Goal: Task Accomplishment & Management: Use online tool/utility

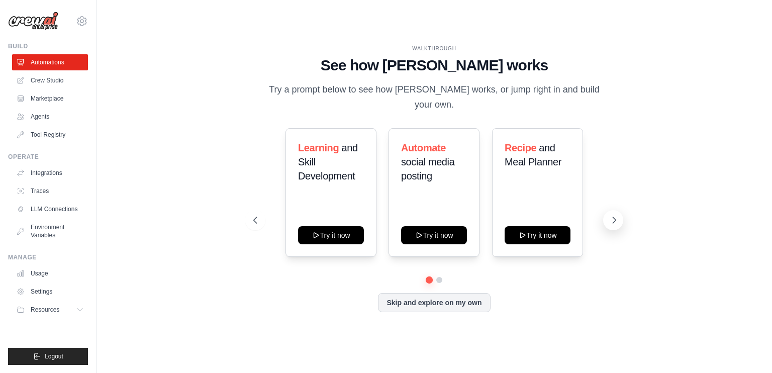
click at [617, 216] on icon at bounding box center [614, 220] width 10 height 10
click at [257, 215] on icon at bounding box center [254, 220] width 10 height 10
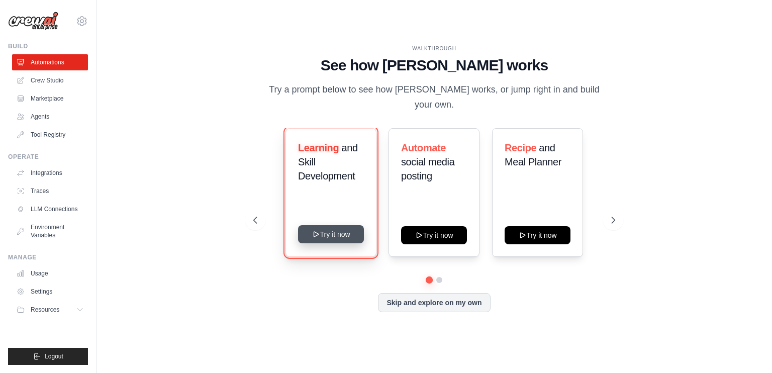
click at [329, 225] on button "Try it now" at bounding box center [331, 234] width 66 height 18
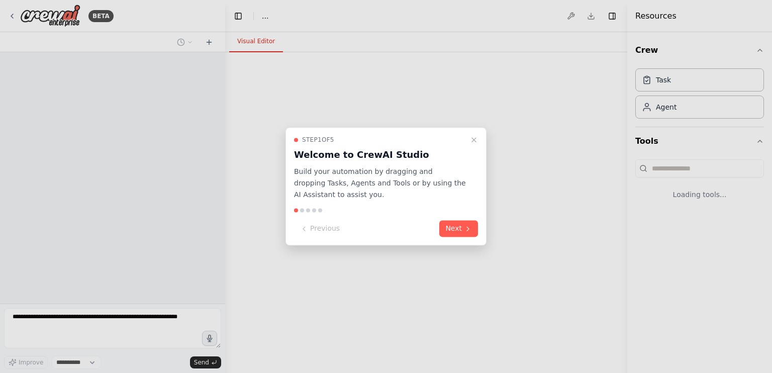
select select "****"
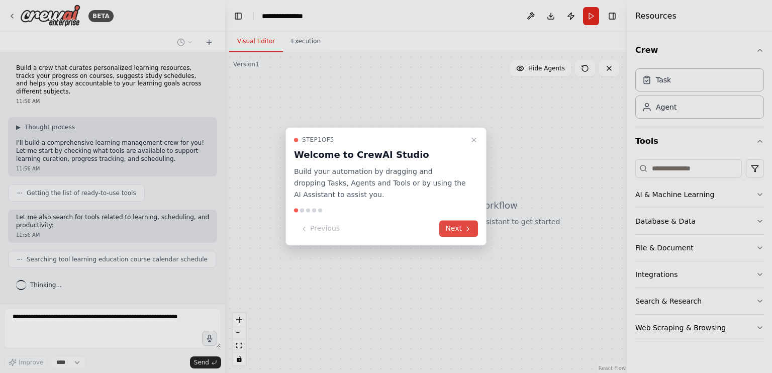
click at [453, 228] on button "Next" at bounding box center [458, 229] width 39 height 17
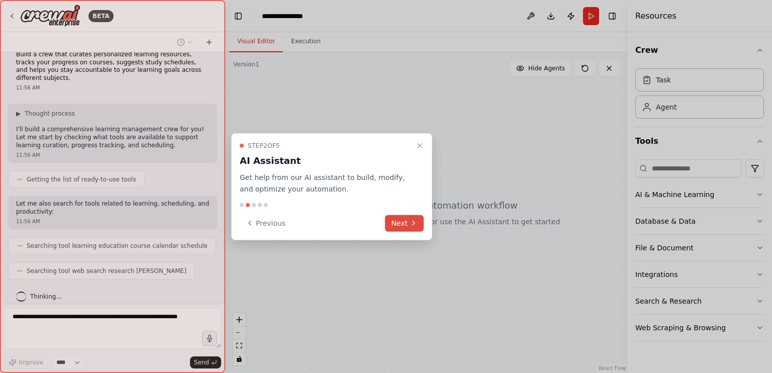
scroll to position [38, 0]
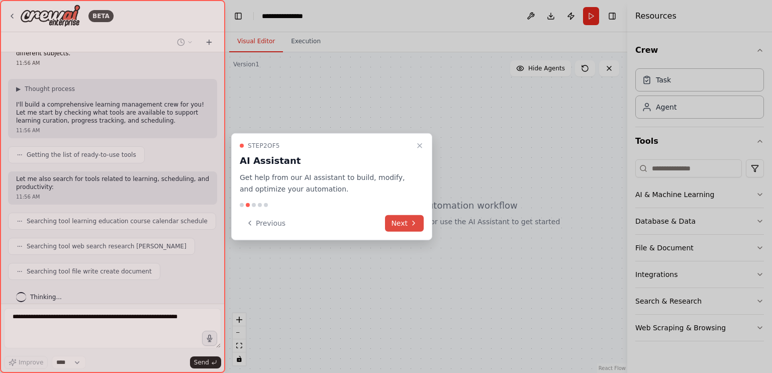
click at [412, 220] on icon at bounding box center [414, 223] width 8 height 8
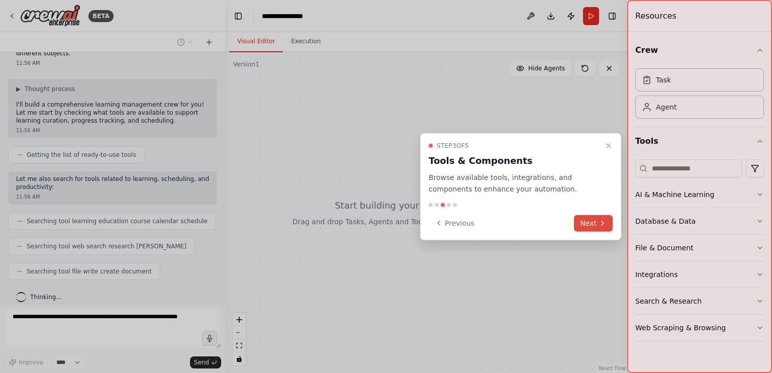
click at [592, 221] on button "Next" at bounding box center [593, 223] width 39 height 17
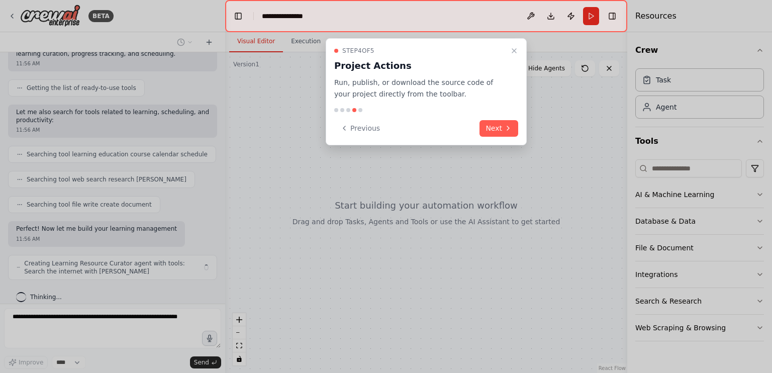
scroll to position [113, 0]
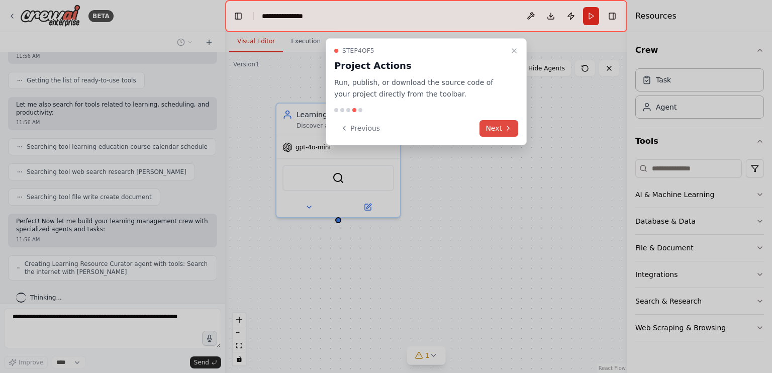
click at [490, 128] on button "Next" at bounding box center [498, 128] width 39 height 17
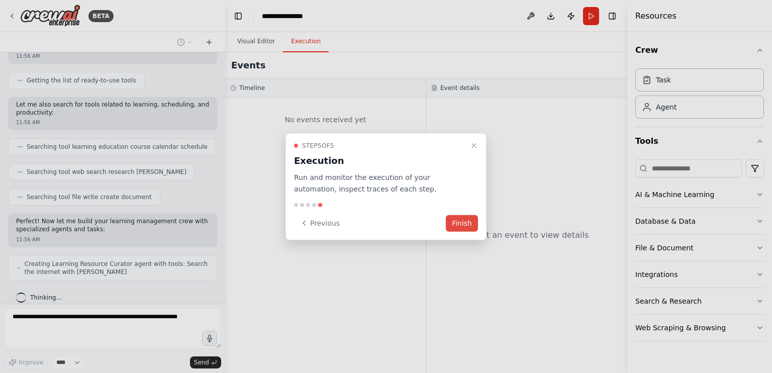
scroll to position [146, 0]
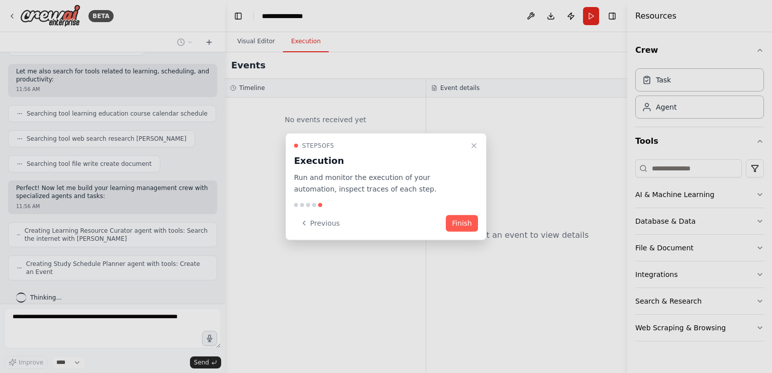
click at [471, 213] on div "Step 5 of 5 Execution Run and monitor the execution of your automation, inspect…" at bounding box center [385, 186] width 201 height 107
click at [468, 222] on button "Finish" at bounding box center [462, 223] width 32 height 17
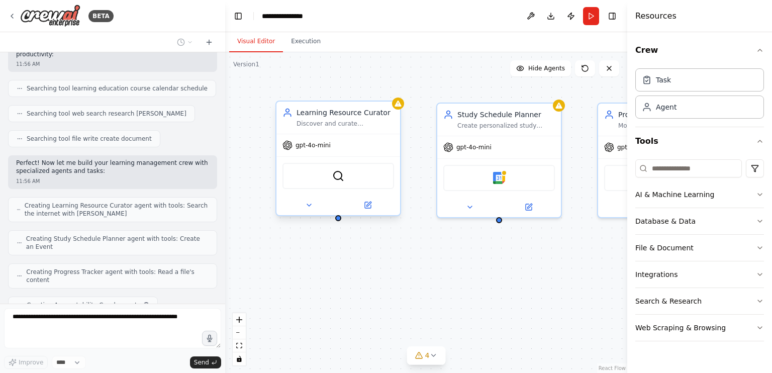
scroll to position [195, 0]
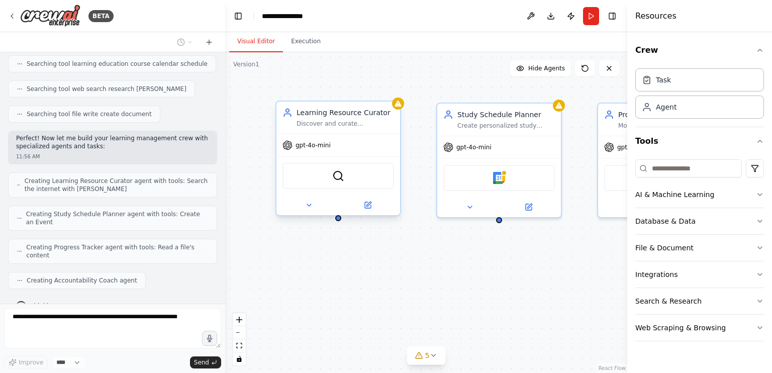
click at [323, 176] on div "SerperDevTool" at bounding box center [338, 176] width 112 height 26
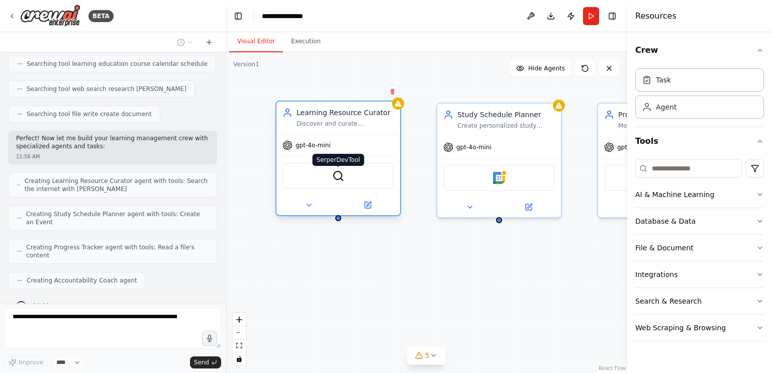
click at [342, 178] on img at bounding box center [338, 176] width 12 height 12
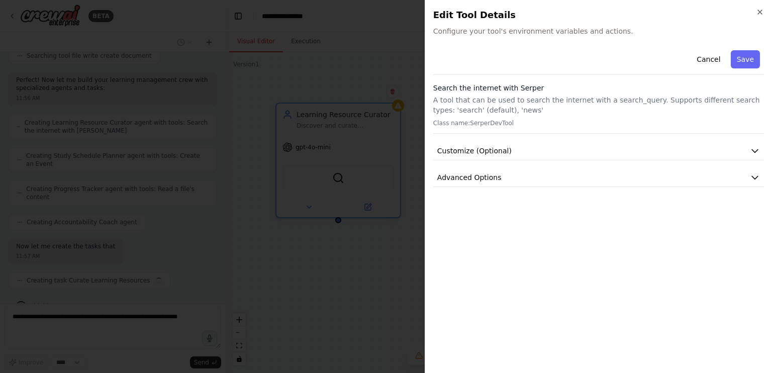
scroll to position [262, 0]
click at [464, 124] on p "Class name: SerperDevTool" at bounding box center [598, 123] width 331 height 8
click at [551, 117] on div "Search the internet with [PERSON_NAME] A tool that can be used to search the in…" at bounding box center [598, 108] width 331 height 51
click at [478, 28] on span "Configure your tool's environment variables and actions." at bounding box center [598, 31] width 331 height 10
click at [478, 32] on span "Configure your tool's environment variables and actions." at bounding box center [598, 31] width 331 height 10
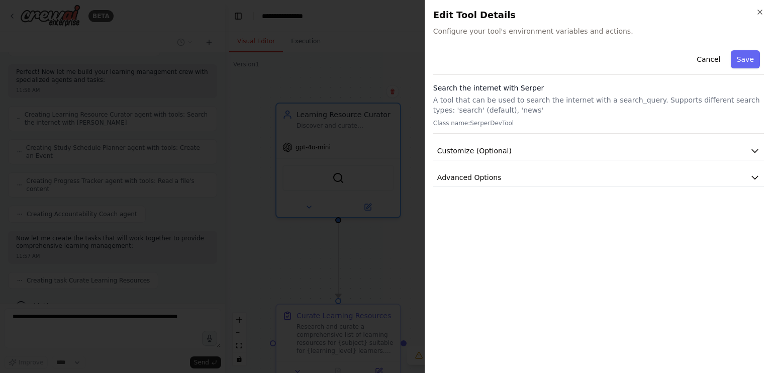
scroll to position [287, 0]
click at [474, 44] on div "Close Edit Tool Details Configure your tool's environment variables and actions…" at bounding box center [598, 186] width 347 height 373
click at [506, 150] on span "Customize (Optional)" at bounding box center [474, 151] width 74 height 10
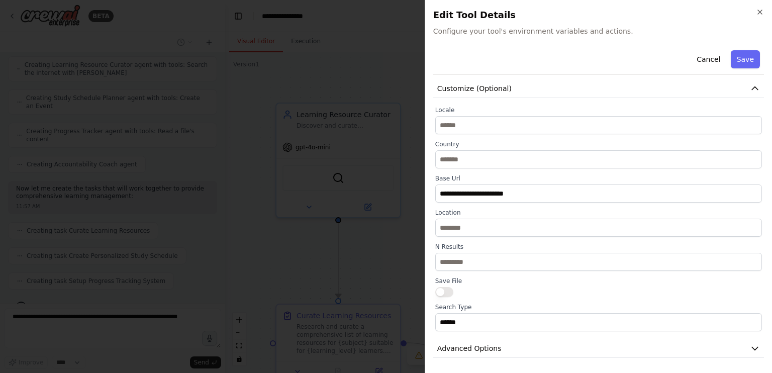
scroll to position [337, 0]
click at [486, 345] on span "Advanced Options" at bounding box center [469, 348] width 64 height 10
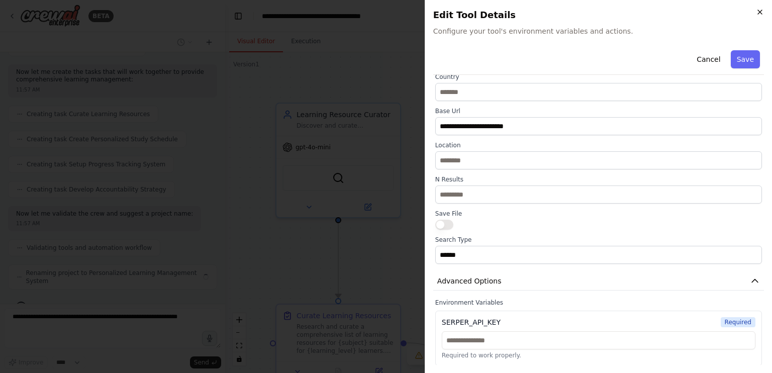
scroll to position [420, 0]
click at [758, 10] on icon "button" at bounding box center [760, 12] width 8 height 8
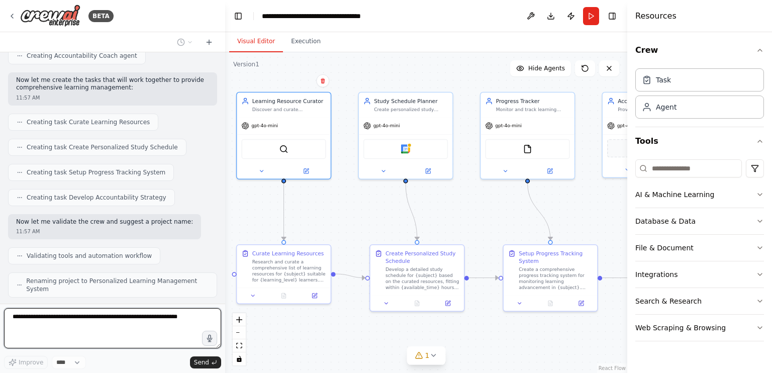
drag, startPoint x: 316, startPoint y: 225, endPoint x: 257, endPoint y: 211, distance: 59.8
click at [257, 211] on div ".deletable-edge-delete-btn { width: 20px; height: 20px; border: 0px solid #ffff…" at bounding box center [426, 212] width 402 height 321
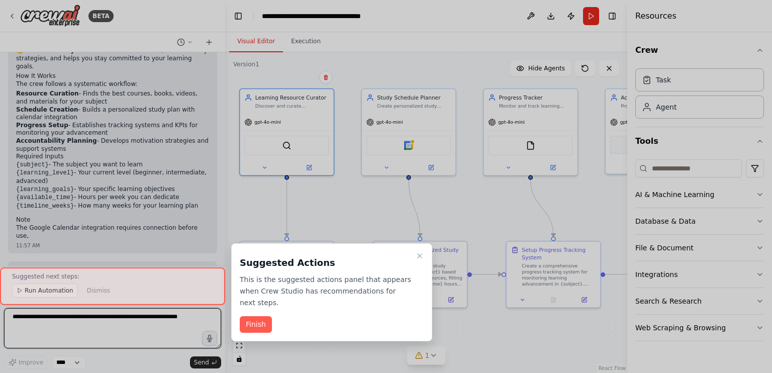
scroll to position [792, 0]
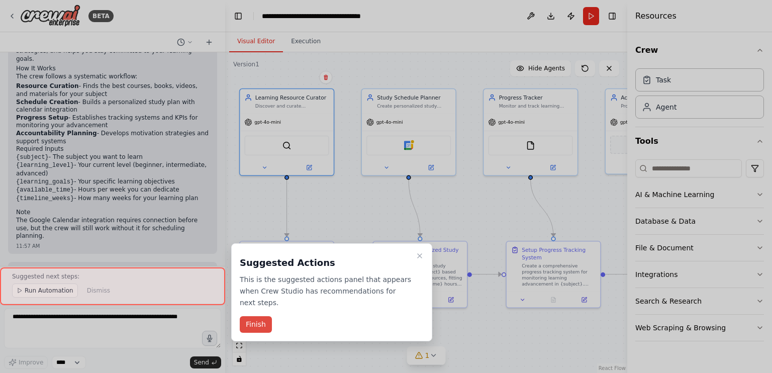
click at [259, 316] on button "Finish" at bounding box center [256, 324] width 32 height 17
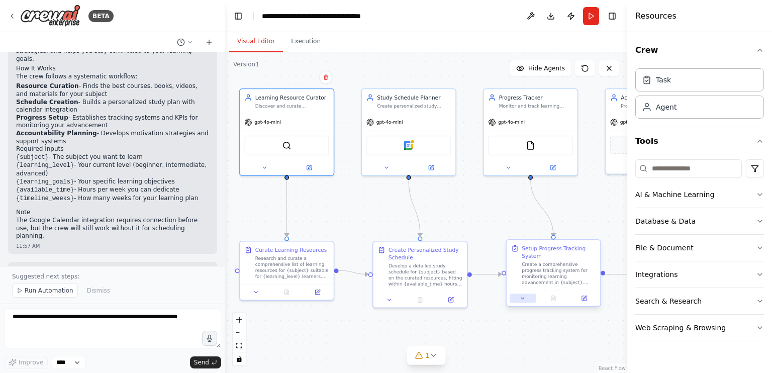
click at [521, 297] on icon at bounding box center [523, 298] width 6 height 6
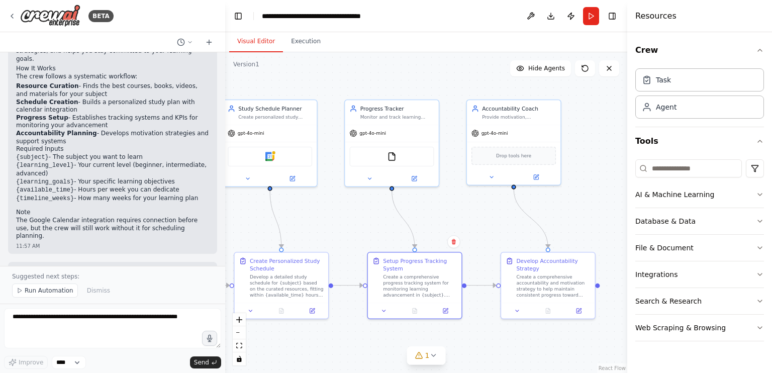
drag, startPoint x: 357, startPoint y: 199, endPoint x: 241, endPoint y: 221, distance: 117.6
click at [241, 221] on div ".deletable-edge-delete-btn { width: 20px; height: 20px; border: 0px solid #ffff…" at bounding box center [426, 212] width 402 height 321
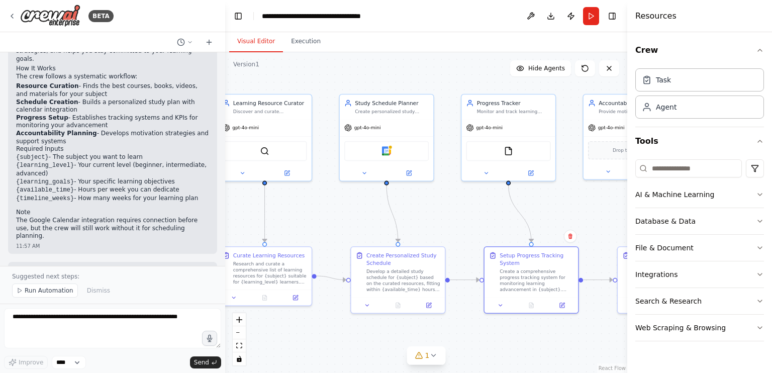
drag, startPoint x: 329, startPoint y: 216, endPoint x: 446, endPoint y: 210, distance: 117.2
click at [446, 210] on div ".deletable-edge-delete-btn { width: 20px; height: 20px; border: 0px solid #ffff…" at bounding box center [426, 212] width 402 height 321
click at [60, 294] on span "Run Automation" at bounding box center [49, 290] width 49 height 8
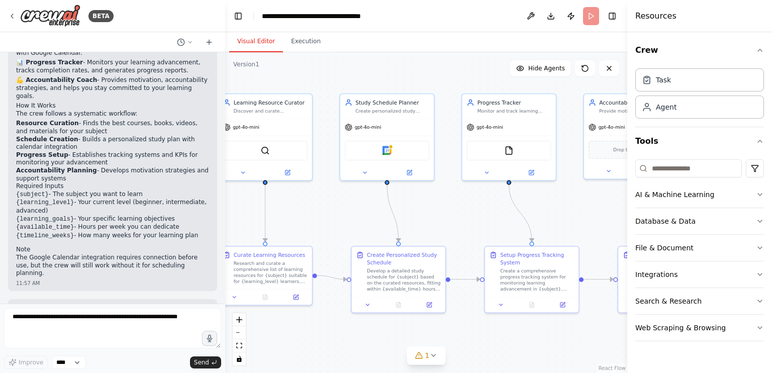
scroll to position [604, 0]
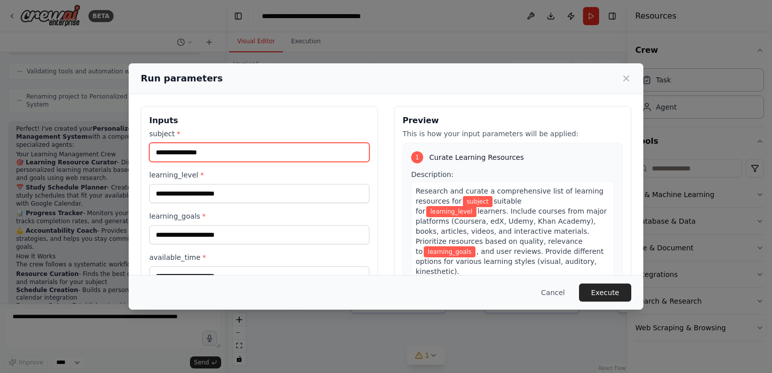
click at [221, 157] on input "subject *" at bounding box center [259, 152] width 220 height 19
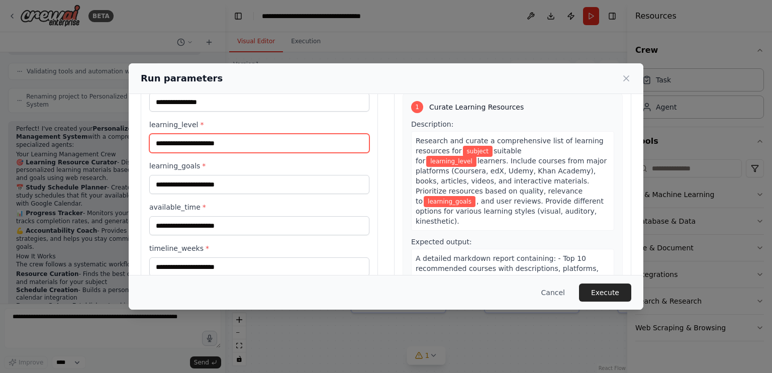
click at [214, 147] on input "learning_level *" at bounding box center [259, 143] width 220 height 19
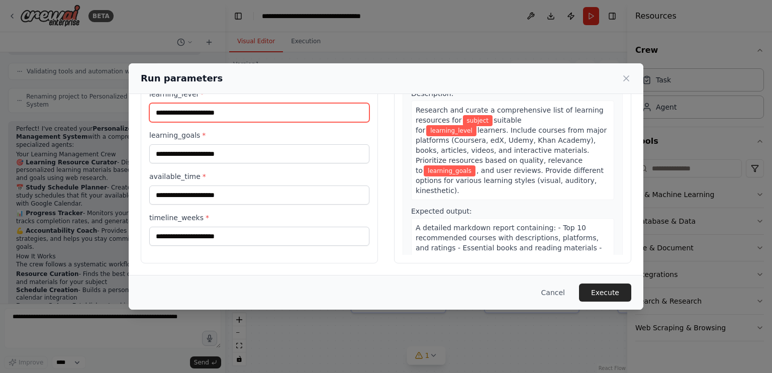
scroll to position [0, 0]
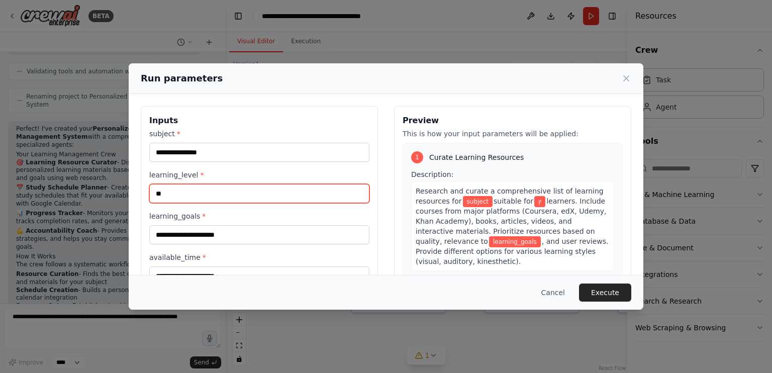
type input "*"
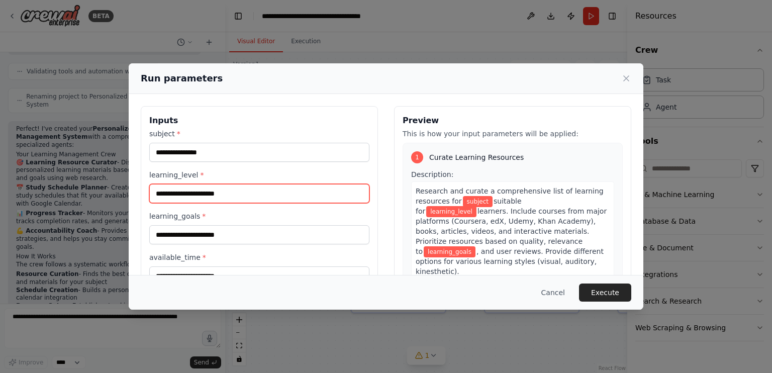
type input "*"
click at [199, 195] on input "learning_level *" at bounding box center [259, 193] width 220 height 19
paste input "********"
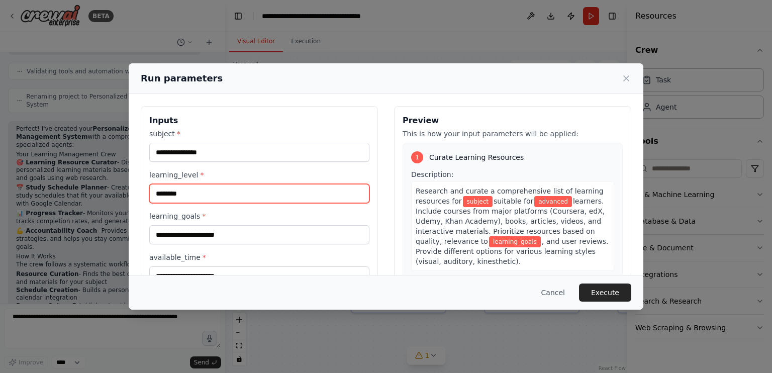
type input "********"
click at [215, 192] on input "********" at bounding box center [259, 193] width 220 height 19
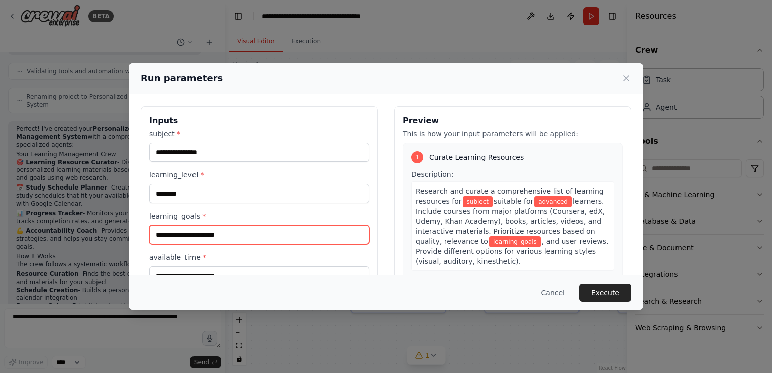
click at [211, 230] on input "learning_goals *" at bounding box center [259, 234] width 220 height 19
paste input "**********"
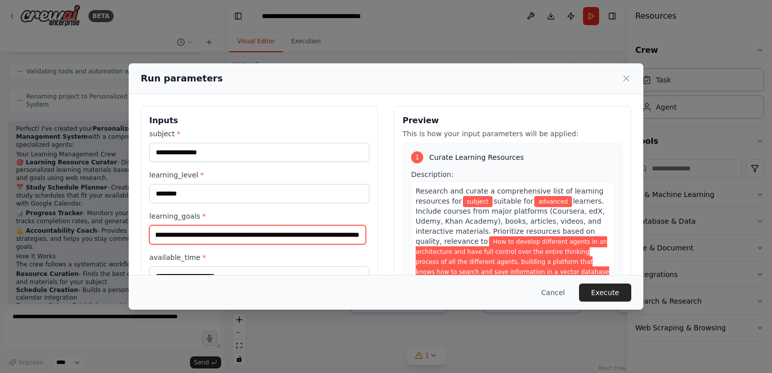
scroll to position [50, 0]
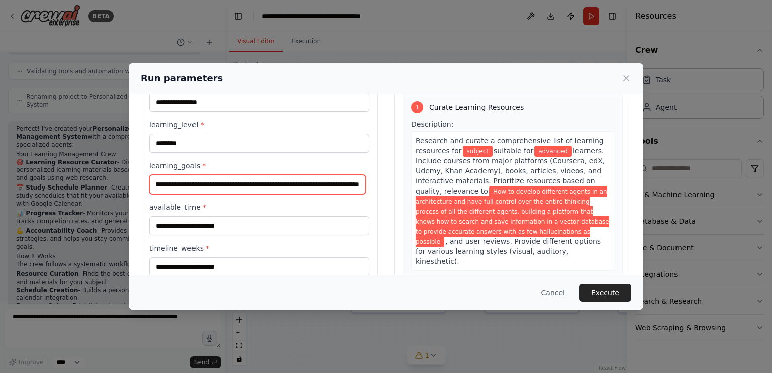
type input "**********"
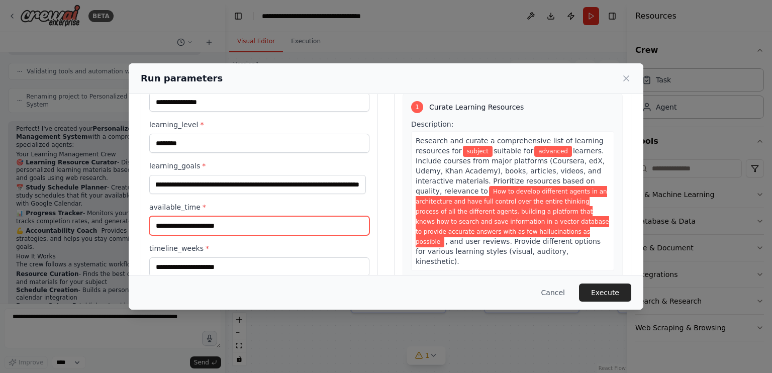
click at [300, 227] on input "available_time *" at bounding box center [259, 225] width 220 height 19
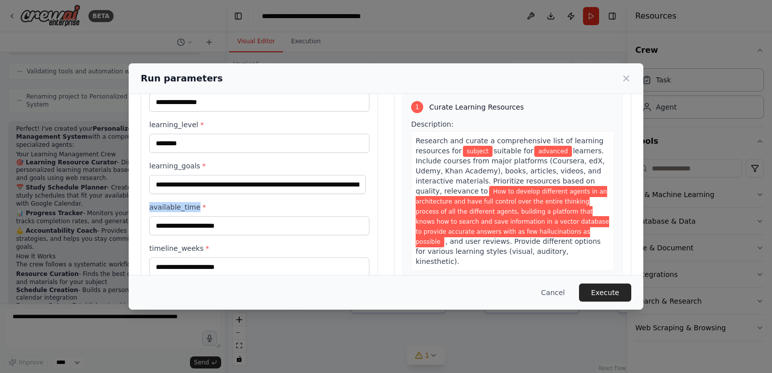
drag, startPoint x: 150, startPoint y: 206, endPoint x: 197, endPoint y: 204, distance: 46.8
click at [197, 204] on label "available_time *" at bounding box center [259, 207] width 220 height 10
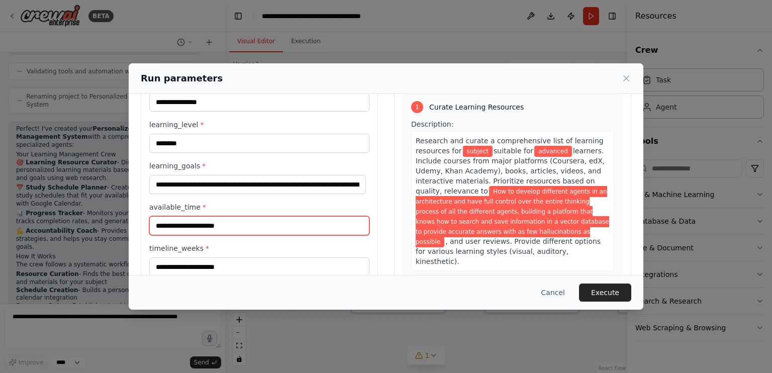
click at [200, 227] on input "available_time *" at bounding box center [259, 225] width 220 height 19
type input "*"
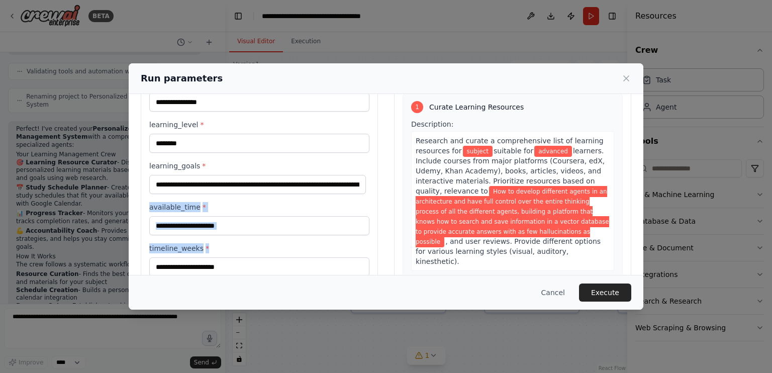
drag, startPoint x: 219, startPoint y: 235, endPoint x: 217, endPoint y: 227, distance: 8.4
click at [217, 227] on div "**********" at bounding box center [259, 177] width 220 height 198
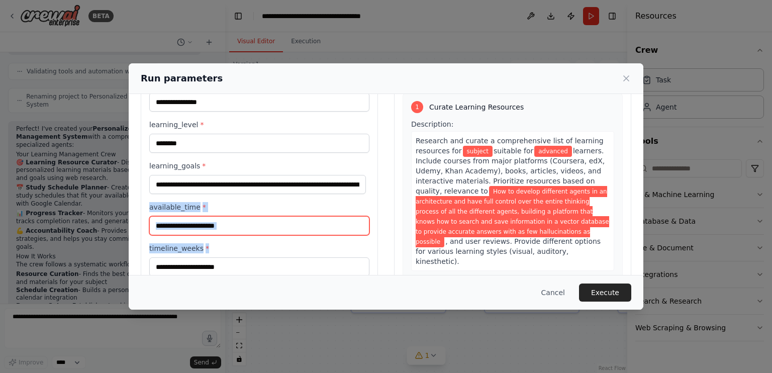
click at [217, 227] on input "available_time *" at bounding box center [259, 225] width 220 height 19
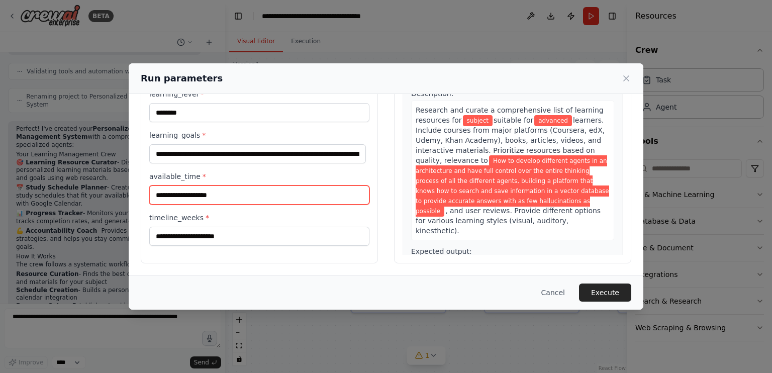
type input "**********"
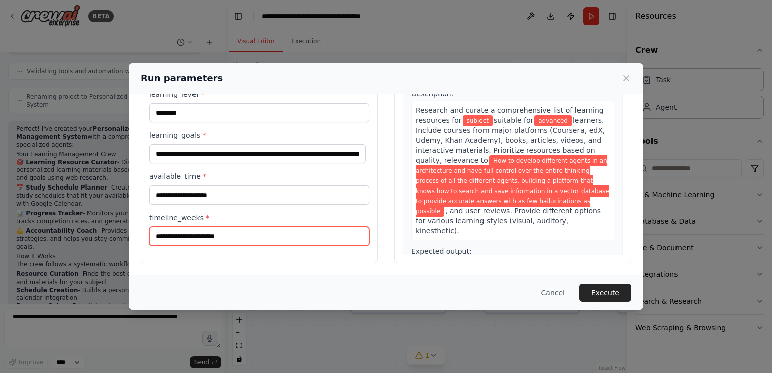
click at [182, 231] on input "timeline_weeks *" at bounding box center [259, 236] width 220 height 19
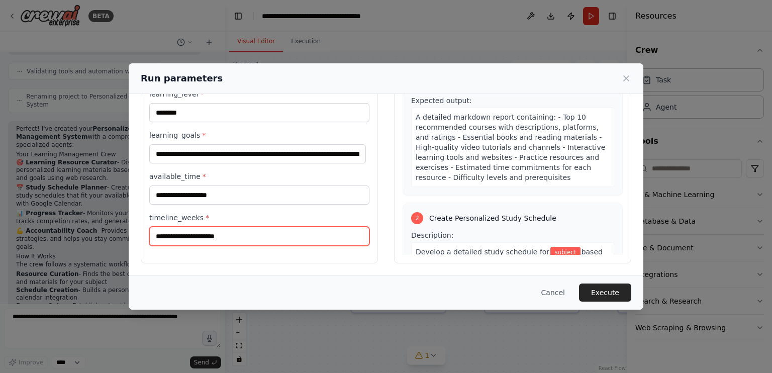
scroll to position [100, 0]
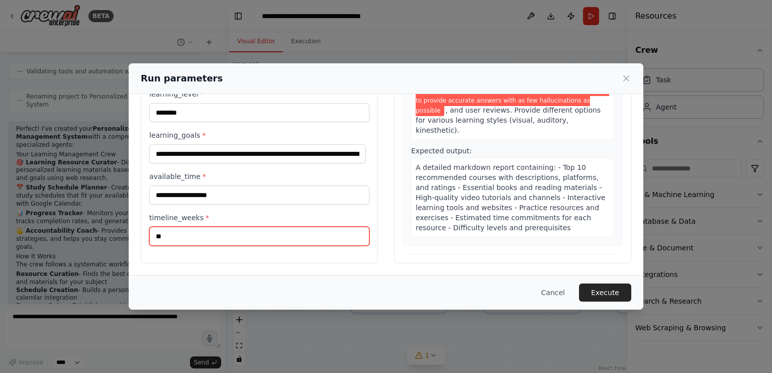
type input "*"
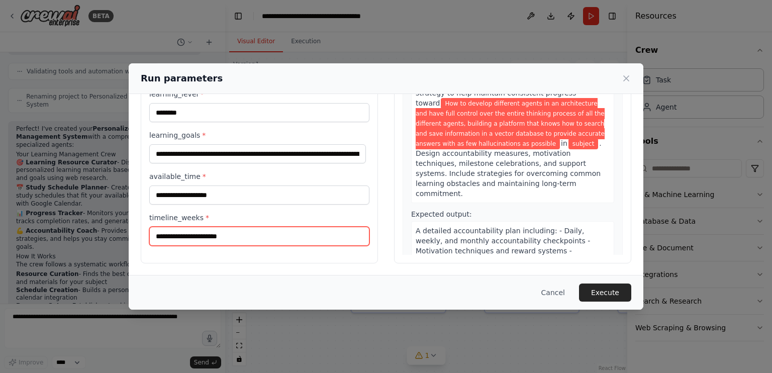
scroll to position [826, 0]
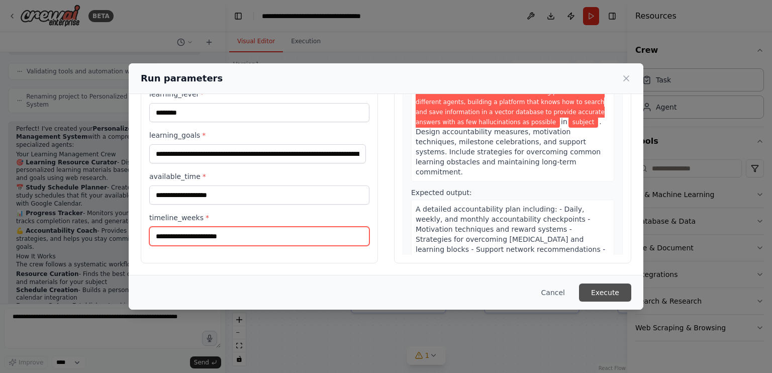
type input "**********"
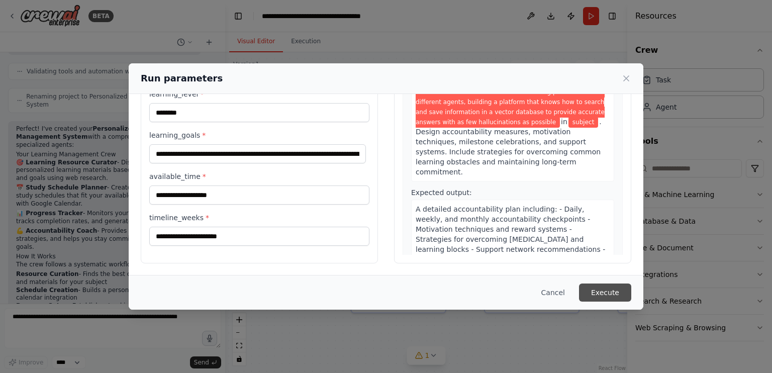
click at [629, 298] on button "Execute" at bounding box center [605, 292] width 52 height 18
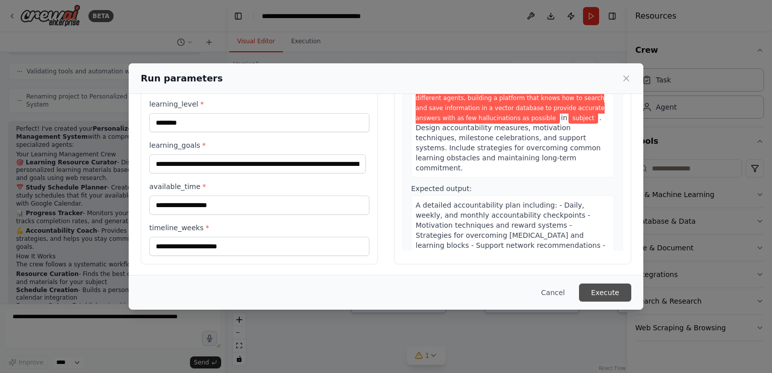
click at [624, 297] on button "Execute" at bounding box center [605, 292] width 52 height 18
click at [613, 293] on button "Execute" at bounding box center [605, 292] width 52 height 18
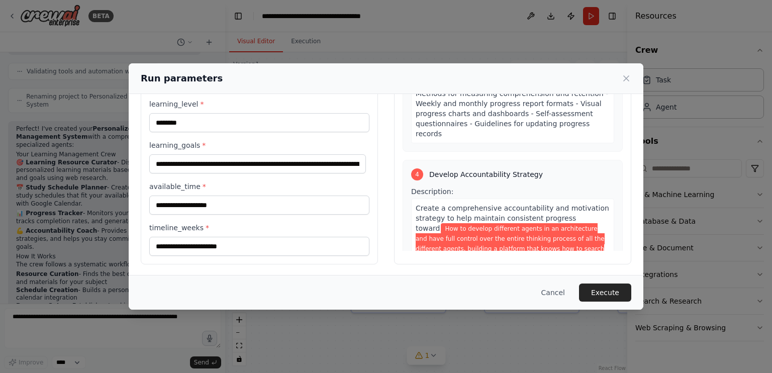
scroll to position [0, 0]
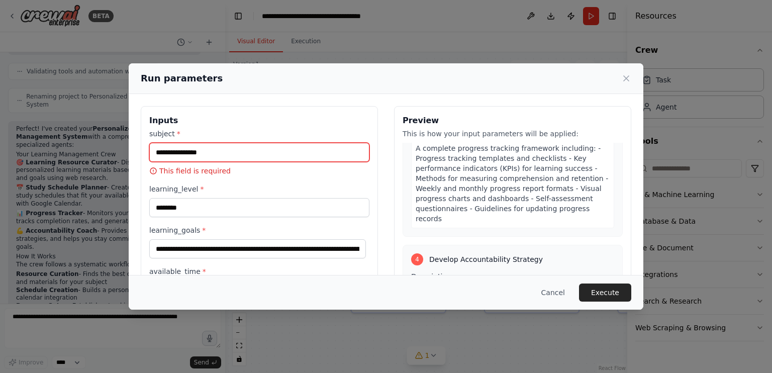
click at [234, 150] on input "subject *" at bounding box center [259, 152] width 220 height 19
paste input "**********"
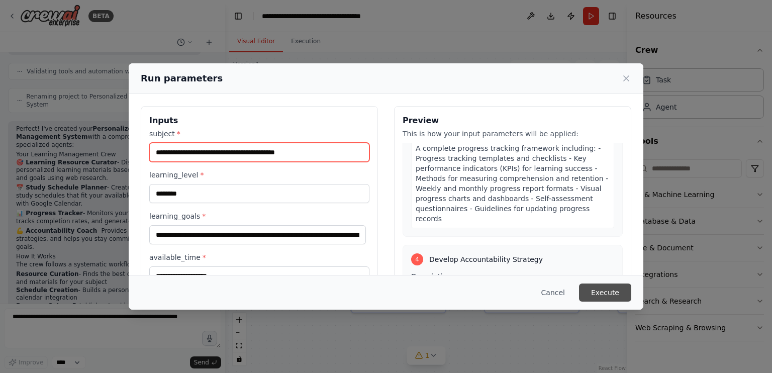
type input "**********"
click at [607, 291] on button "Execute" at bounding box center [605, 292] width 52 height 18
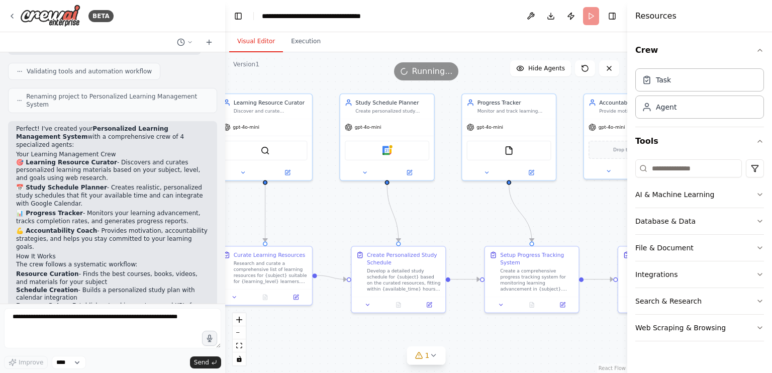
scroll to position [755, 0]
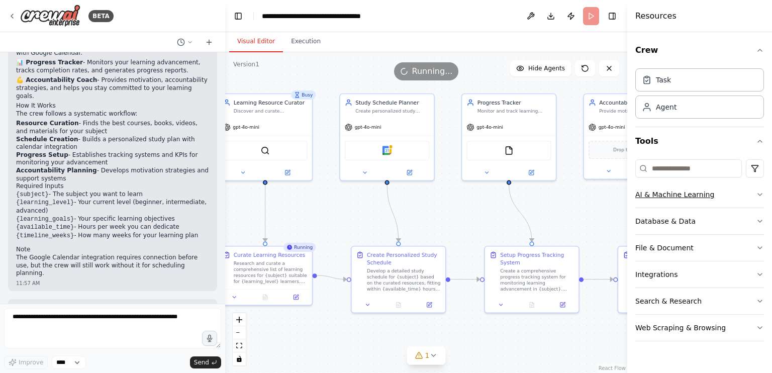
click at [720, 196] on button "AI & Machine Learning" at bounding box center [699, 194] width 129 height 26
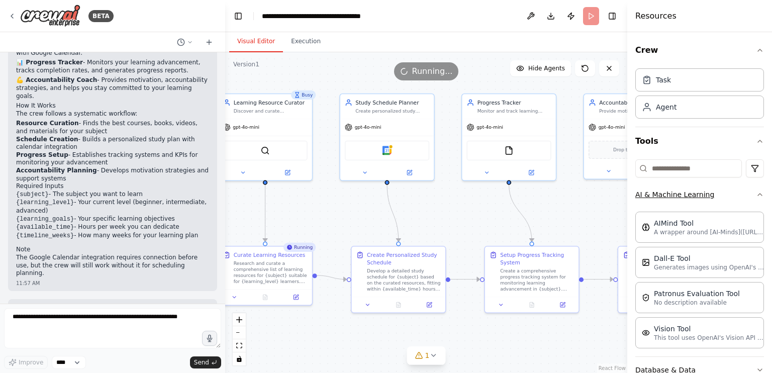
click at [738, 192] on button "AI & Machine Learning" at bounding box center [699, 194] width 129 height 26
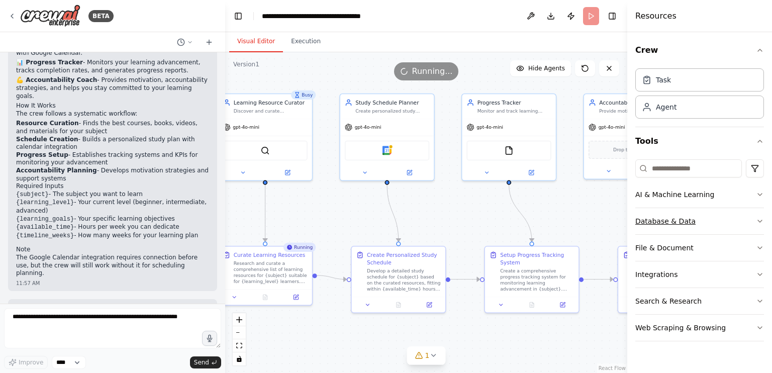
click at [728, 222] on button "Database & Data" at bounding box center [699, 221] width 129 height 26
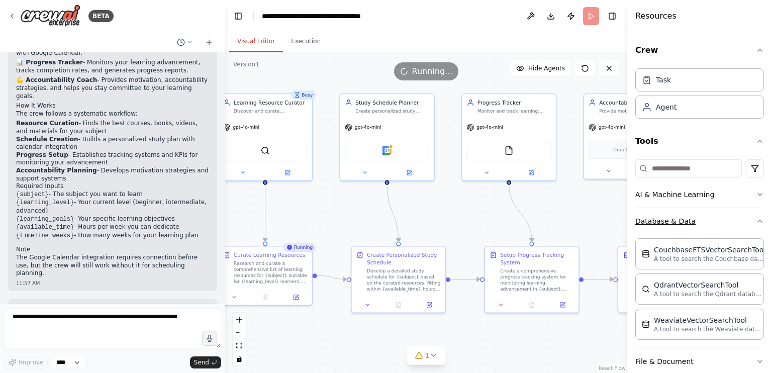
click at [728, 222] on button "Database & Data" at bounding box center [699, 221] width 129 height 26
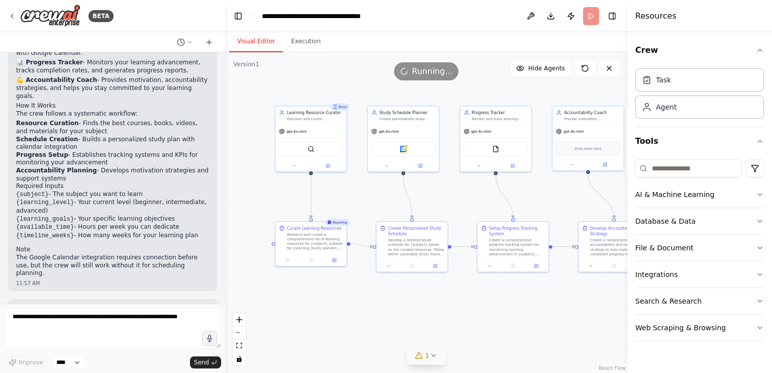
click at [436, 359] on icon at bounding box center [433, 355] width 8 height 8
click at [511, 326] on button at bounding box center [509, 323] width 17 height 12
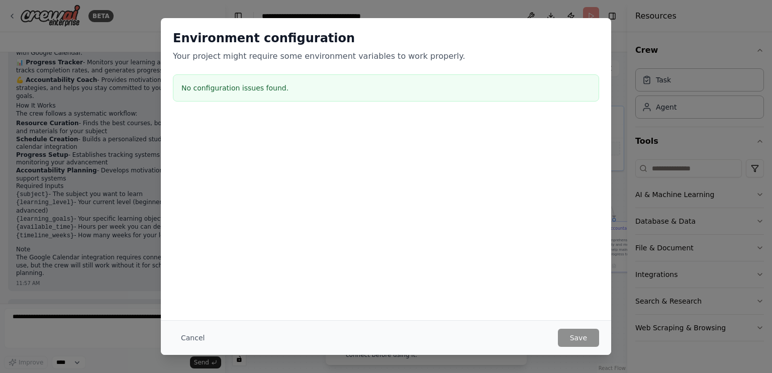
click at [631, 238] on div "Environment configuration Your project might require some environment variables…" at bounding box center [386, 186] width 772 height 373
click at [198, 337] on button "Cancel" at bounding box center [193, 338] width 40 height 18
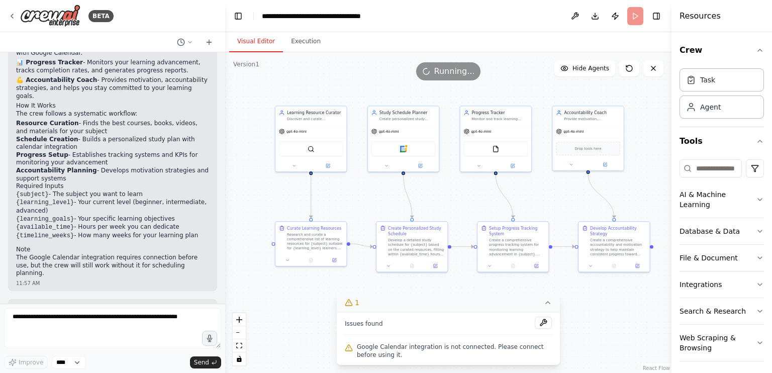
drag, startPoint x: 630, startPoint y: 80, endPoint x: 676, endPoint y: 88, distance: 46.9
click at [676, 88] on div "Resources Crew Task Agent Tools AI & Machine Learning Database & Data File & Do…" at bounding box center [721, 186] width 100 height 373
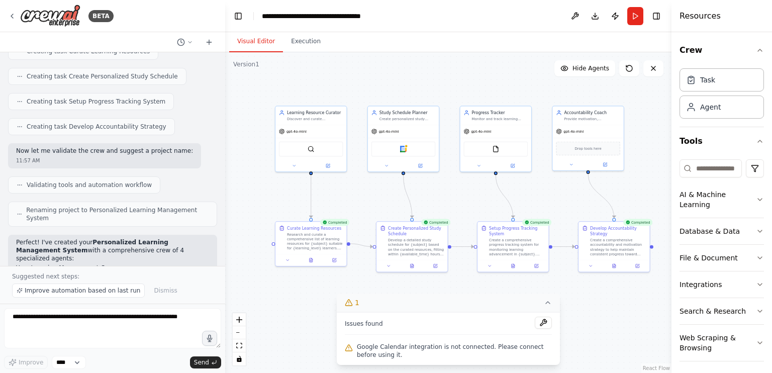
scroll to position [792, 0]
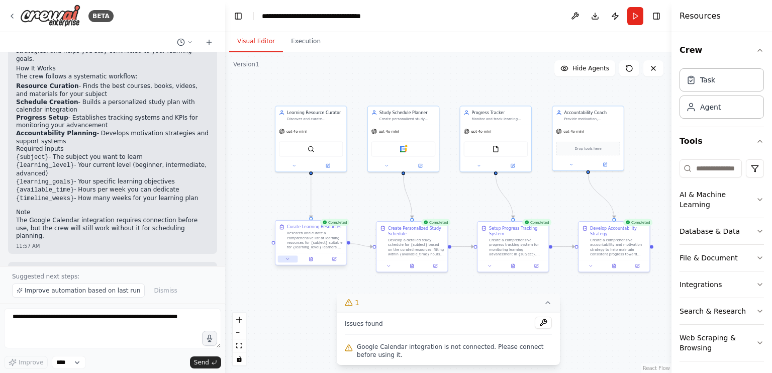
click at [288, 261] on icon at bounding box center [287, 259] width 5 height 5
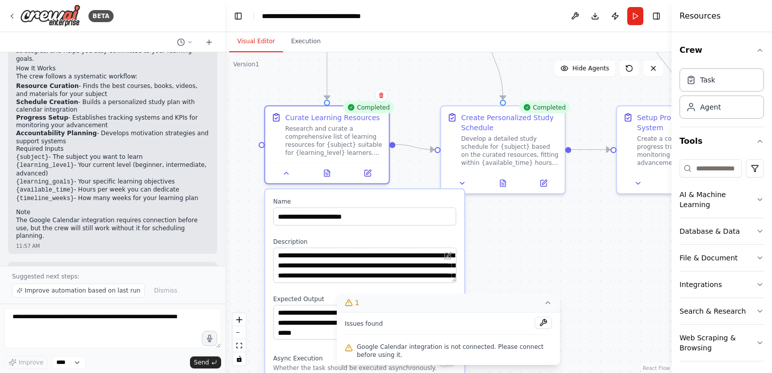
drag, startPoint x: 251, startPoint y: 164, endPoint x: 260, endPoint y: 80, distance: 84.8
click at [260, 80] on div ".deletable-edge-delete-btn { width: 20px; height: 20px; border: 0px solid #ffff…" at bounding box center [448, 212] width 446 height 321
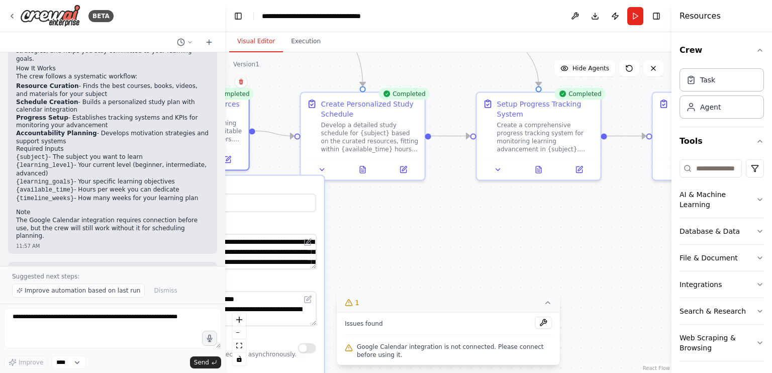
drag, startPoint x: 531, startPoint y: 258, endPoint x: 382, endPoint y: 265, distance: 148.9
click at [382, 265] on div ".deletable-edge-delete-btn { width: 20px; height: 20px; border: 0px solid #ffff…" at bounding box center [448, 212] width 446 height 321
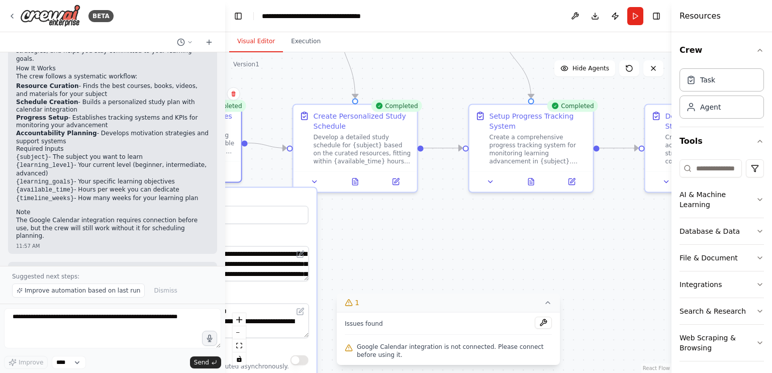
click at [382, 265] on div ".deletable-edge-delete-btn { width: 20px; height: 20px; border: 0px solid #ffff…" at bounding box center [448, 212] width 446 height 321
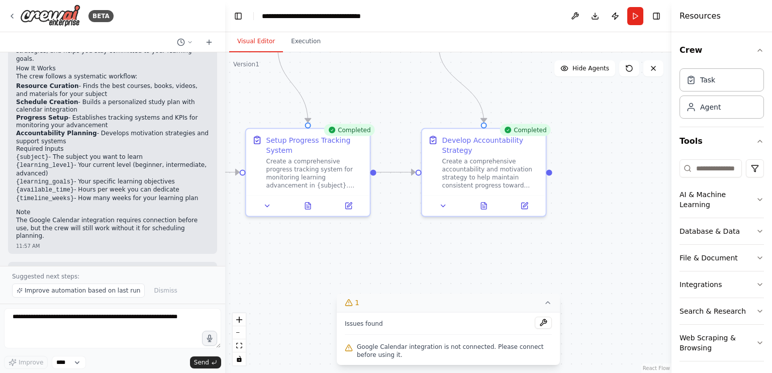
drag, startPoint x: 452, startPoint y: 263, endPoint x: 471, endPoint y: 227, distance: 40.9
click at [272, 295] on div ".deletable-edge-delete-btn { width: 20px; height: 20px; border: 0px solid #ffff…" at bounding box center [448, 212] width 446 height 321
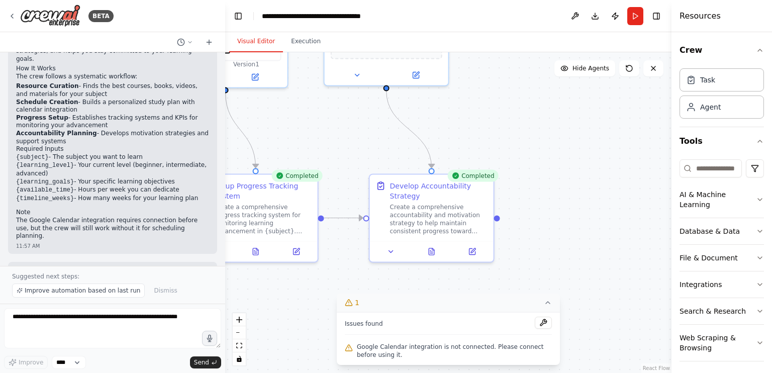
drag, startPoint x: 600, startPoint y: 109, endPoint x: 580, endPoint y: 148, distance: 44.3
click at [580, 148] on div ".deletable-edge-delete-btn { width: 20px; height: 20px; border: 0px solid #ffff…" at bounding box center [448, 212] width 446 height 321
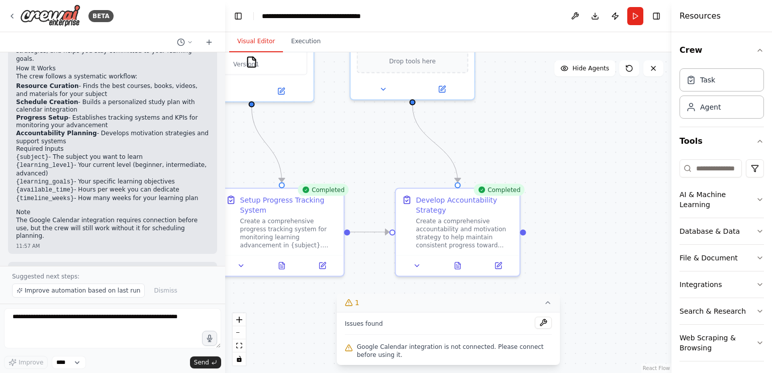
drag, startPoint x: 469, startPoint y: 122, endPoint x: 513, endPoint y: 182, distance: 74.2
click at [513, 182] on div ".deletable-edge-delete-btn { width: 20px; height: 20px; border: 0px solid #ffff…" at bounding box center [448, 212] width 446 height 321
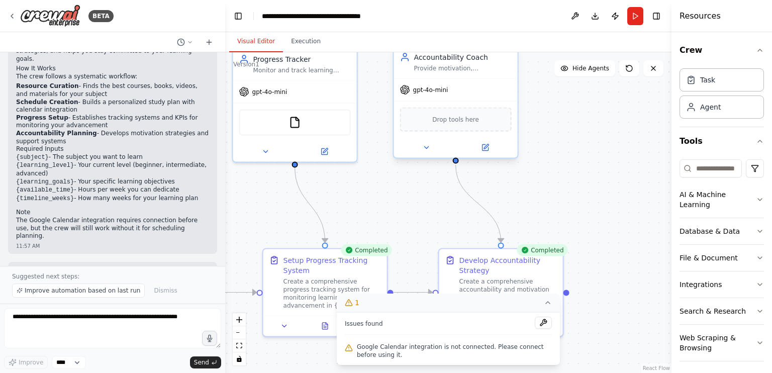
click at [432, 90] on span "gpt-4o-mini" at bounding box center [430, 90] width 35 height 8
click at [734, 331] on button "Web Scraping & Browsing" at bounding box center [721, 343] width 84 height 36
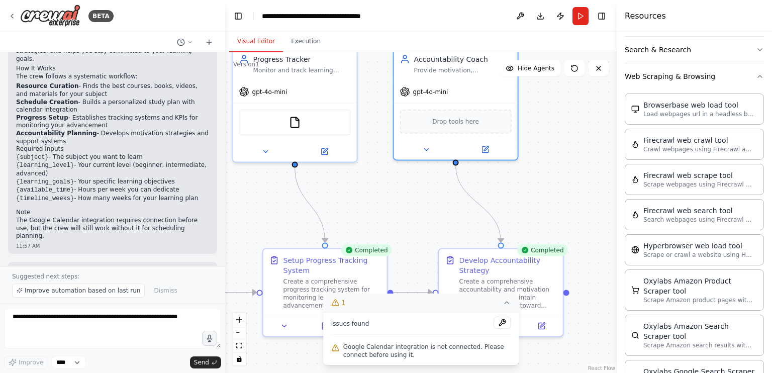
scroll to position [241, 0]
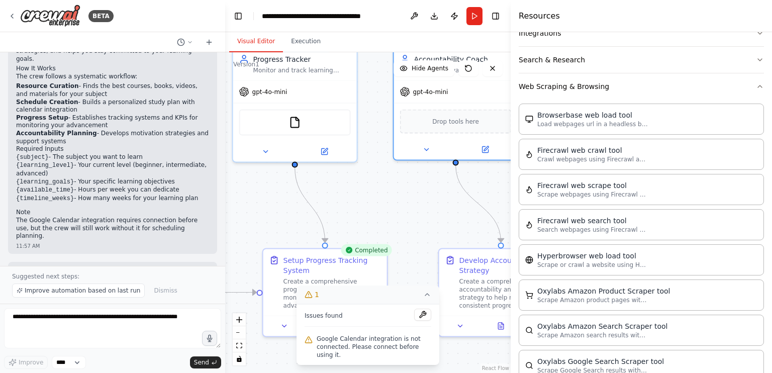
drag, startPoint x: 673, startPoint y: 109, endPoint x: 511, endPoint y: 105, distance: 161.8
click at [511, 105] on div at bounding box center [513, 186] width 4 height 373
click at [76, 289] on span "Improve automation based on last run" at bounding box center [83, 290] width 116 height 8
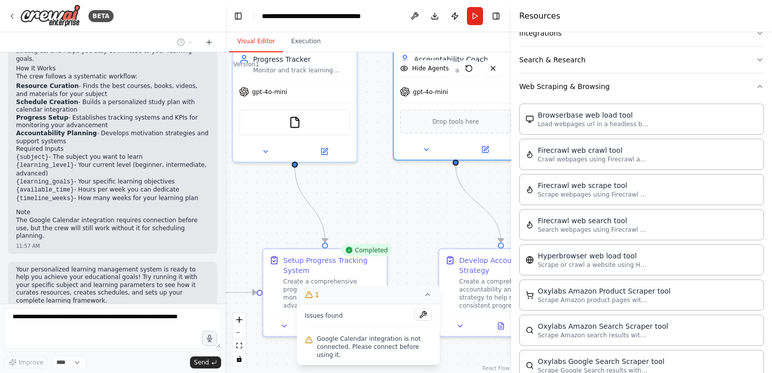
scroll to position [830, 0]
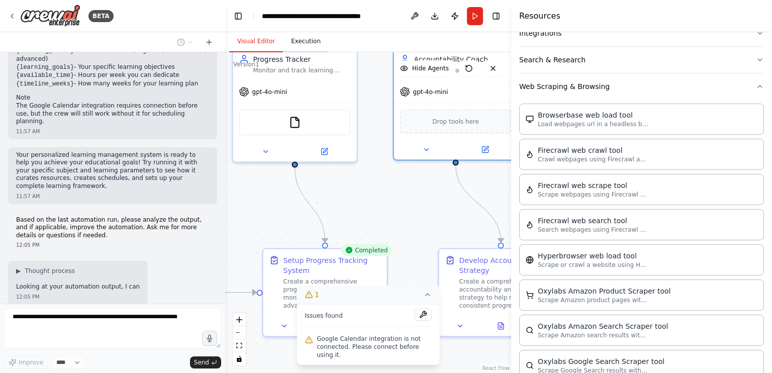
click at [299, 38] on button "Execution" at bounding box center [306, 41] width 46 height 21
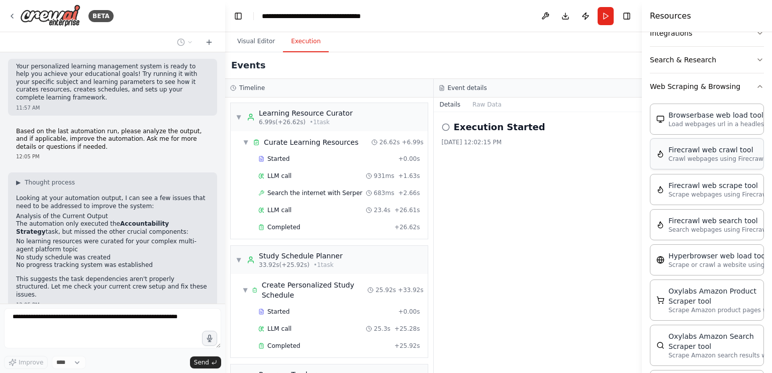
scroll to position [251, 0]
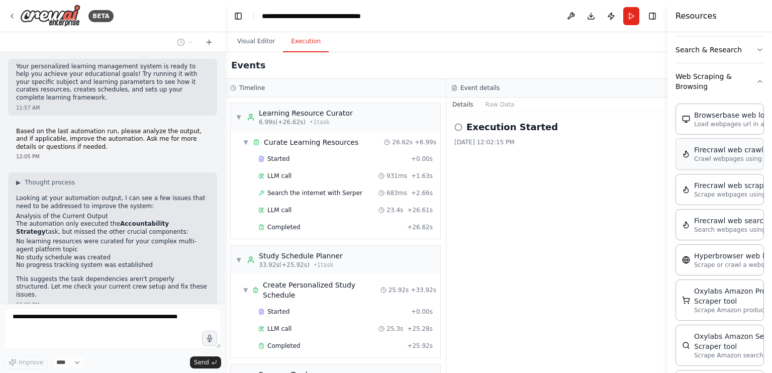
drag, startPoint x: 514, startPoint y: 153, endPoint x: 682, endPoint y: 159, distance: 168.9
click at [695, 159] on div "Resources Crew Task Agent Tools AI & Machine Learning Database & Data File & Do…" at bounding box center [719, 186] width 105 height 373
click at [292, 158] on div "Started" at bounding box center [332, 159] width 149 height 8
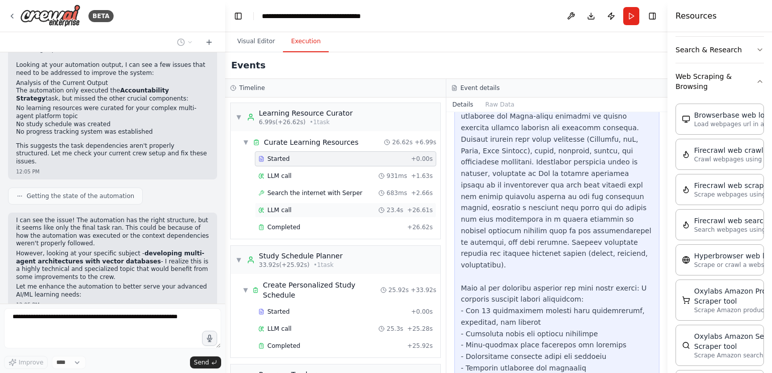
scroll to position [1136, 0]
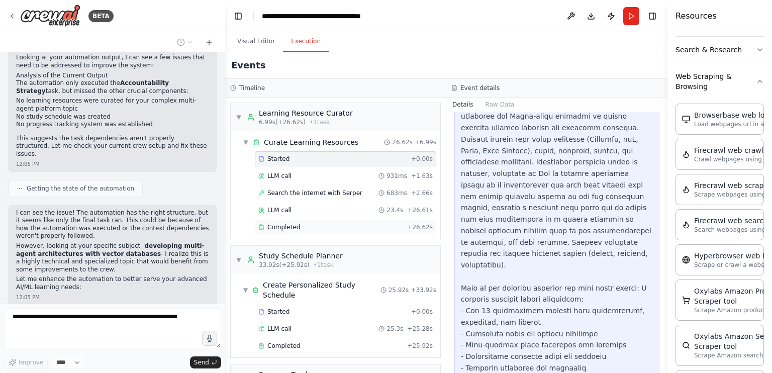
click at [335, 228] on div "Completed" at bounding box center [330, 227] width 145 height 8
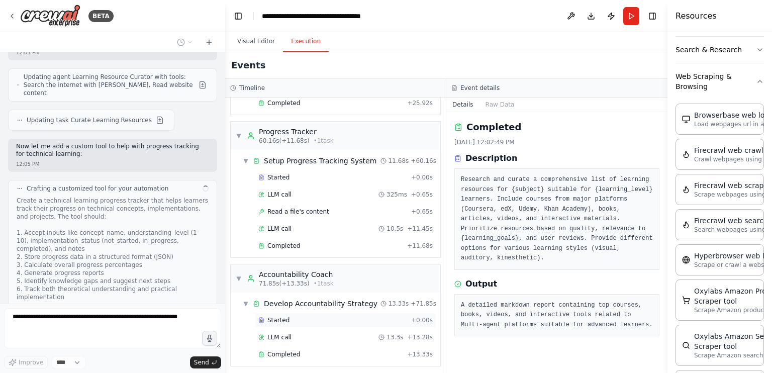
scroll to position [1388, 0]
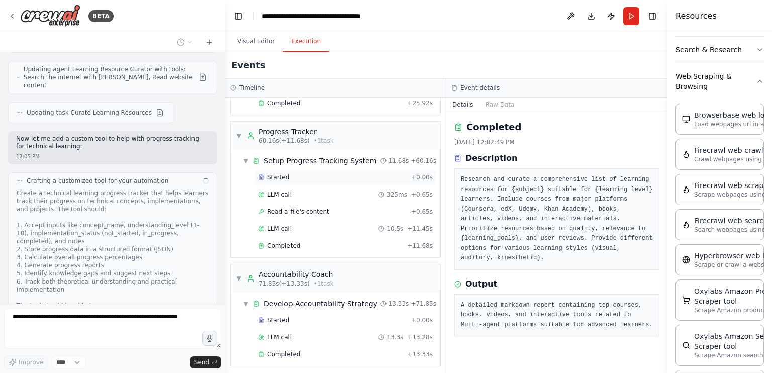
click at [308, 173] on div "Started" at bounding box center [332, 177] width 149 height 8
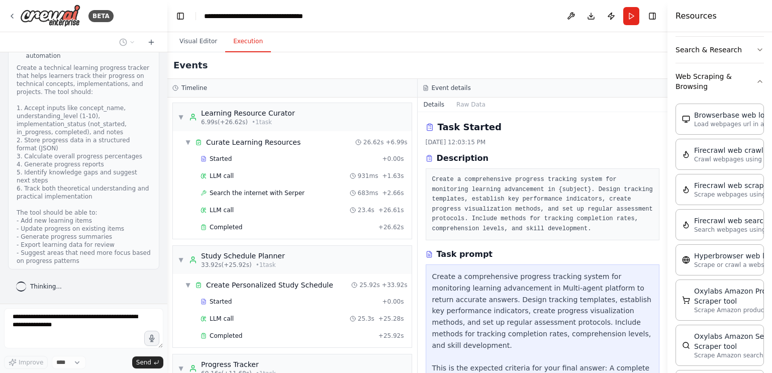
scroll to position [2663, 0]
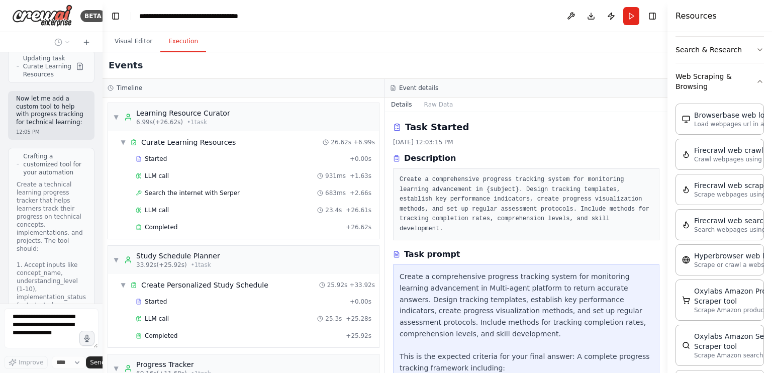
drag, startPoint x: 224, startPoint y: 96, endPoint x: 366, endPoint y: 83, distance: 142.3
click at [99, 88] on div at bounding box center [100, 186] width 4 height 373
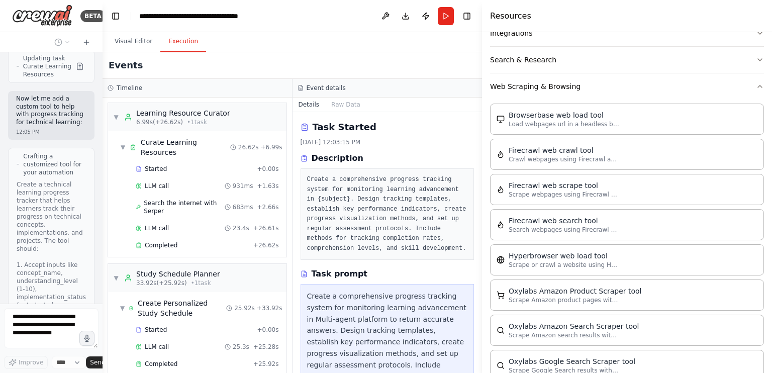
drag, startPoint x: 670, startPoint y: 82, endPoint x: 362, endPoint y: 100, distance: 308.5
click at [482, 100] on div at bounding box center [484, 186] width 4 height 373
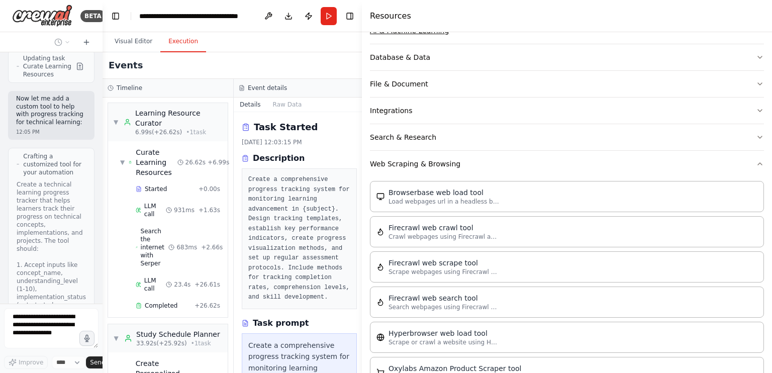
scroll to position [0, 0]
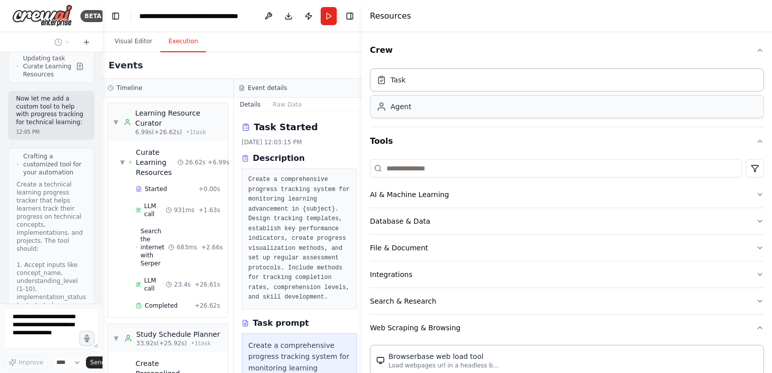
click at [398, 110] on div "Agent" at bounding box center [400, 106] width 21 height 10
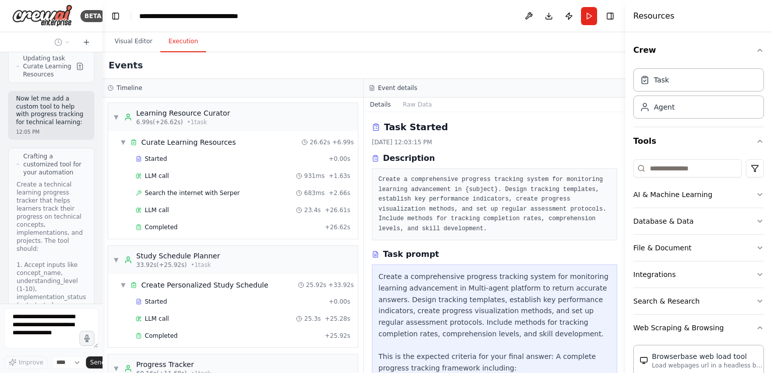
drag, startPoint x: 362, startPoint y: 97, endPoint x: 637, endPoint y: 123, distance: 276.0
click at [629, 123] on div at bounding box center [627, 186] width 4 height 373
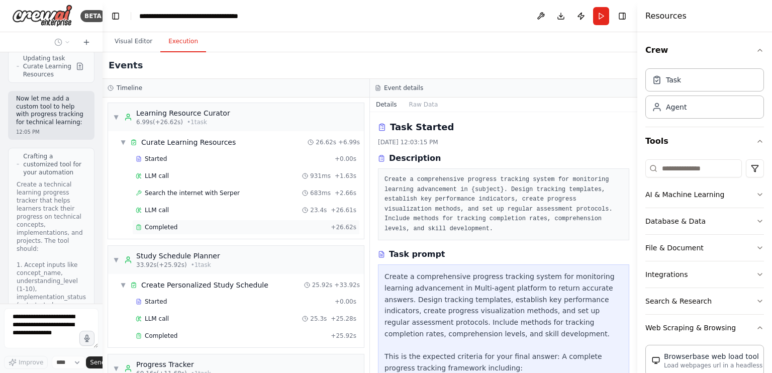
scroll to position [233, 0]
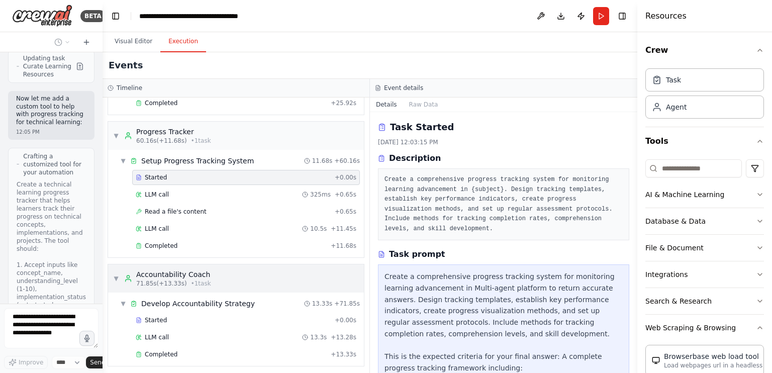
click at [203, 273] on div "Accountability Coach" at bounding box center [173, 274] width 75 height 10
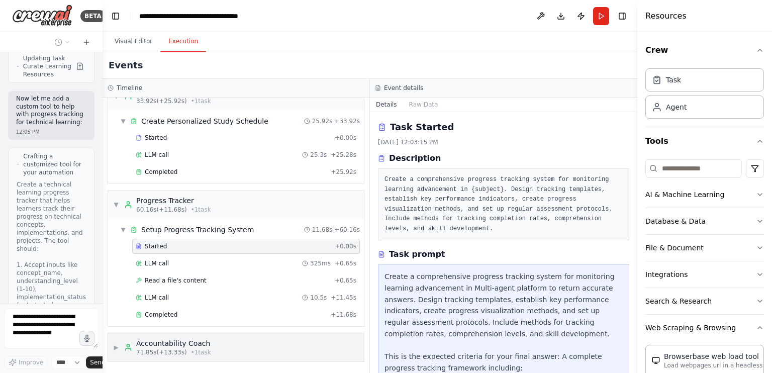
scroll to position [160, 0]
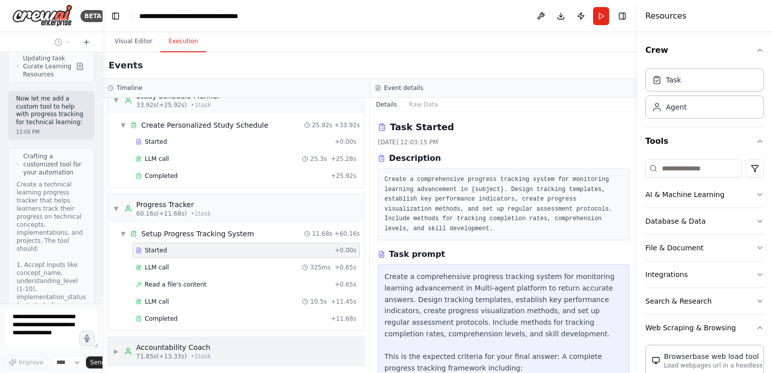
click at [181, 352] on div "71.85s (+13.33s) • 1 task" at bounding box center [173, 356] width 75 height 8
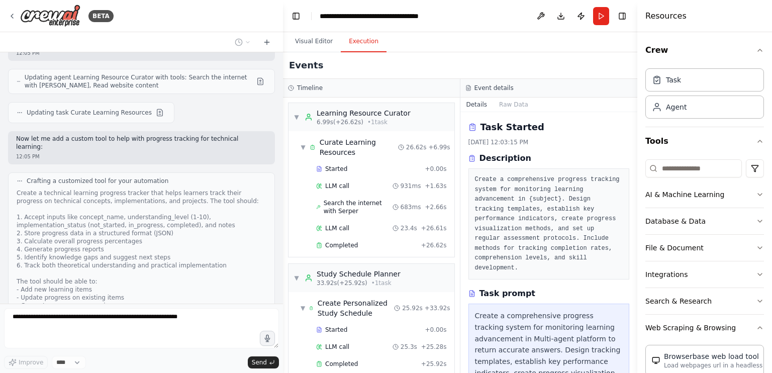
scroll to position [1231, 0]
drag, startPoint x: 100, startPoint y: 253, endPoint x: 283, endPoint y: 277, distance: 184.1
click at [283, 277] on div "BETA Build a crew that curates personalized learning resources, tracks your pro…" at bounding box center [386, 186] width 772 height 373
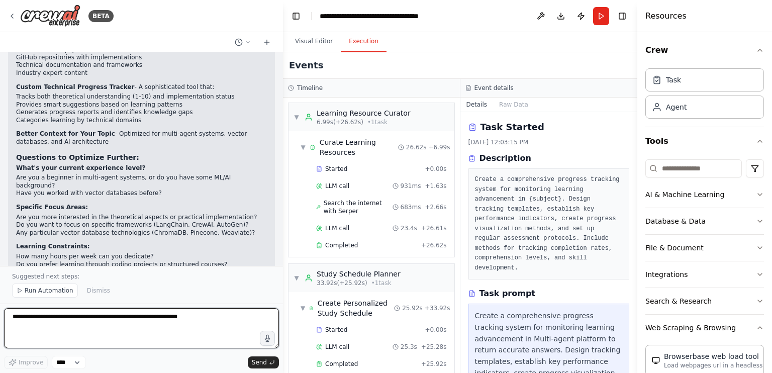
scroll to position [1845, 0]
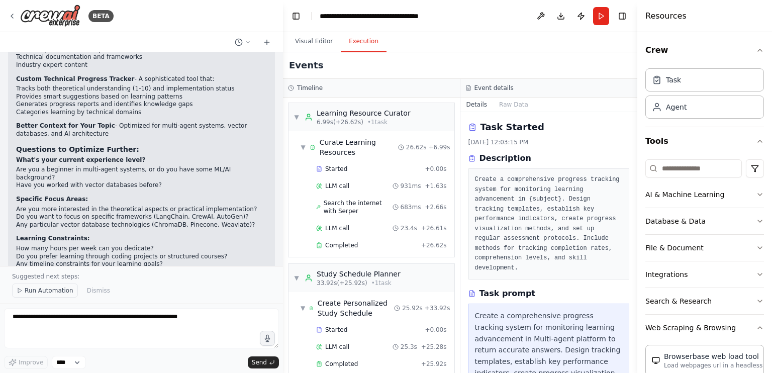
click at [42, 297] on button "Run Automation" at bounding box center [45, 290] width 66 height 14
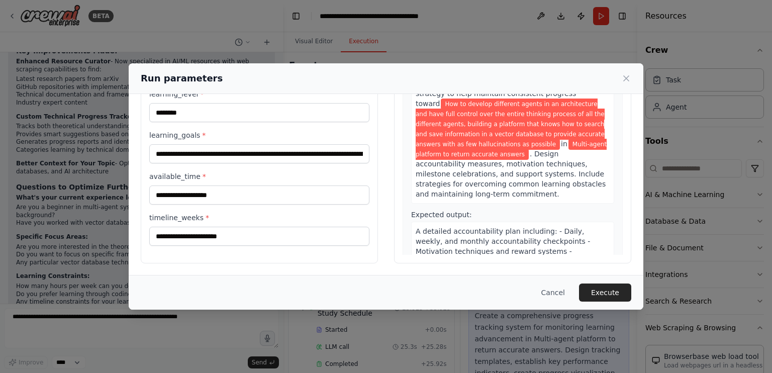
scroll to position [866, 0]
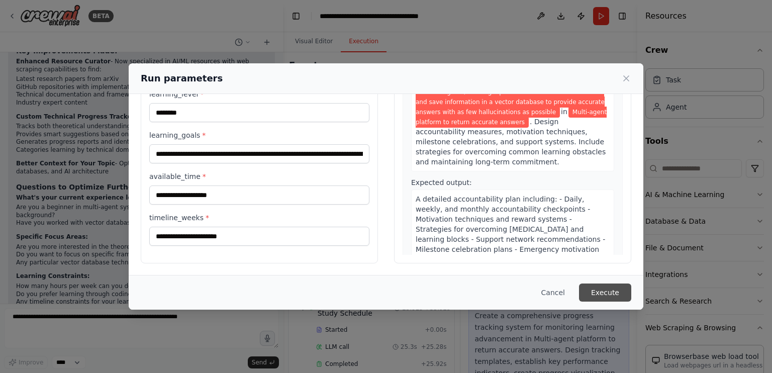
click at [610, 296] on button "Execute" at bounding box center [605, 292] width 52 height 18
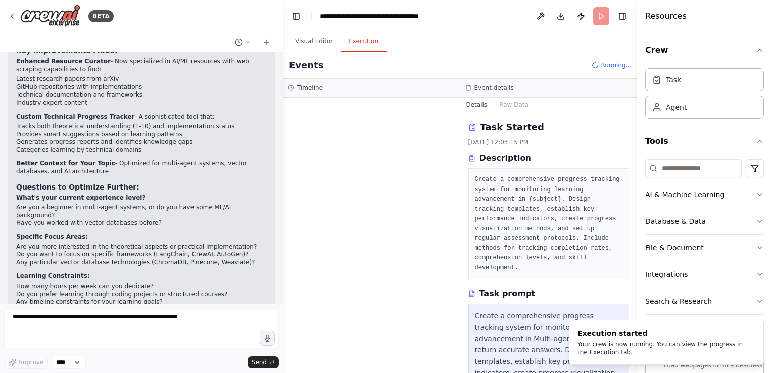
click at [366, 55] on div "Events Running..." at bounding box center [460, 65] width 354 height 27
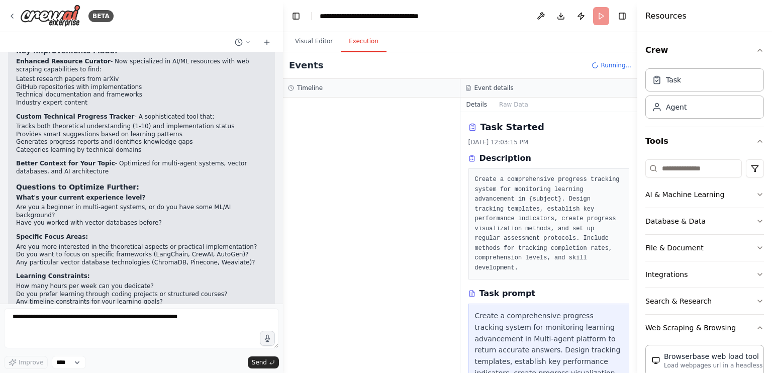
click at [356, 41] on button "Execution" at bounding box center [364, 41] width 46 height 21
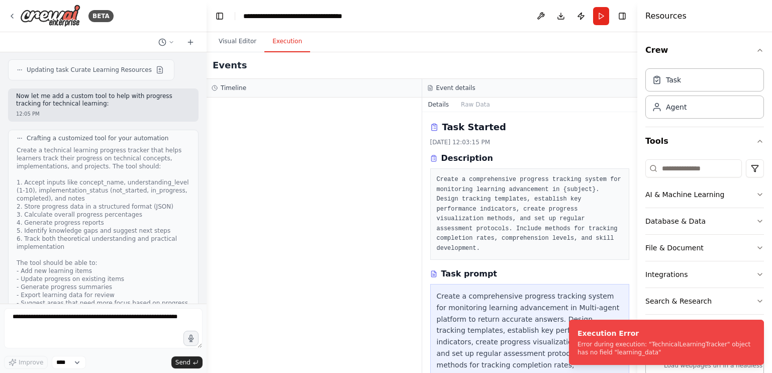
drag, startPoint x: 278, startPoint y: 100, endPoint x: 191, endPoint y: 96, distance: 87.5
click at [191, 96] on div "BETA Build a crew that curates personalized learning resources, tracks your pro…" at bounding box center [386, 186] width 772 height 373
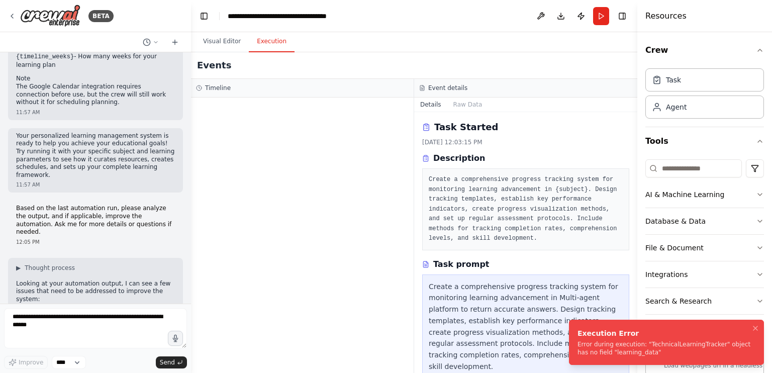
click at [645, 334] on div "Execution Error" at bounding box center [664, 333] width 174 height 10
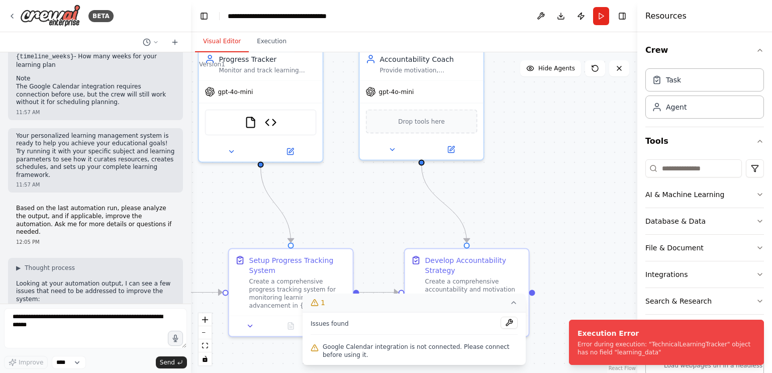
click at [211, 38] on button "Visual Editor" at bounding box center [222, 41] width 54 height 21
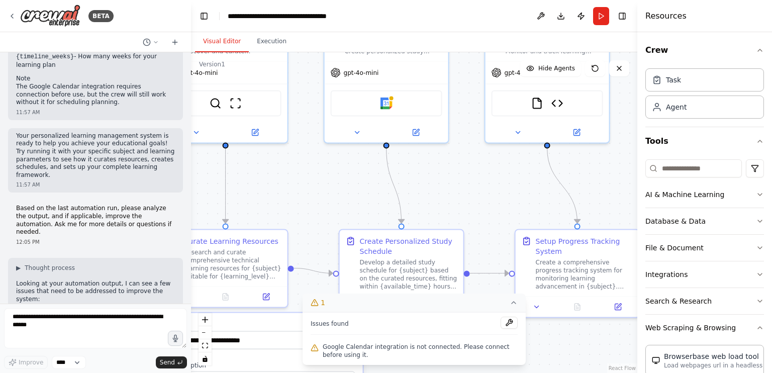
drag, startPoint x: 220, startPoint y: 204, endPoint x: 509, endPoint y: 184, distance: 289.6
click at [509, 184] on div ".deletable-edge-delete-btn { width: 20px; height: 20px; border: 0px solid #ffff…" at bounding box center [414, 212] width 446 height 321
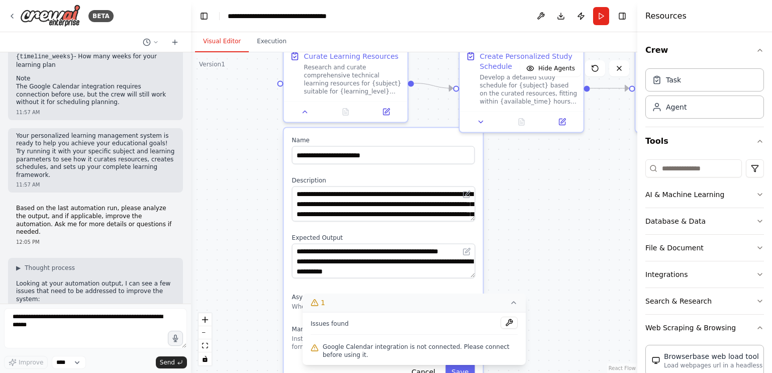
drag, startPoint x: 430, startPoint y: 184, endPoint x: 548, endPoint y: -3, distance: 221.3
click at [548, 0] on html "BETA Build a crew that curates personalized learning resources, tracks your pro…" at bounding box center [386, 186] width 772 height 373
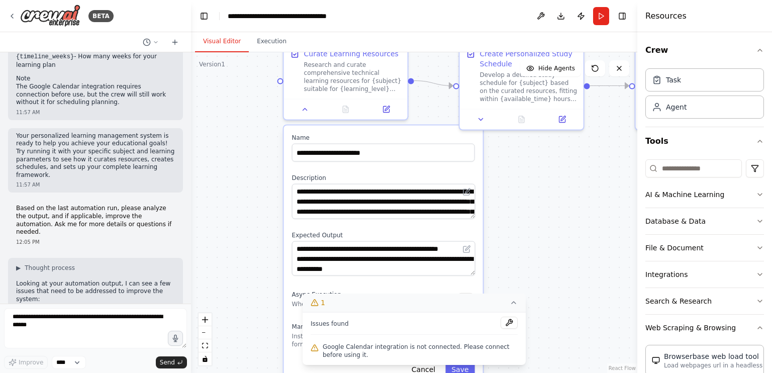
click at [521, 269] on div ".deletable-edge-delete-btn { width: 20px; height: 20px; border: 0px solid #ffff…" at bounding box center [414, 212] width 446 height 321
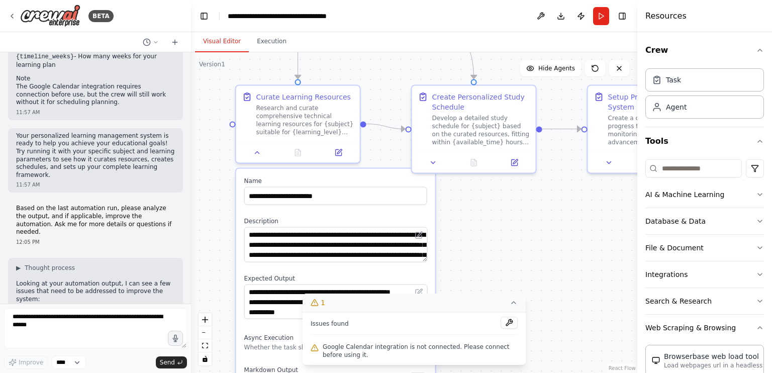
drag, startPoint x: 533, startPoint y: 227, endPoint x: 491, endPoint y: 310, distance: 92.8
click at [491, 310] on div "Version 1 Show Tools Hide Agents .deletable-edge-delete-btn { width: 20px; heig…" at bounding box center [414, 212] width 446 height 321
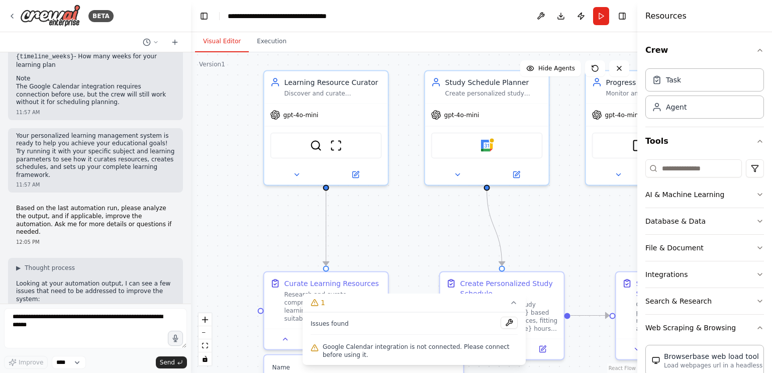
drag, startPoint x: 350, startPoint y: 66, endPoint x: 372, endPoint y: 213, distance: 148.4
click at [372, 213] on div ".deletable-edge-delete-btn { width: 20px; height: 20px; border: 0px solid #ffff…" at bounding box center [414, 212] width 446 height 321
click at [299, 171] on icon at bounding box center [296, 173] width 8 height 8
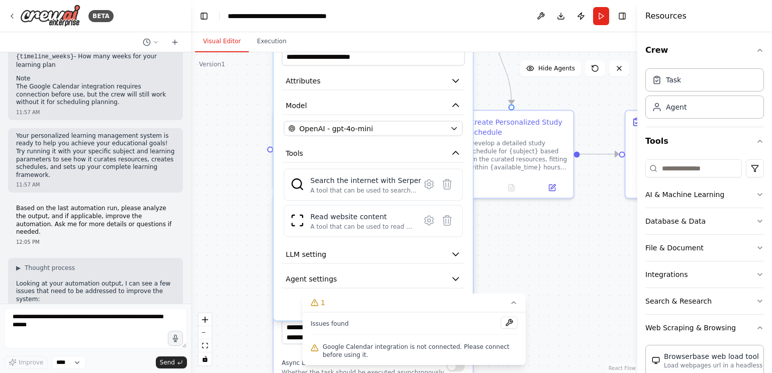
drag, startPoint x: 225, startPoint y: 195, endPoint x: 235, endPoint y: 34, distance: 161.6
click at [235, 34] on div "Visual Editor Execution Version 1 Show Tools Hide Agents .deletable-edge-delete…" at bounding box center [414, 202] width 446 height 341
click at [405, 189] on div "A tool that can be used to search the internet with a search_query. Supports di…" at bounding box center [366, 190] width 111 height 8
click at [426, 186] on icon at bounding box center [429, 184] width 12 height 12
click at [430, 183] on icon at bounding box center [429, 184] width 3 height 3
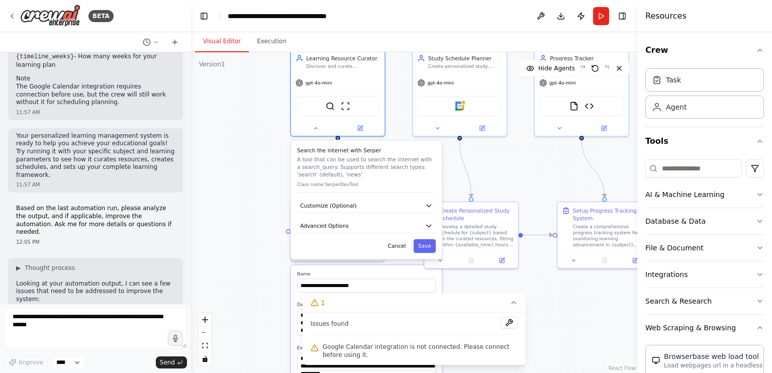
drag, startPoint x: 244, startPoint y: 166, endPoint x: 238, endPoint y: 247, distance: 80.6
click at [238, 247] on div ".deletable-edge-delete-btn { width: 20px; height: 20px; border: 0px solid #ffff…" at bounding box center [414, 212] width 446 height 321
click at [309, 126] on button at bounding box center [315, 126] width 43 height 9
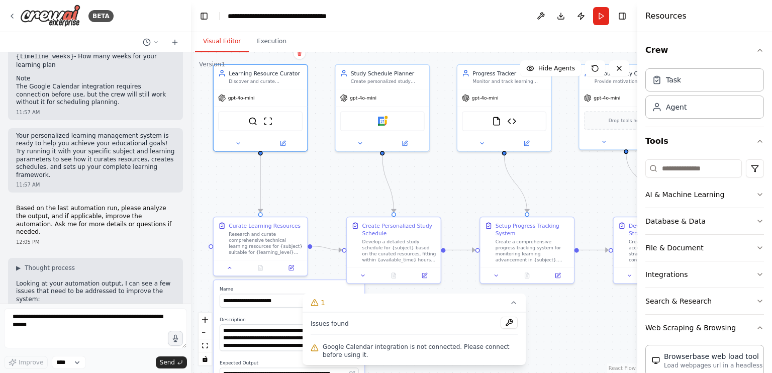
drag, startPoint x: 363, startPoint y: 206, endPoint x: 315, endPoint y: 189, distance: 51.5
click at [315, 189] on div ".deletable-edge-delete-btn { width: 20px; height: 20px; border: 0px solid #ffff…" at bounding box center [414, 212] width 446 height 321
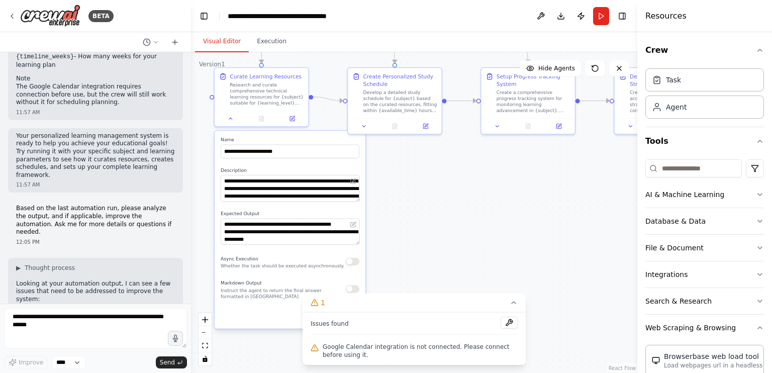
drag, startPoint x: 329, startPoint y: 185, endPoint x: 330, endPoint y: 43, distance: 141.7
click at [330, 43] on div "Visual Editor Execution Version 1 Show Tools Hide Agents .deletable-edge-delete…" at bounding box center [414, 202] width 446 height 341
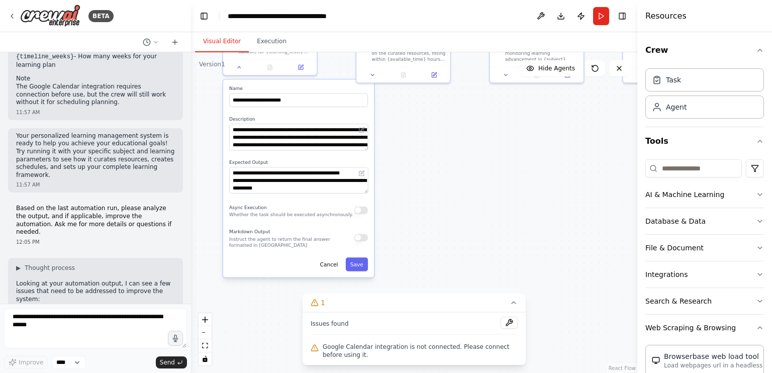
drag, startPoint x: 397, startPoint y: 176, endPoint x: 400, endPoint y: 163, distance: 13.4
click at [400, 163] on div ".deletable-edge-delete-btn { width: 20px; height: 20px; border: 0px solid #ffff…" at bounding box center [414, 212] width 446 height 321
drag, startPoint x: 353, startPoint y: 141, endPoint x: 353, endPoint y: 240, distance: 99.0
click at [353, 240] on div "**********" at bounding box center [299, 177] width 151 height 197
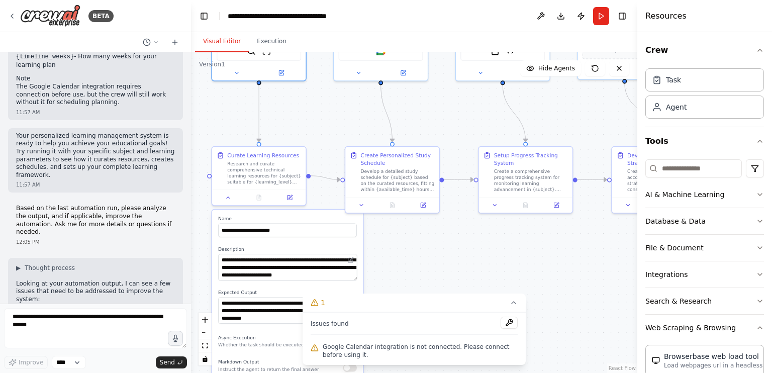
drag, startPoint x: 419, startPoint y: 150, endPoint x: 407, endPoint y: 283, distance: 133.2
click at [407, 283] on div ".deletable-edge-delete-btn { width: 20px; height: 20px; border: 0px solid #ffff…" at bounding box center [414, 212] width 446 height 321
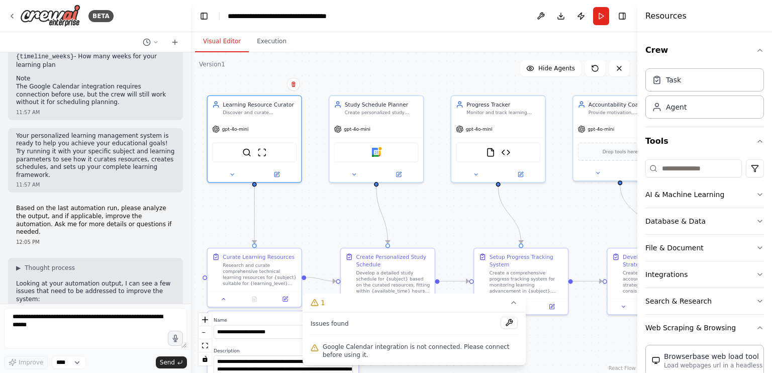
drag, startPoint x: 347, startPoint y: 147, endPoint x: 346, endPoint y: 233, distance: 85.9
click at [346, 233] on div ".deletable-edge-delete-btn { width: 20px; height: 20px; border: 0px solid #ffff…" at bounding box center [414, 212] width 446 height 321
click at [360, 176] on button at bounding box center [354, 173] width 43 height 9
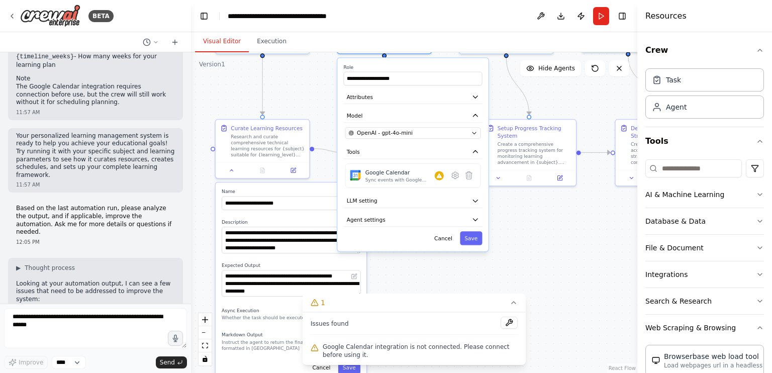
drag, startPoint x: 300, startPoint y: 188, endPoint x: 302, endPoint y: 92, distance: 96.5
click at [302, 92] on div ".deletable-edge-delete-btn { width: 20px; height: 20px; border: 0px solid #ffff…" at bounding box center [414, 212] width 446 height 321
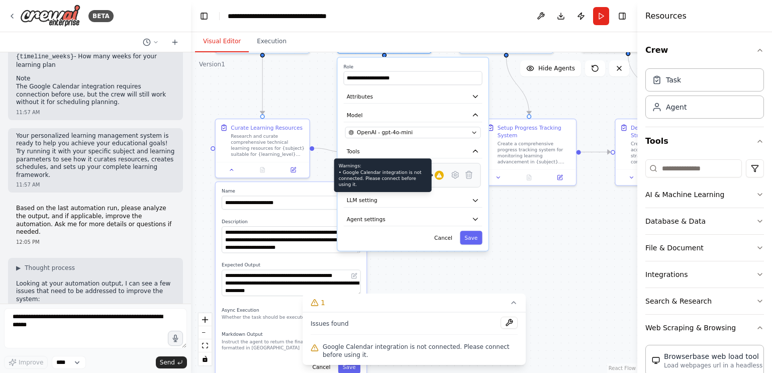
click at [440, 175] on icon at bounding box center [439, 175] width 5 height 5
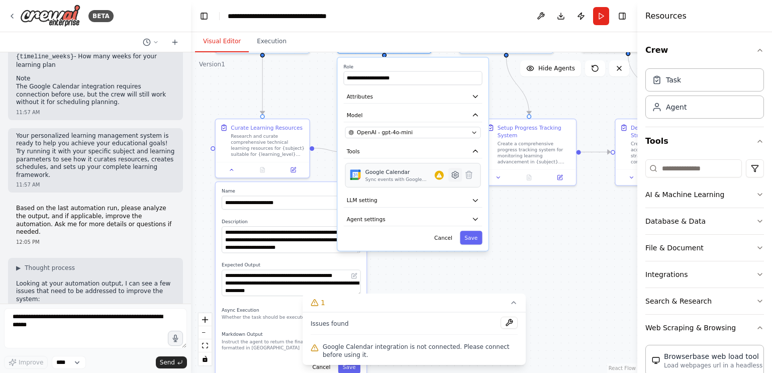
click at [452, 173] on icon at bounding box center [455, 174] width 9 height 9
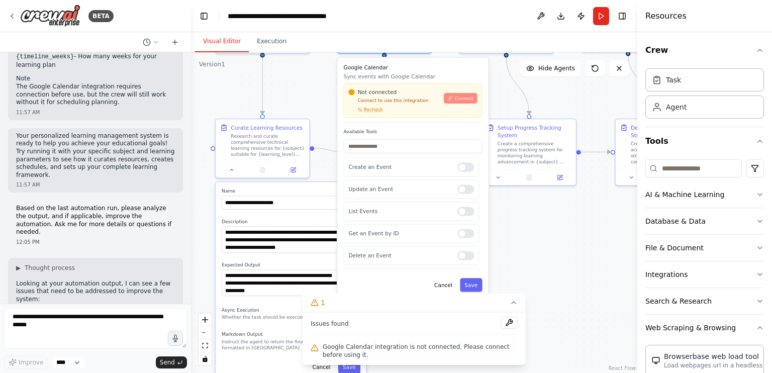
click at [464, 101] on button "Connect" at bounding box center [460, 98] width 33 height 11
click at [458, 95] on span "Connect" at bounding box center [463, 98] width 19 height 6
click at [452, 101] on button "Connect" at bounding box center [460, 98] width 33 height 11
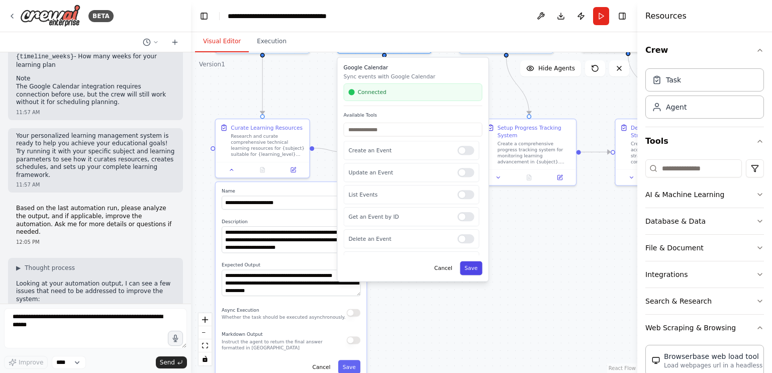
click at [476, 268] on button "Save" at bounding box center [471, 268] width 22 height 14
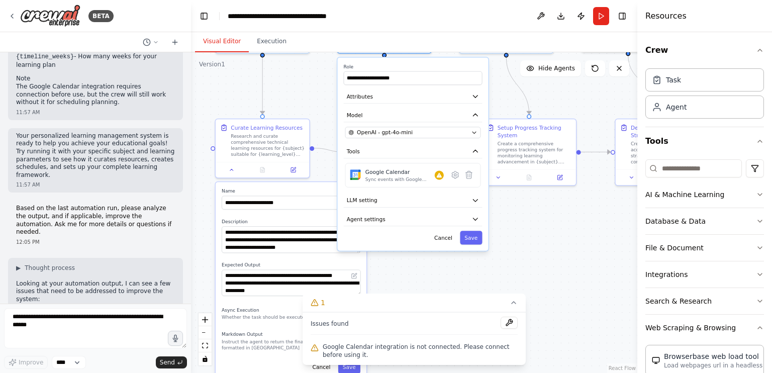
click at [548, 229] on div ".deletable-edge-delete-btn { width: 20px; height: 20px; border: 0px solid #ffff…" at bounding box center [414, 212] width 446 height 321
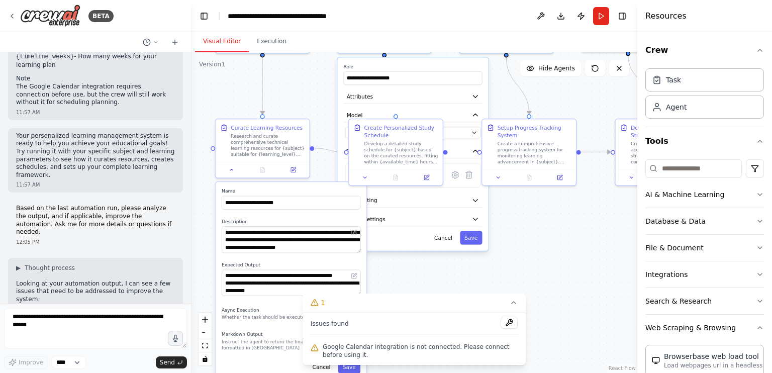
click at [470, 243] on div "**********" at bounding box center [412, 153] width 151 height 193
click at [470, 239] on button "Save" at bounding box center [471, 238] width 22 height 14
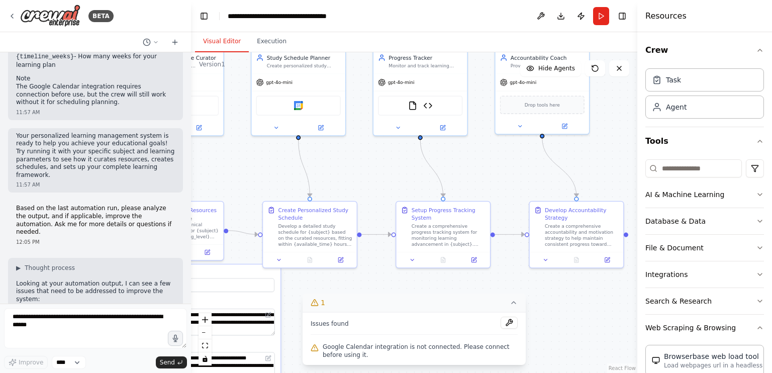
drag, startPoint x: 515, startPoint y: 225, endPoint x: 445, endPoint y: 301, distance: 103.8
click at [445, 301] on div "Version 1 Show Tools Hide Agents .deletable-edge-delete-btn { width: 20px; heig…" at bounding box center [414, 212] width 446 height 321
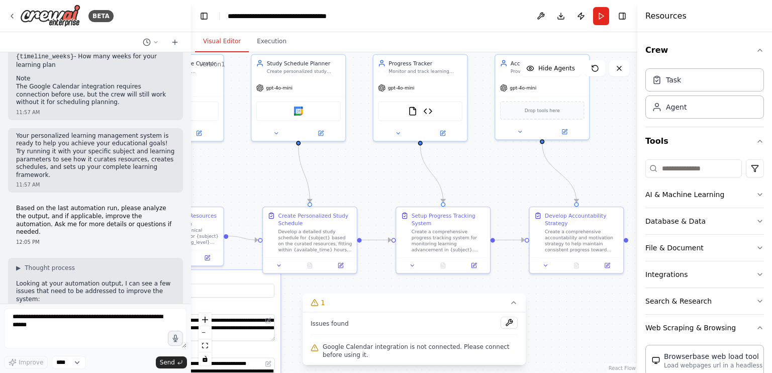
drag, startPoint x: 482, startPoint y: 166, endPoint x: 462, endPoint y: 224, distance: 61.7
click at [462, 224] on div ".deletable-edge-delete-btn { width: 20px; height: 20px; border: 0px solid #ffff…" at bounding box center [414, 212] width 446 height 321
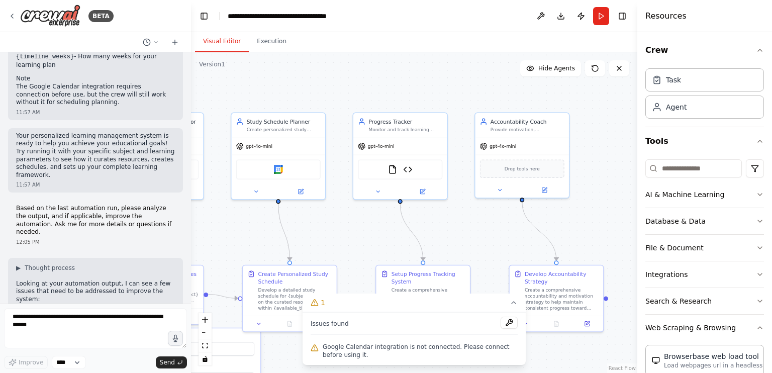
click at [379, 201] on div ".deletable-edge-delete-btn { width: 20px; height: 20px; border: 0px solid #ffff…" at bounding box center [414, 212] width 446 height 321
click at [378, 193] on button at bounding box center [377, 189] width 43 height 9
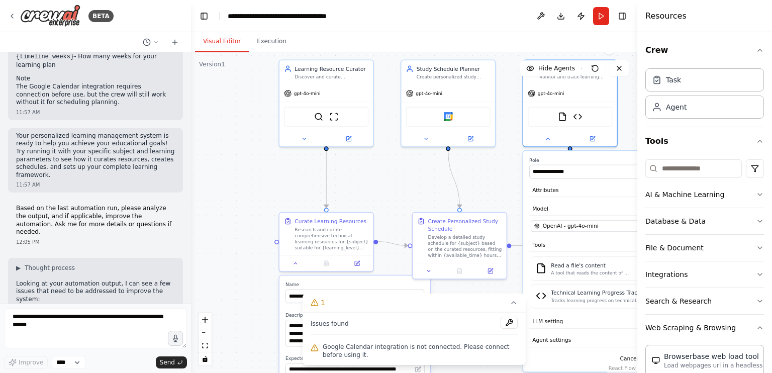
drag, startPoint x: 330, startPoint y: 218, endPoint x: 381, endPoint y: 154, distance: 81.8
click at [500, 170] on div ".deletable-edge-delete-btn { width: 20px; height: 20px; border: 0px solid #ffff…" at bounding box center [414, 212] width 446 height 321
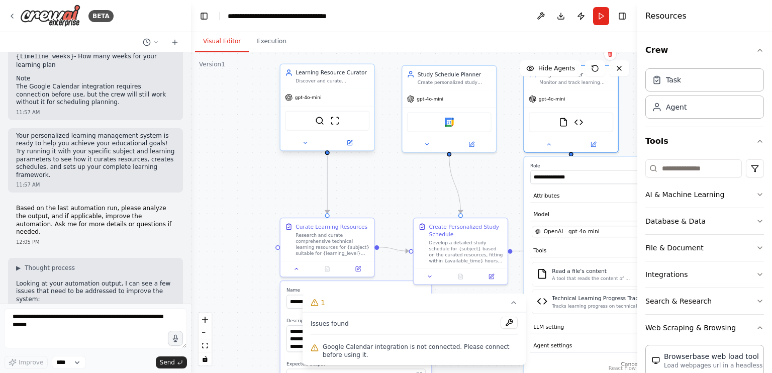
click at [313, 102] on div "gpt-4o-mini" at bounding box center [326, 97] width 93 height 17
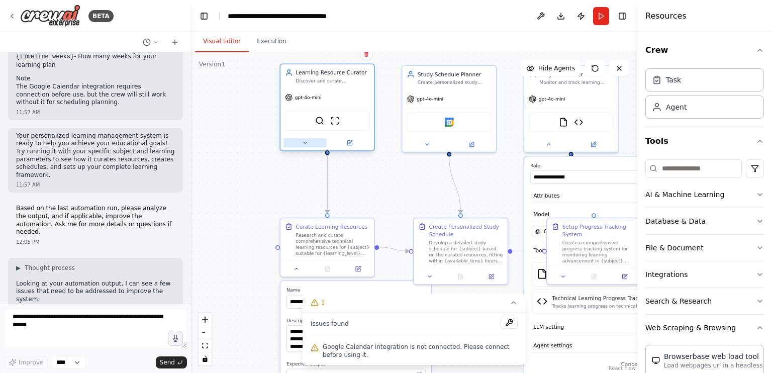
click at [307, 146] on button at bounding box center [304, 142] width 43 height 9
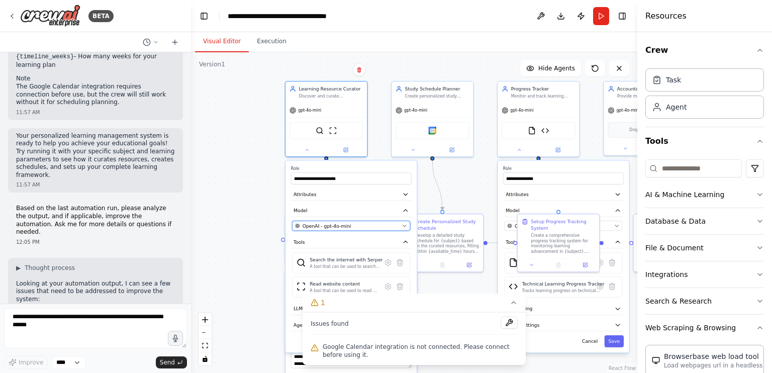
click at [319, 229] on button "OpenAI - gpt-4o-mini" at bounding box center [351, 226] width 118 height 10
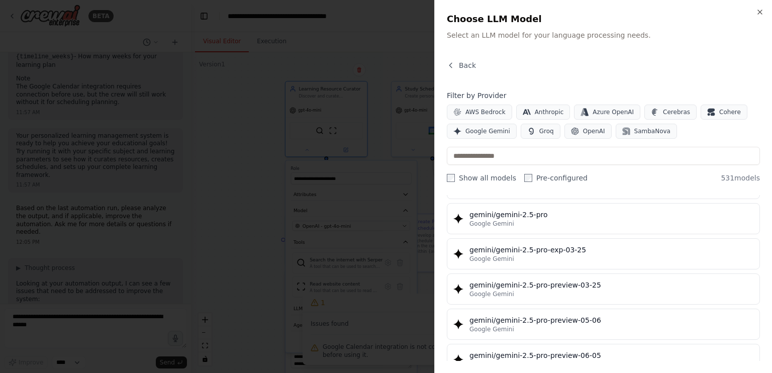
scroll to position [12161, 0]
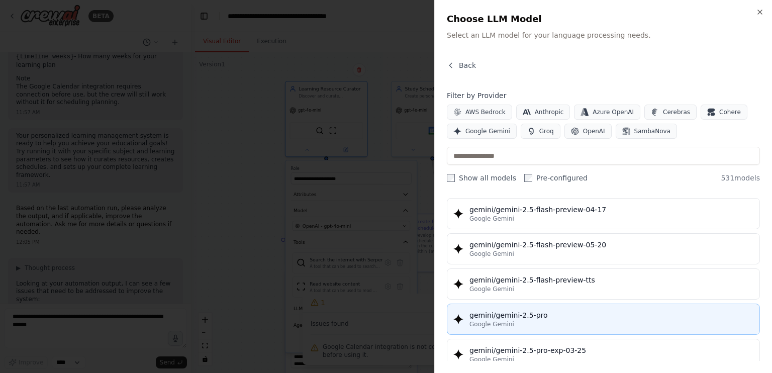
click at [554, 320] on div "Google Gemini" at bounding box center [611, 324] width 284 height 8
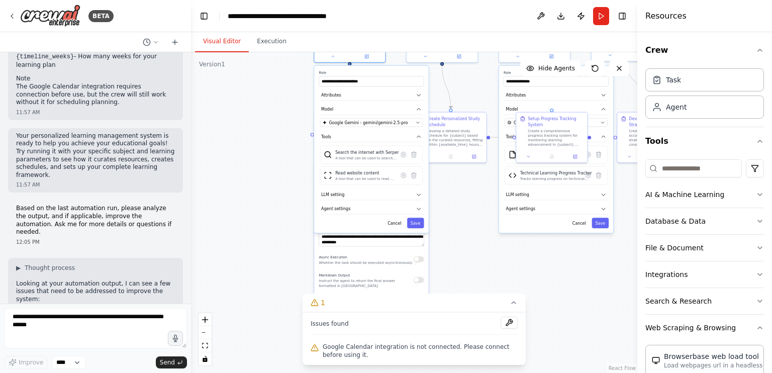
drag, startPoint x: 249, startPoint y: 218, endPoint x: 268, endPoint y: 114, distance: 105.7
click at [268, 114] on div ".deletable-edge-delete-btn { width: 20px; height: 20px; border: 0px solid #ffff…" at bounding box center [414, 212] width 446 height 321
click at [416, 221] on button "Save" at bounding box center [415, 223] width 17 height 11
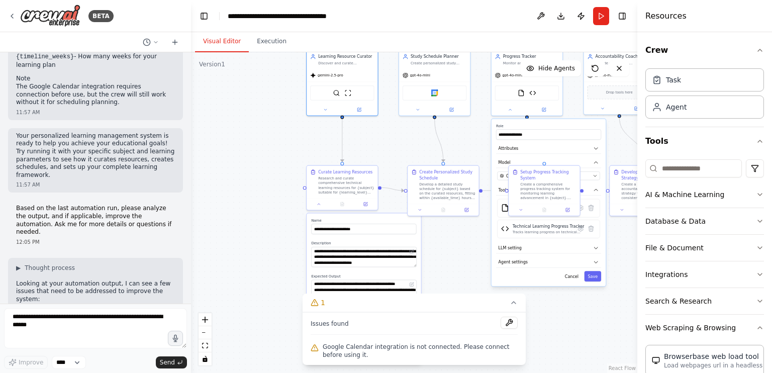
drag, startPoint x: 460, startPoint y: 248, endPoint x: 456, endPoint y: 325, distance: 77.0
click at [456, 325] on div "Version 1 Show Tools Hide Agents .deletable-edge-delete-btn { width: 20px; heig…" at bounding box center [414, 212] width 446 height 321
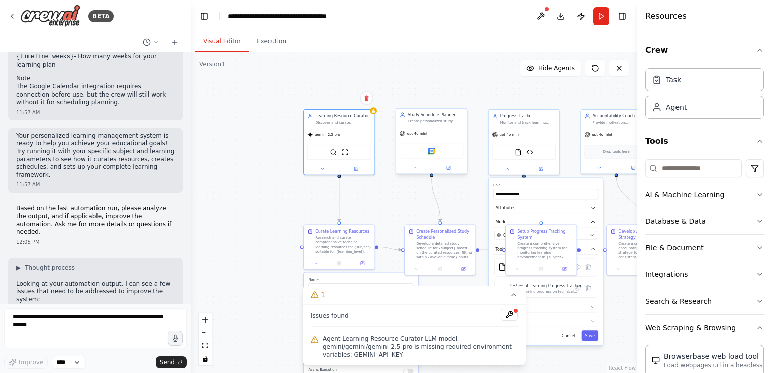
click at [422, 132] on span "gpt-4o-mini" at bounding box center [417, 133] width 20 height 5
click at [413, 167] on icon at bounding box center [414, 167] width 5 height 5
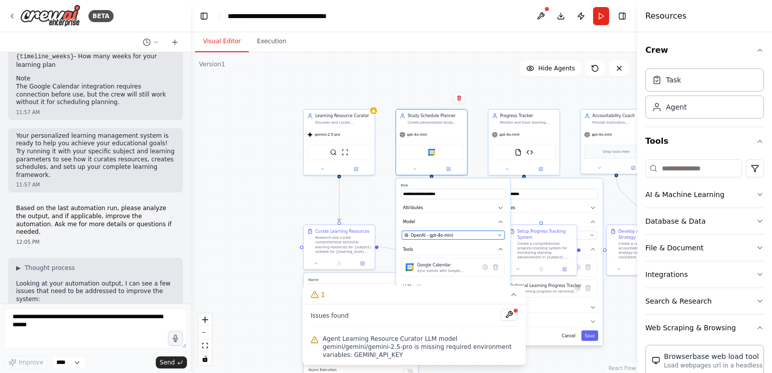
click at [423, 232] on span "OpenAI - gpt-4o-mini" at bounding box center [432, 235] width 42 height 6
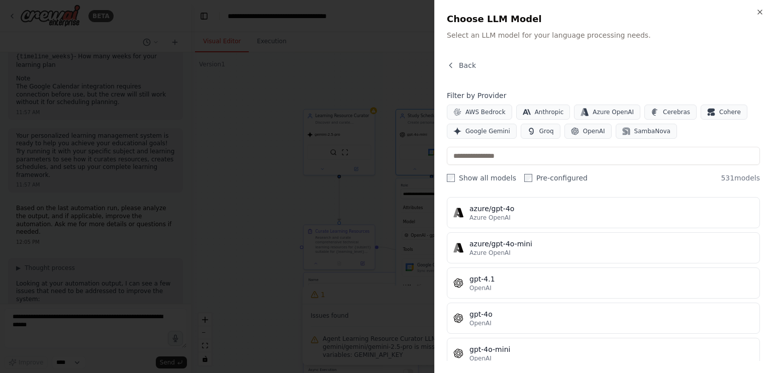
scroll to position [0, 0]
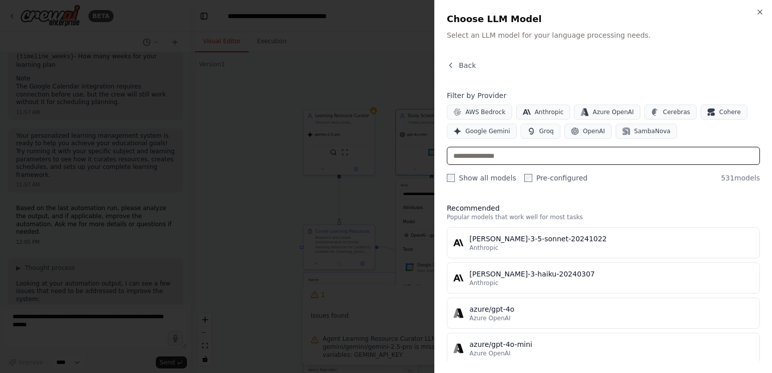
click at [480, 162] on input "text" at bounding box center [603, 156] width 313 height 18
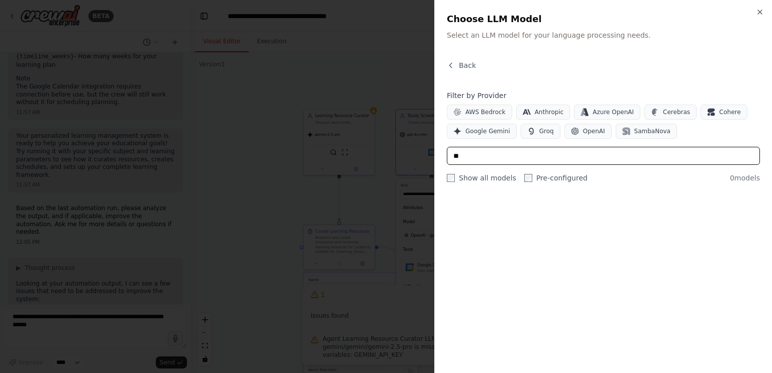
type input "*"
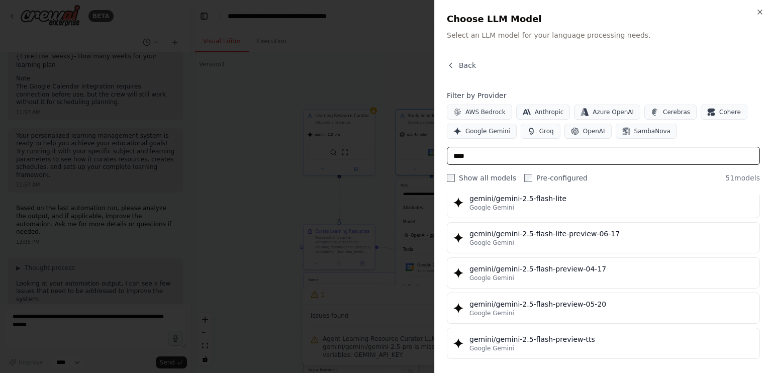
scroll to position [1055, 0]
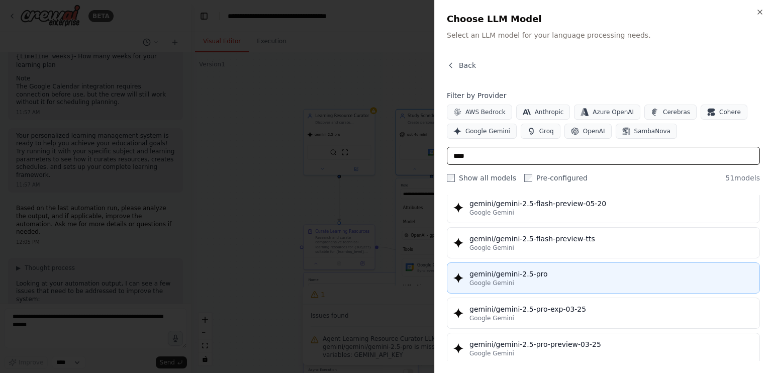
type input "****"
click at [577, 269] on div "gemini/gemini-2.5-pro" at bounding box center [611, 274] width 284 height 10
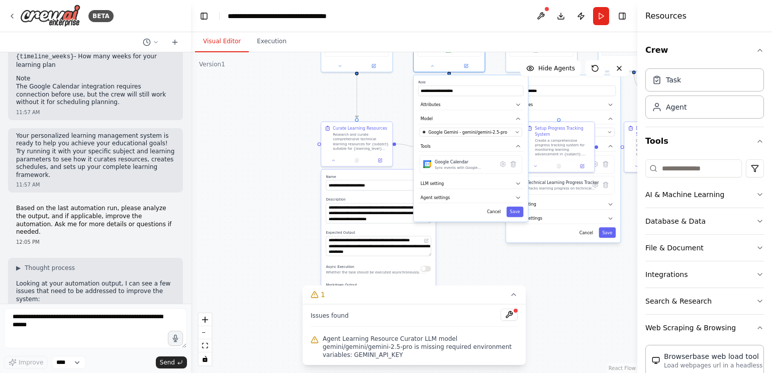
drag, startPoint x: 250, startPoint y: 202, endPoint x: 267, endPoint y: 99, distance: 104.3
click at [267, 99] on div ".deletable-edge-delete-btn { width: 20px; height: 20px; border: 0px solid #ffff…" at bounding box center [414, 212] width 446 height 321
click at [516, 211] on button "Save" at bounding box center [514, 212] width 17 height 11
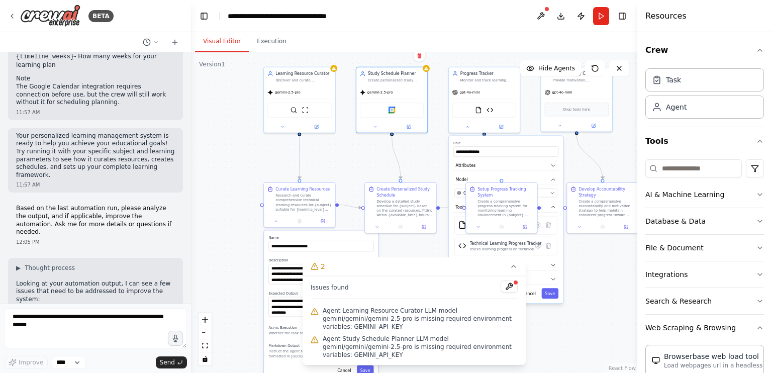
drag, startPoint x: 473, startPoint y: 227, endPoint x: 418, endPoint y: 298, distance: 90.3
click at [418, 298] on div "Version 1 Show Tools Hide Agents .deletable-edge-delete-btn { width: 20px; heig…" at bounding box center [414, 212] width 446 height 321
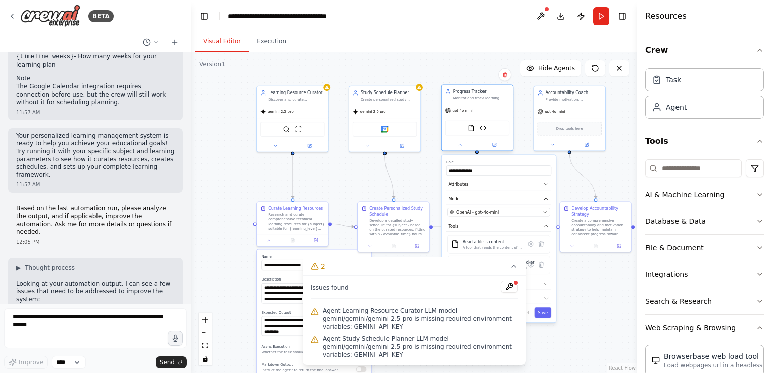
click at [465, 111] on span "gpt-4o-mini" at bounding box center [463, 110] width 20 height 5
click at [458, 145] on icon at bounding box center [460, 144] width 5 height 5
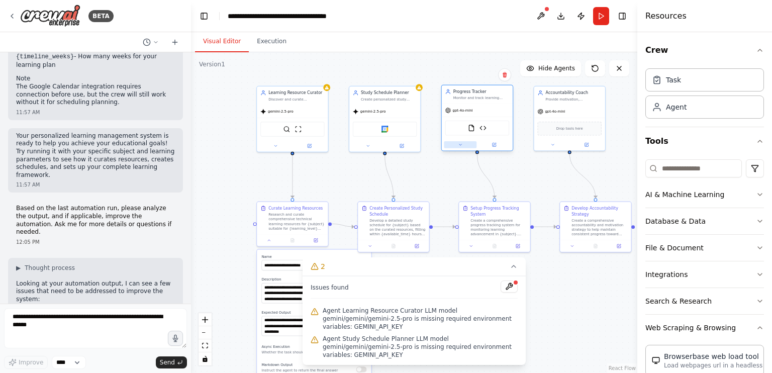
click at [459, 145] on icon at bounding box center [460, 144] width 5 height 5
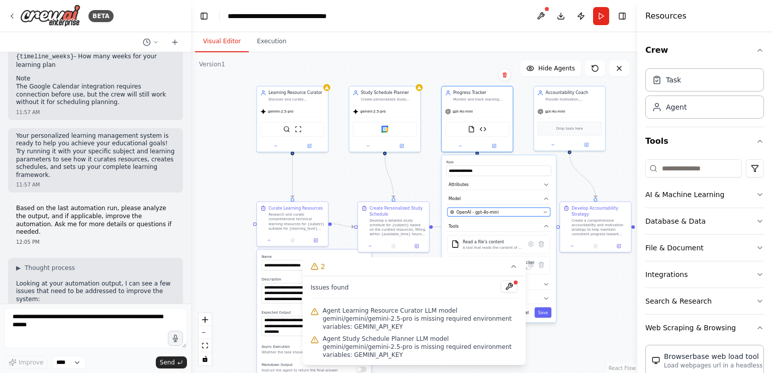
click at [469, 210] on span "OpenAI - gpt-4o-mini" at bounding box center [477, 212] width 42 height 6
click at [547, 213] on icon "button" at bounding box center [545, 212] width 5 height 5
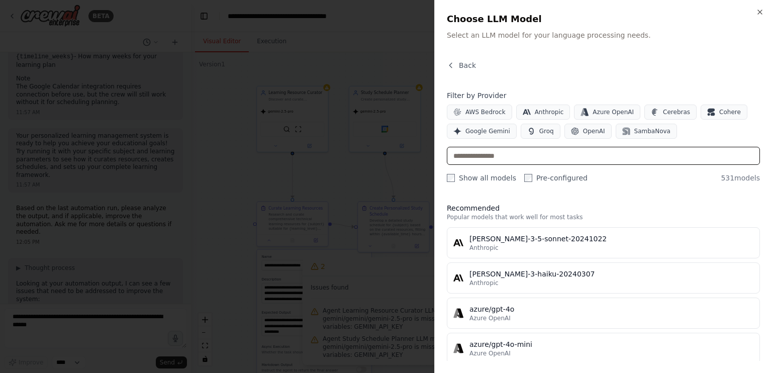
click at [519, 151] on input "text" at bounding box center [603, 156] width 313 height 18
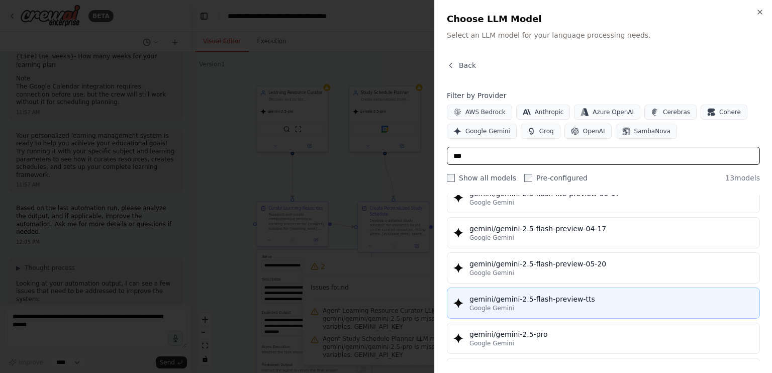
scroll to position [201, 0]
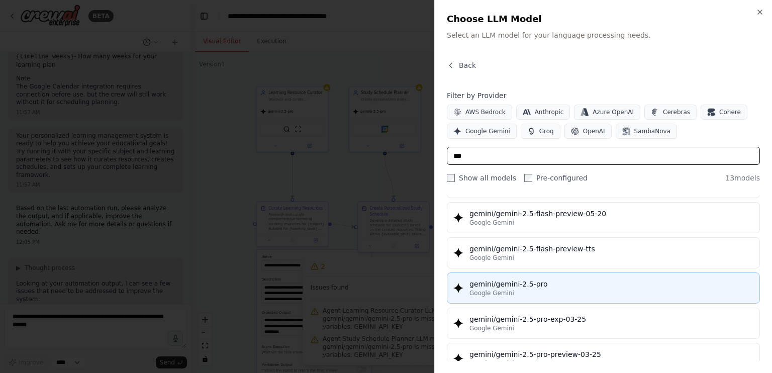
type input "***"
click at [556, 275] on button "gemini/gemini-2.5-pro Google Gemini" at bounding box center [603, 287] width 313 height 31
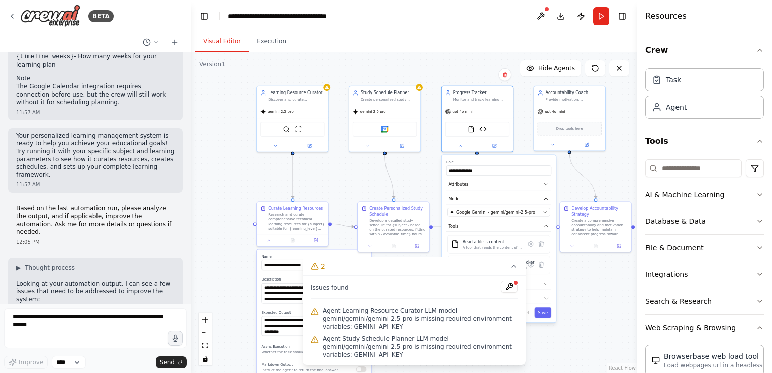
drag, startPoint x: 547, startPoint y: 310, endPoint x: 556, endPoint y: 233, distance: 78.0
click at [546, 310] on button "Save" at bounding box center [543, 312] width 17 height 11
click at [545, 308] on button "Save" at bounding box center [543, 312] width 17 height 11
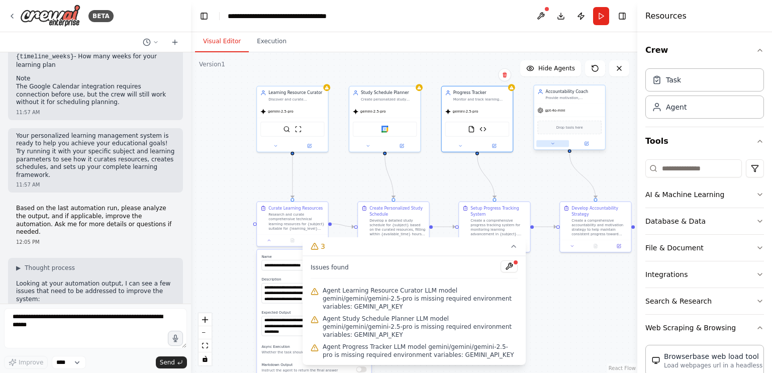
click at [557, 144] on button at bounding box center [552, 143] width 33 height 7
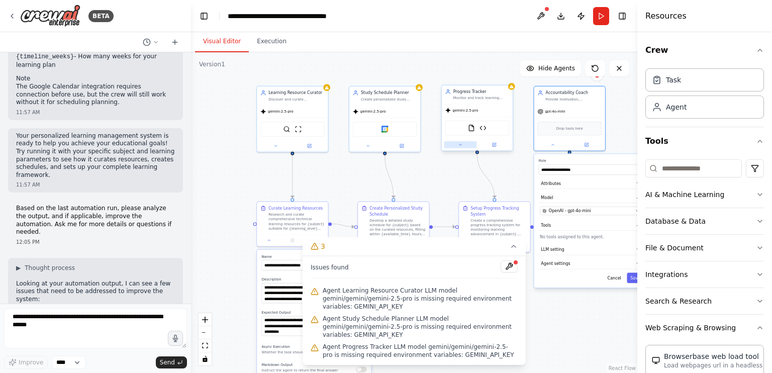
click at [458, 144] on icon at bounding box center [460, 144] width 5 height 5
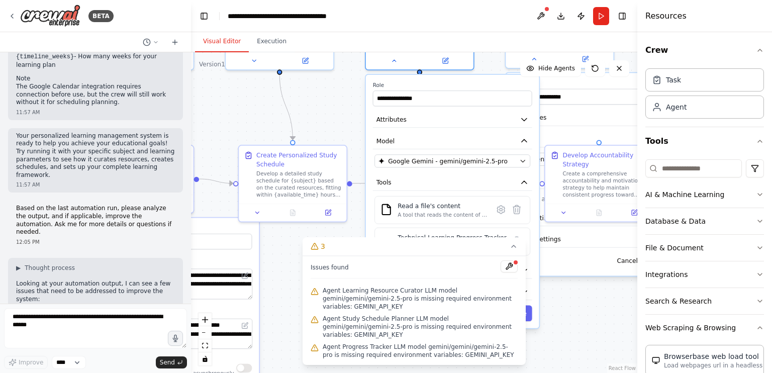
drag, startPoint x: 504, startPoint y: 214, endPoint x: 478, endPoint y: 62, distance: 154.5
click at [478, 62] on div ".deletable-edge-delete-btn { width: 20px; height: 20px; border: 0px solid #ffff…" at bounding box center [414, 212] width 446 height 321
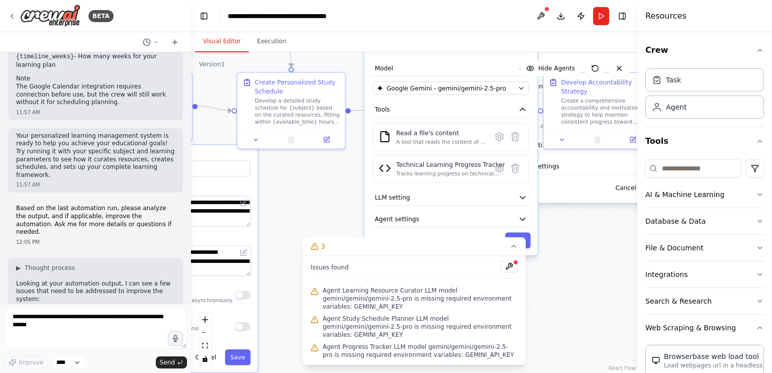
drag, startPoint x: 339, startPoint y: 119, endPoint x: 337, endPoint y: 46, distance: 72.9
click at [337, 46] on div "Visual Editor Execution Version 1 Show Tools Hide Agents .deletable-edge-delete…" at bounding box center [414, 202] width 446 height 341
click at [500, 197] on button "LLM setting" at bounding box center [450, 197] width 159 height 16
click at [523, 193] on icon "button" at bounding box center [522, 197] width 9 height 9
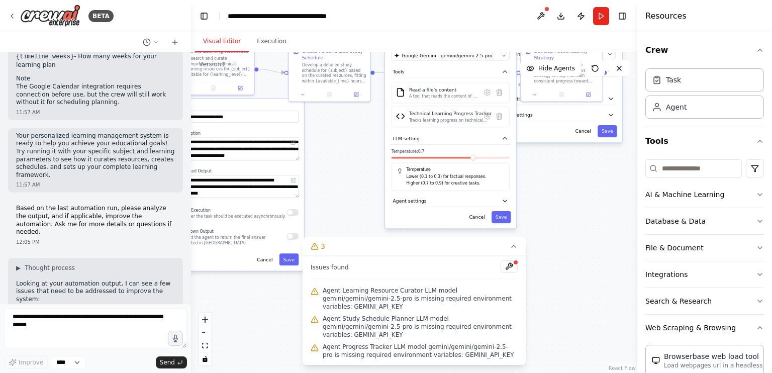
drag, startPoint x: 533, startPoint y: 224, endPoint x: 518, endPoint y: 162, distance: 63.7
click at [518, 162] on div ".deletable-edge-delete-btn { width: 20px; height: 20px; border: 0px solid #ffff…" at bounding box center [414, 212] width 446 height 321
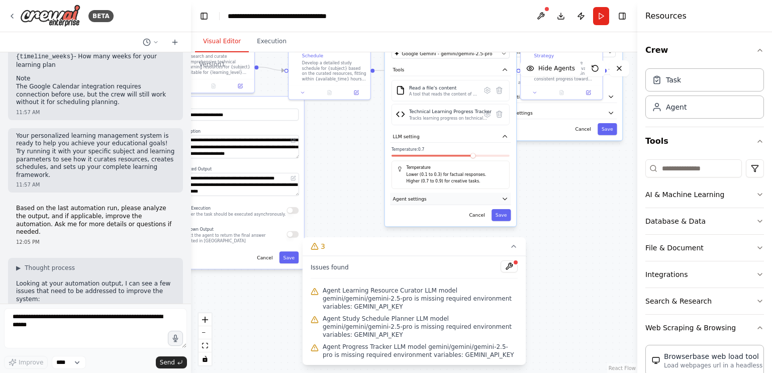
click at [503, 195] on icon "button" at bounding box center [504, 198] width 7 height 7
click at [489, 171] on p "Lower (0.1 to 0.3) for factual responses." at bounding box center [455, 174] width 97 height 7
click at [502, 133] on icon "button" at bounding box center [504, 136] width 7 height 7
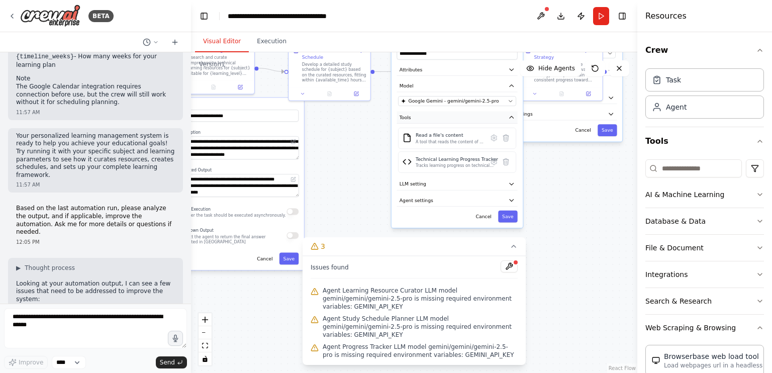
drag, startPoint x: 429, startPoint y: 73, endPoint x: 433, endPoint y: 118, distance: 44.9
click at [433, 118] on button "Tools" at bounding box center [456, 118] width 121 height 12
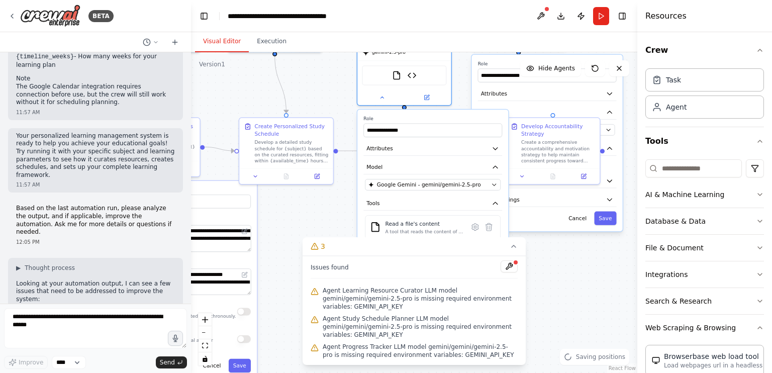
drag, startPoint x: 555, startPoint y: 192, endPoint x: 546, endPoint y: 300, distance: 108.5
click at [546, 300] on div ".deletable-edge-delete-btn { width: 20px; height: 20px; border: 0px solid #ffff…" at bounding box center [414, 212] width 446 height 321
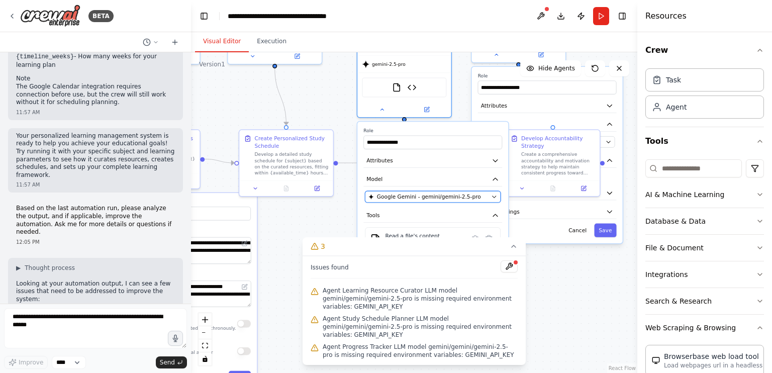
click at [489, 193] on button "Google Gemini - gemini/gemini-2.5-pro" at bounding box center [433, 197] width 136 height 12
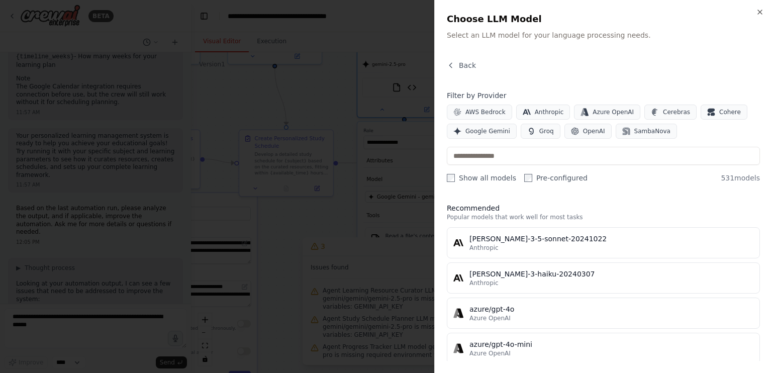
click at [388, 64] on div at bounding box center [386, 186] width 772 height 373
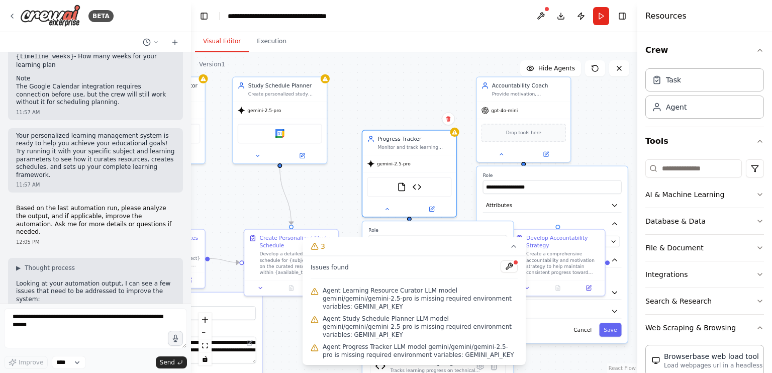
drag, startPoint x: 330, startPoint y: 97, endPoint x: 337, endPoint y: 202, distance: 105.3
click at [337, 202] on div ".deletable-edge-delete-btn { width: 20px; height: 20px; border: 0px solid #ffff…" at bounding box center [414, 212] width 446 height 321
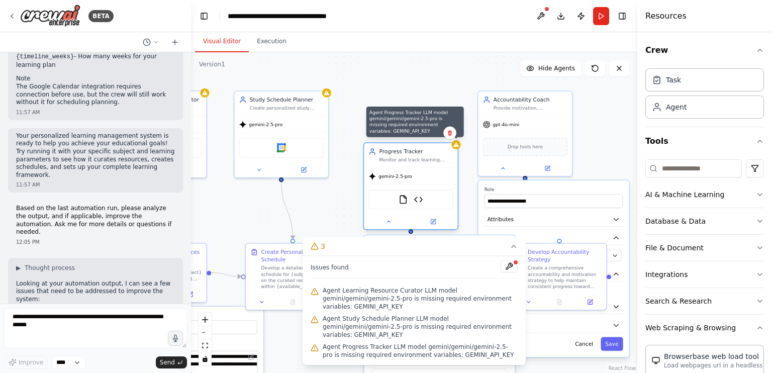
click at [456, 146] on icon at bounding box center [456, 144] width 5 height 5
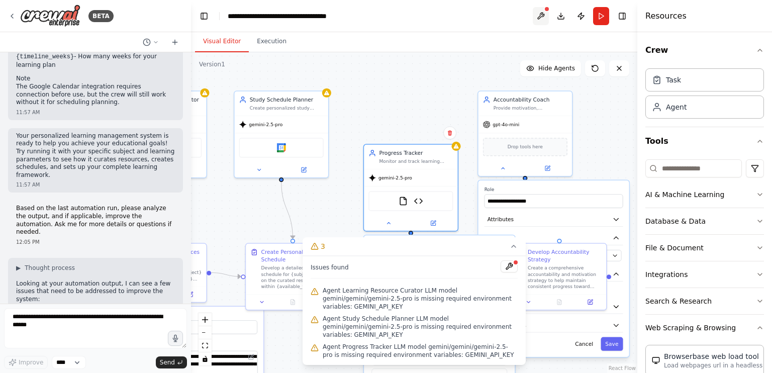
click at [536, 19] on button at bounding box center [541, 16] width 16 height 18
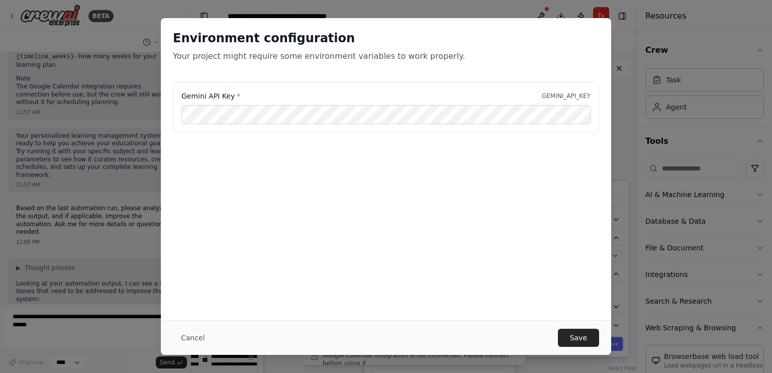
click at [564, 327] on div "Cancel Save" at bounding box center [386, 337] width 450 height 35
click at [570, 330] on button "Save" at bounding box center [578, 338] width 41 height 18
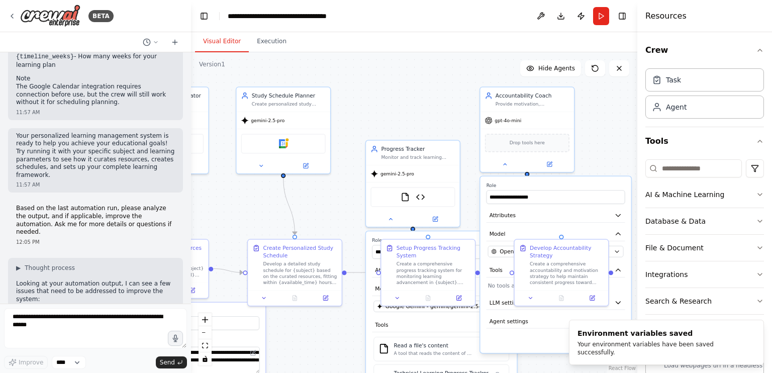
drag, startPoint x: 406, startPoint y: 102, endPoint x: 374, endPoint y: 48, distance: 62.4
click at [374, 48] on div "Visual Editor Execution Version 1 Show Tools Hide Agents .deletable-edge-delete…" at bounding box center [414, 202] width 446 height 341
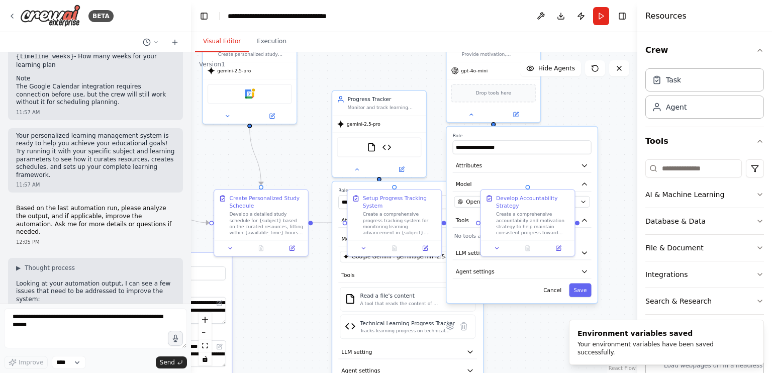
click at [562, 114] on div ".deletable-edge-delete-btn { width: 20px; height: 20px; border: 0px solid #ffff…" at bounding box center [414, 212] width 446 height 321
click at [477, 198] on span "OpenAI - gpt-4o-mini" at bounding box center [494, 202] width 56 height 8
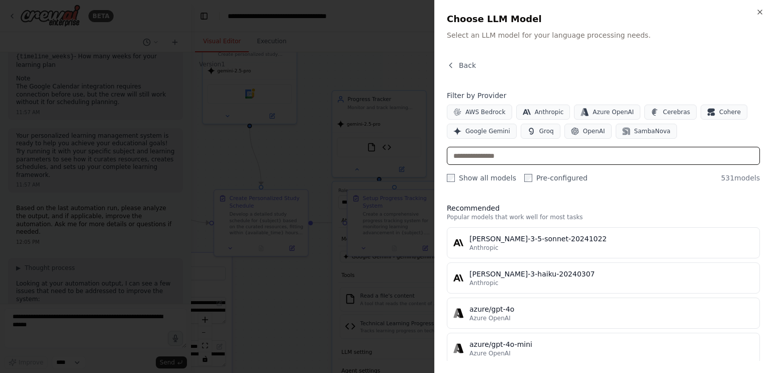
click at [502, 159] on input "text" at bounding box center [603, 156] width 313 height 18
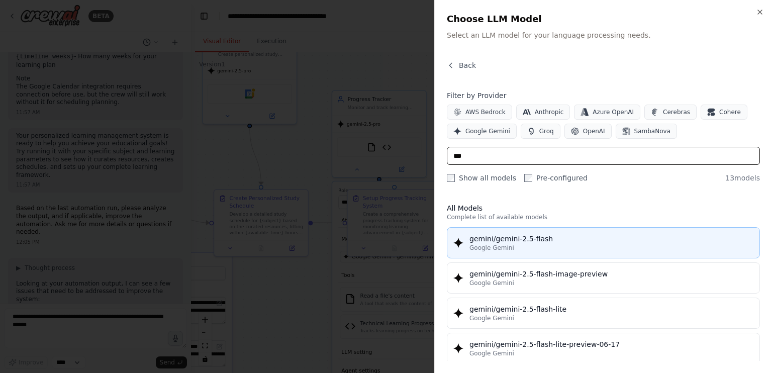
scroll to position [151, 0]
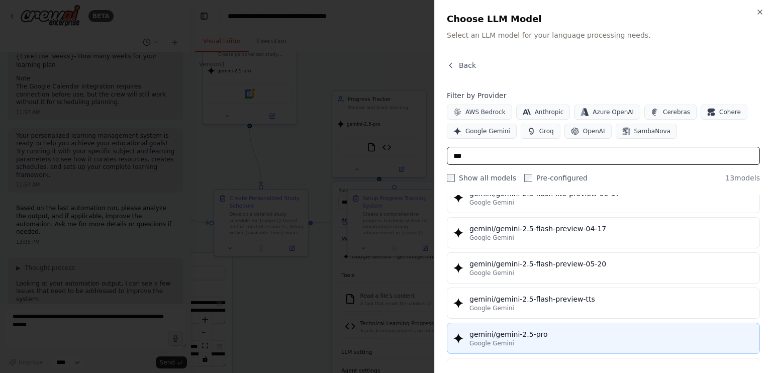
type input "***"
click at [569, 329] on div "gemini/gemini-2.5-pro" at bounding box center [611, 334] width 284 height 10
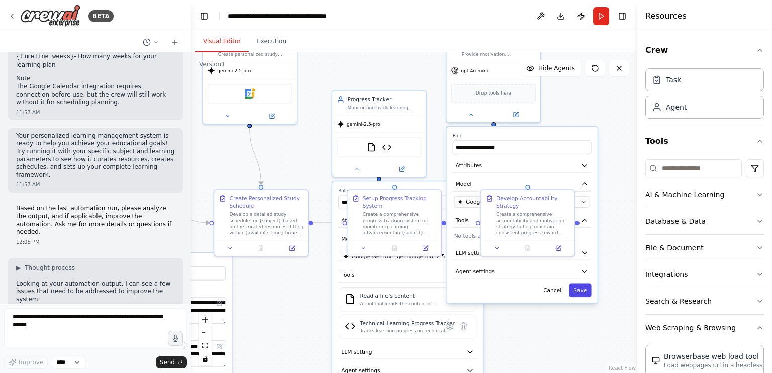
click at [579, 285] on button "Save" at bounding box center [580, 290] width 22 height 14
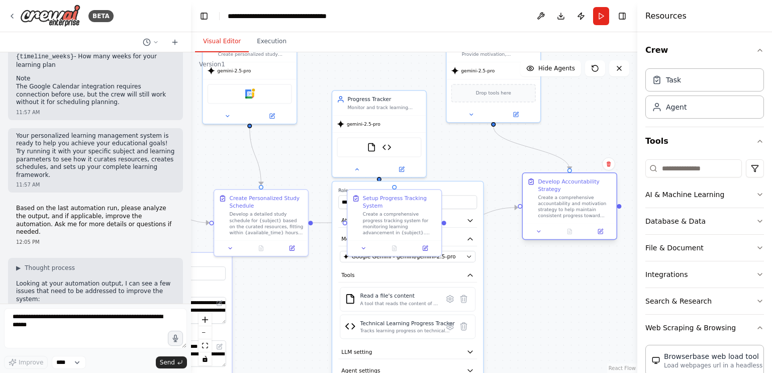
drag, startPoint x: 538, startPoint y: 195, endPoint x: 574, endPoint y: 182, distance: 38.9
click at [574, 182] on div "Develop Accountability Strategy" at bounding box center [575, 185] width 74 height 15
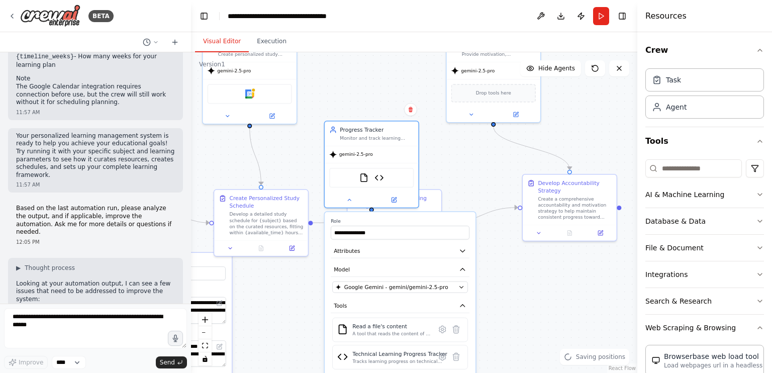
drag, startPoint x: 447, startPoint y: 190, endPoint x: 442, endPoint y: 228, distance: 37.6
click at [442, 224] on label "Role" at bounding box center [400, 221] width 139 height 6
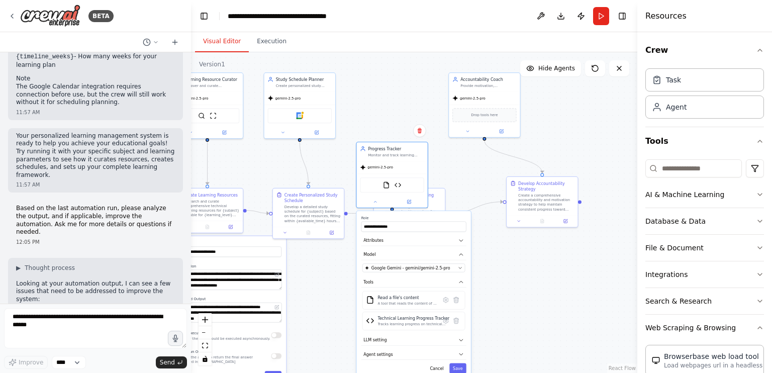
drag, startPoint x: 533, startPoint y: 319, endPoint x: 525, endPoint y: 280, distance: 39.5
click at [525, 280] on div ".deletable-edge-delete-btn { width: 20px; height: 20px; border: 0px solid #ffff…" at bounding box center [414, 212] width 446 height 321
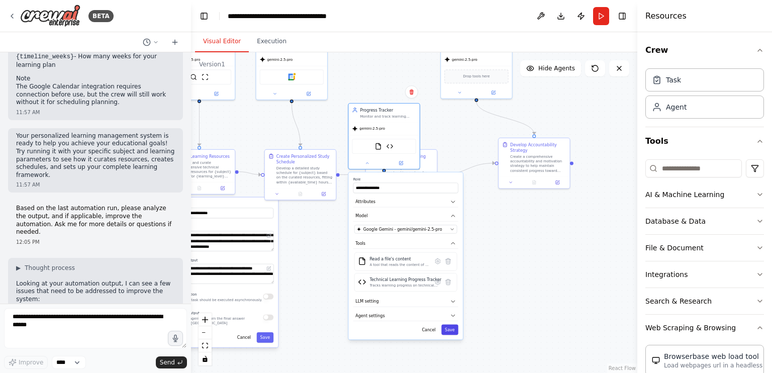
click at [451, 328] on button "Save" at bounding box center [449, 329] width 17 height 11
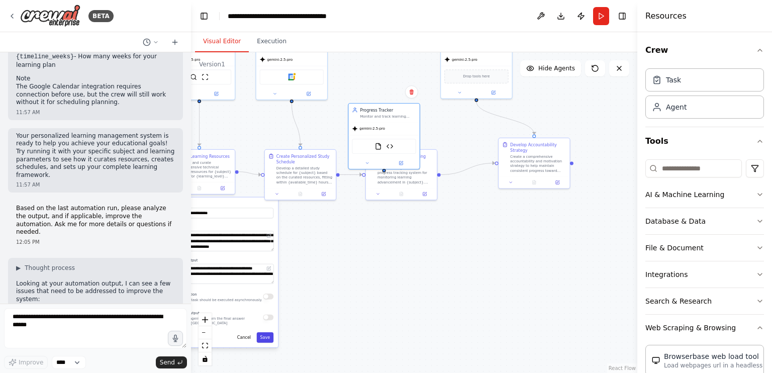
click at [270, 339] on button "Save" at bounding box center [265, 337] width 17 height 11
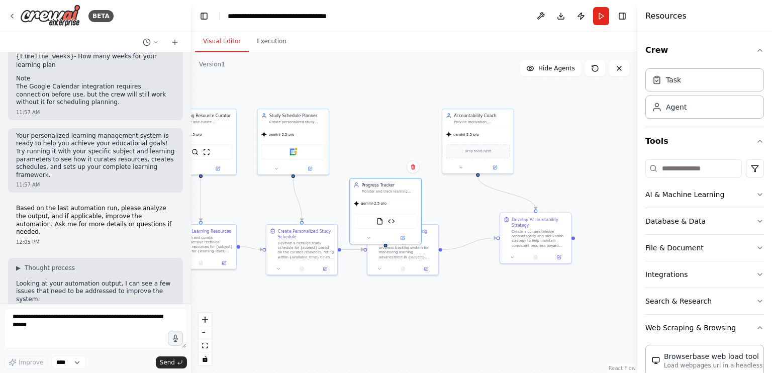
drag, startPoint x: 381, startPoint y: 268, endPoint x: 382, endPoint y: 343, distance: 74.9
click at [382, 343] on div ".deletable-edge-delete-btn { width: 20px; height: 20px; border: 0px solid #ffff…" at bounding box center [414, 212] width 446 height 321
drag, startPoint x: 385, startPoint y: 186, endPoint x: 390, endPoint y: 111, distance: 75.5
click at [390, 112] on div "Progress Tracker Monitor and track learning progress for {subject}, document co…" at bounding box center [395, 118] width 56 height 12
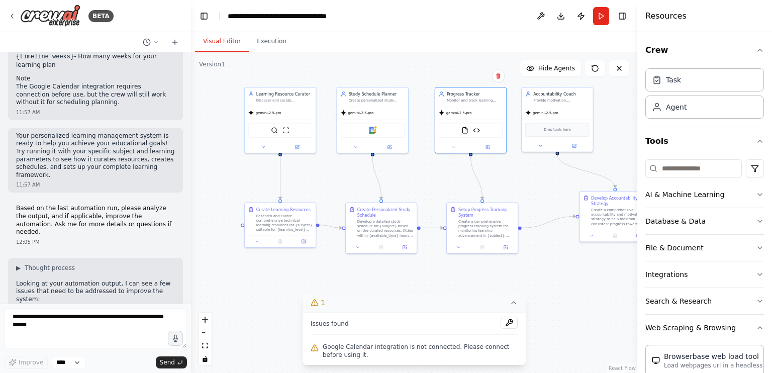
drag, startPoint x: 429, startPoint y: 325, endPoint x: 509, endPoint y: 303, distance: 82.3
click at [509, 303] on div "Version 1 Show Tools Hide Agents .deletable-edge-delete-btn { width: 20px; heig…" at bounding box center [414, 212] width 446 height 321
click at [509, 322] on button at bounding box center [508, 323] width 17 height 12
click at [382, 129] on div "Google Calendar" at bounding box center [373, 129] width 64 height 15
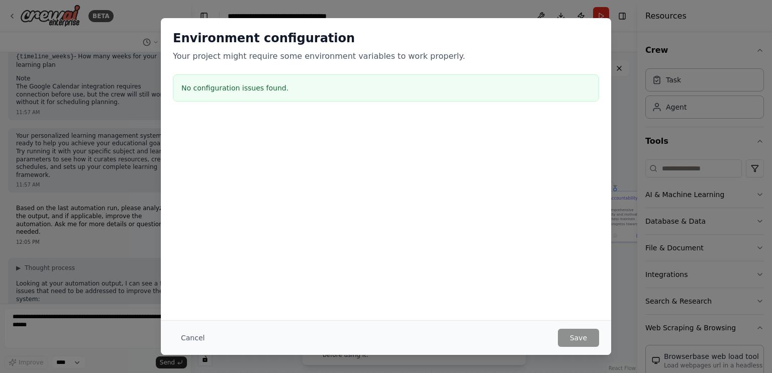
click at [585, 339] on div "Cancel Save" at bounding box center [386, 337] width 450 height 35
click at [599, 345] on div "Cancel Save" at bounding box center [386, 337] width 450 height 35
click at [650, 247] on div "Environment configuration Your project might require some environment variables…" at bounding box center [386, 186] width 772 height 373
drag, startPoint x: 189, startPoint y: 335, endPoint x: 301, endPoint y: 208, distance: 170.2
click at [190, 335] on button "Cancel" at bounding box center [193, 338] width 40 height 18
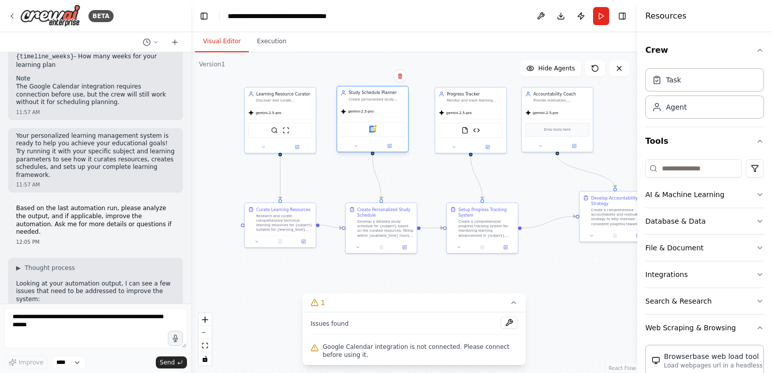
click at [358, 128] on div "Google Calendar" at bounding box center [373, 129] width 64 height 15
click at [356, 152] on div "Study Schedule Planner Create personalized study schedules for {subject} that f…" at bounding box center [373, 120] width 72 height 66
click at [356, 149] on div at bounding box center [372, 146] width 71 height 12
click at [355, 146] on icon at bounding box center [355, 146] width 5 height 5
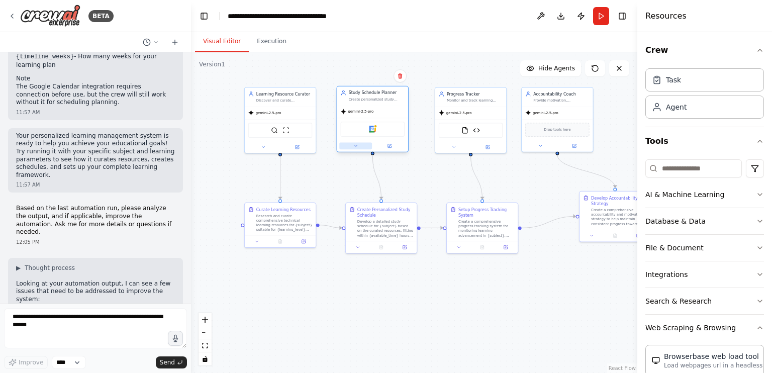
click at [354, 146] on icon at bounding box center [355, 146] width 5 height 5
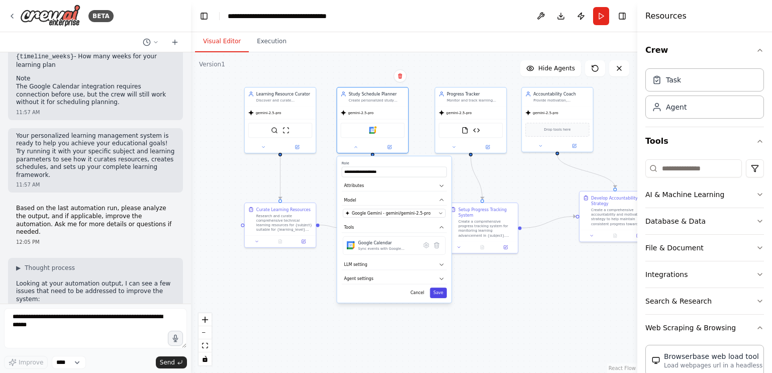
click at [436, 293] on button "Save" at bounding box center [438, 292] width 17 height 11
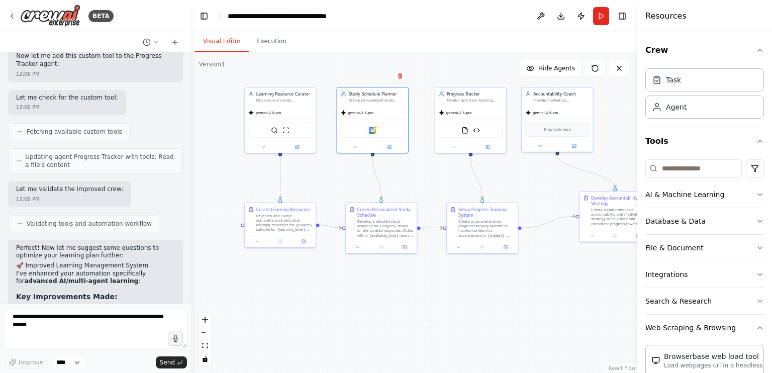
scroll to position [2217, 0]
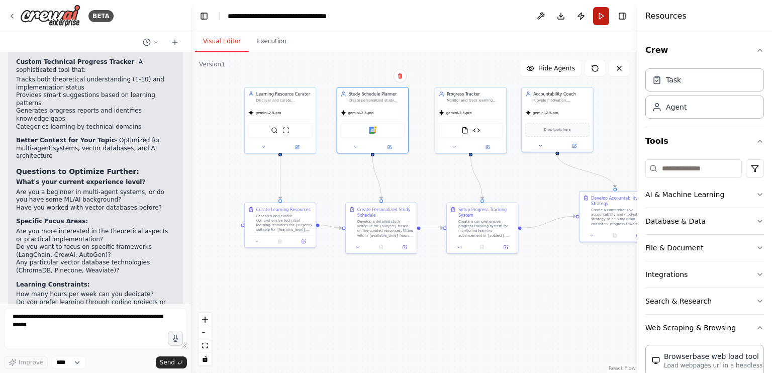
click at [602, 19] on button "Run" at bounding box center [601, 16] width 16 height 18
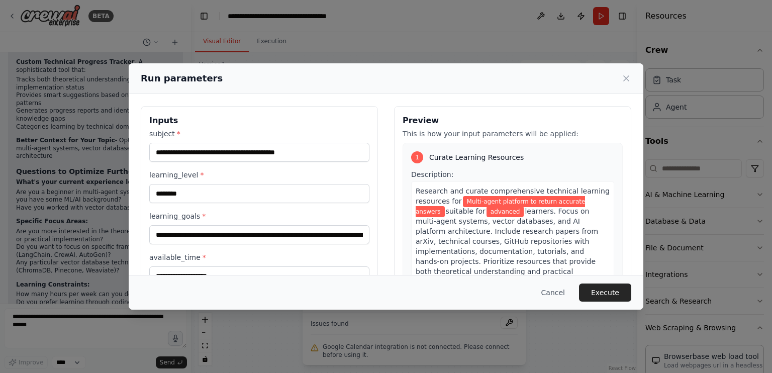
scroll to position [81, 0]
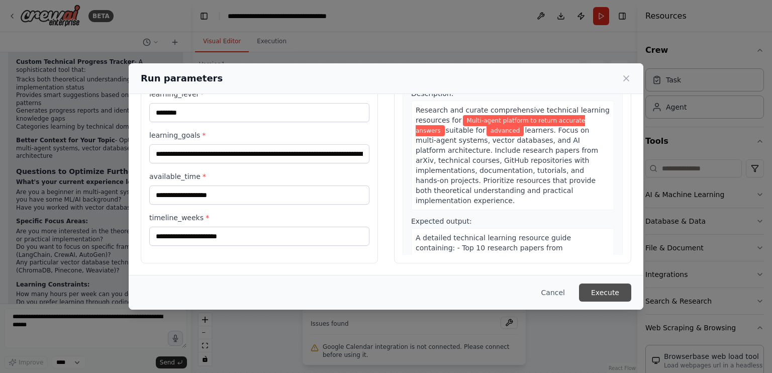
click at [607, 287] on button "Execute" at bounding box center [605, 292] width 52 height 18
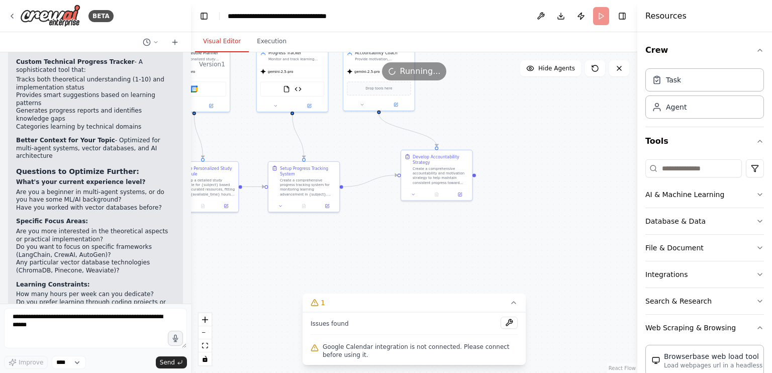
drag, startPoint x: 594, startPoint y: 279, endPoint x: 422, endPoint y: 242, distance: 176.3
click at [422, 242] on div ".deletable-edge-delete-btn { width: 20px; height: 20px; border: 0px solid #ffff…" at bounding box center [414, 212] width 446 height 321
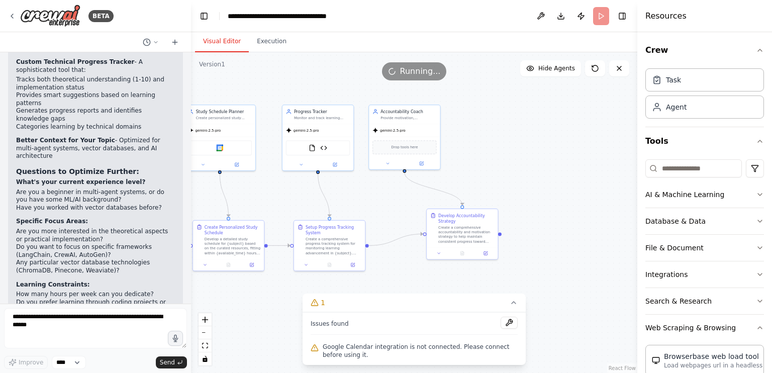
click at [593, 187] on div ".deletable-edge-delete-btn { width: 20px; height: 20px; border: 0px solid #ffff…" at bounding box center [414, 212] width 446 height 321
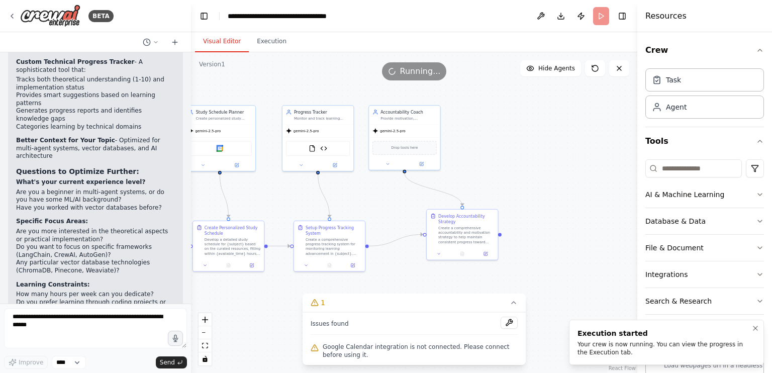
click at [649, 350] on div "Your crew is now running. You can view the progress in the Execution tab." at bounding box center [664, 348] width 174 height 16
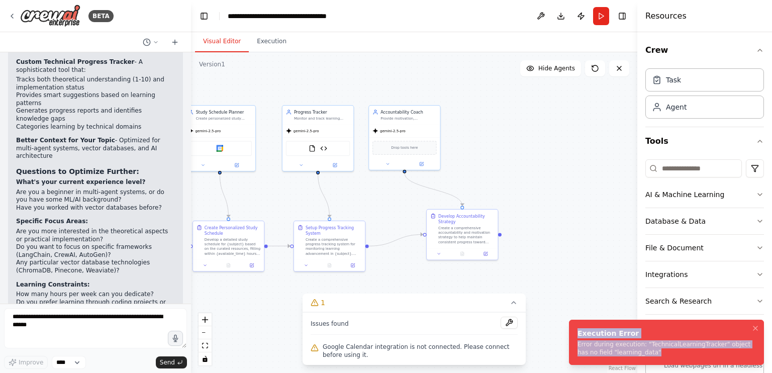
click at [644, 344] on div "Error during execution: "TechnicalLearningTracker" object has no field "learnin…" at bounding box center [664, 348] width 174 height 16
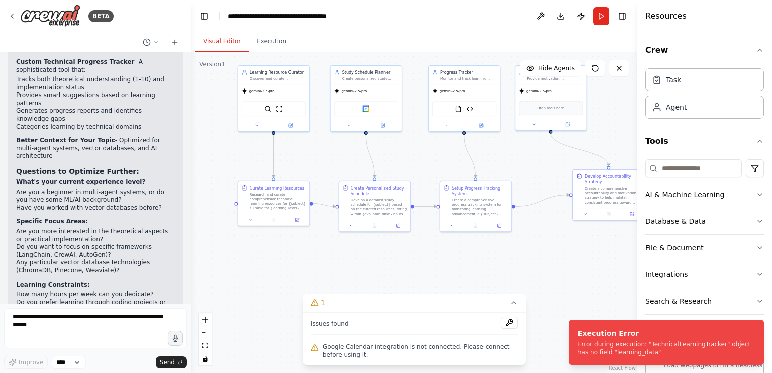
drag, startPoint x: 519, startPoint y: 192, endPoint x: 643, endPoint y: 275, distance: 149.4
click at [665, 156] on div "BETA Build a crew that curates personalized learning resources, tracks your pro…" at bounding box center [386, 186] width 772 height 373
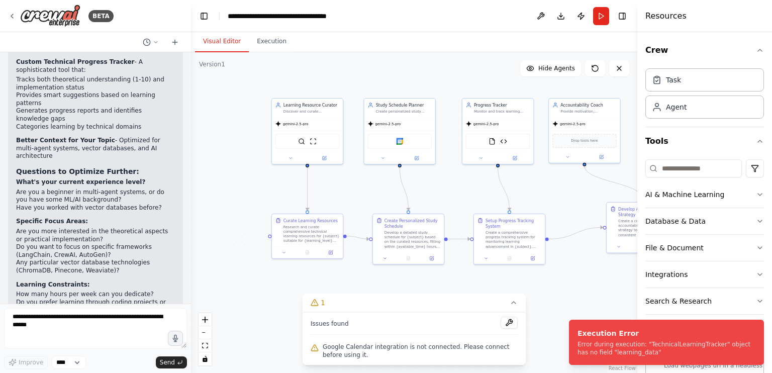
drag, startPoint x: 339, startPoint y: 251, endPoint x: 372, endPoint y: 280, distance: 44.5
click at [372, 280] on div ".deletable-edge-delete-btn { width: 20px; height: 20px; border: 0px solid #ffff…" at bounding box center [414, 212] width 446 height 321
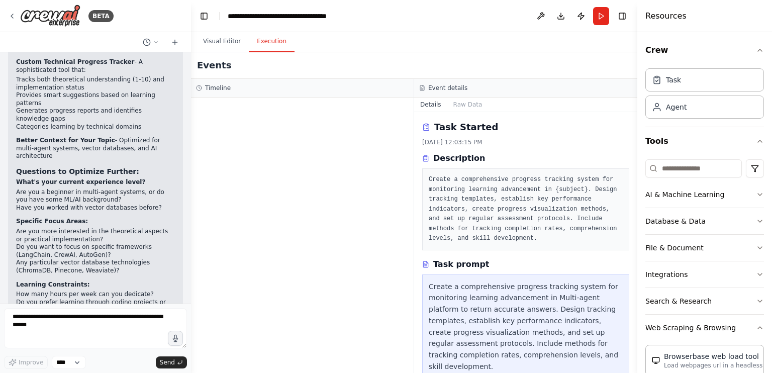
click at [264, 39] on button "Execution" at bounding box center [272, 41] width 46 height 21
click at [240, 39] on button "Visual Editor" at bounding box center [222, 41] width 54 height 21
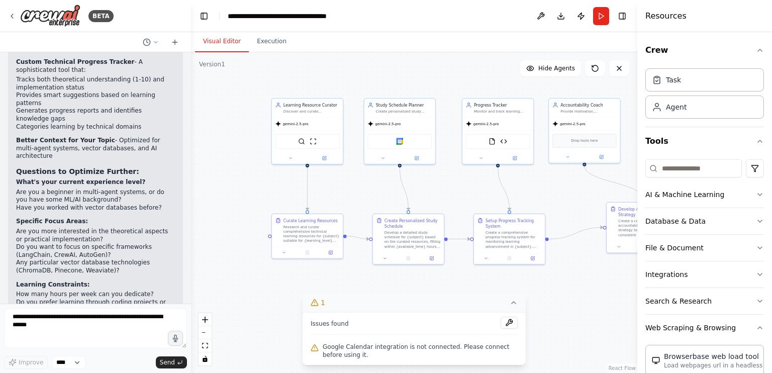
click at [315, 303] on icon at bounding box center [315, 302] width 8 height 8
click at [420, 357] on icon at bounding box center [421, 355] width 8 height 8
click at [307, 230] on div "Research and curate comprehensive technical learning resources for {subject} su…" at bounding box center [311, 232] width 56 height 19
click at [281, 252] on button at bounding box center [284, 251] width 20 height 7
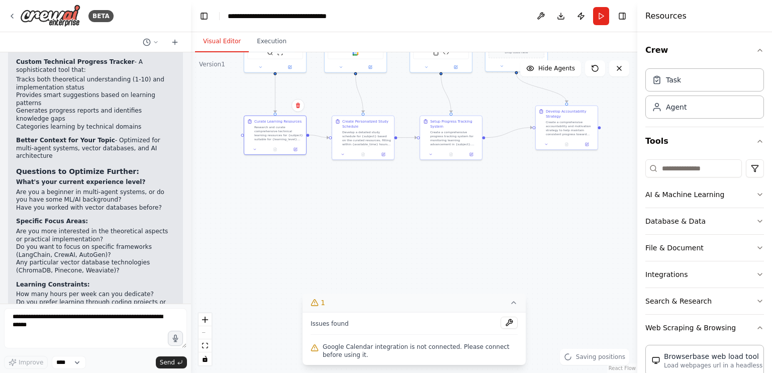
drag, startPoint x: 243, startPoint y: 214, endPoint x: 219, endPoint y: 111, distance: 106.3
click at [219, 111] on div ".deletable-edge-delete-btn { width: 20px; height: 20px; border: 0px solid #ffff…" at bounding box center [414, 212] width 446 height 321
click at [253, 146] on div at bounding box center [275, 143] width 62 height 11
click at [255, 145] on button at bounding box center [254, 143] width 17 height 6
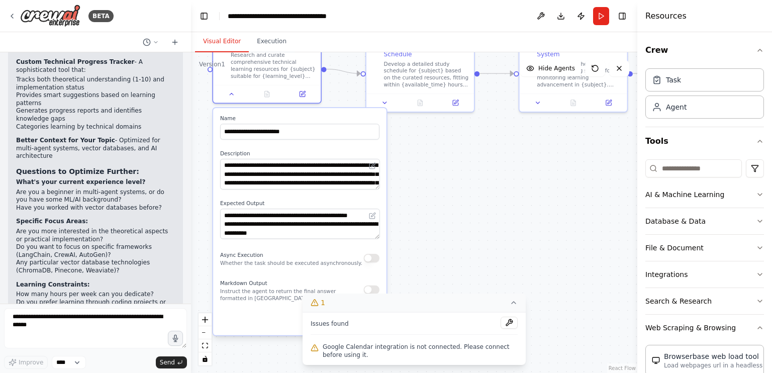
click at [464, 179] on div ".deletable-edge-delete-btn { width: 20px; height: 20px; border: 0px solid #ffff…" at bounding box center [414, 212] width 446 height 321
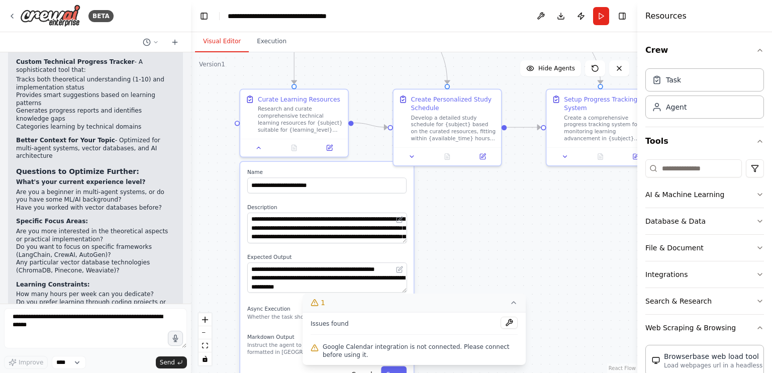
drag, startPoint x: 457, startPoint y: 213, endPoint x: 462, endPoint y: 220, distance: 8.4
click at [462, 220] on div ".deletable-edge-delete-btn { width: 20px; height: 20px; border: 0px solid #ffff…" at bounding box center [414, 212] width 446 height 321
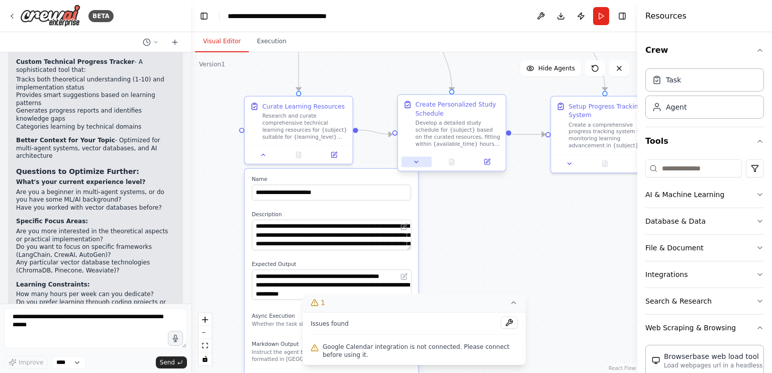
click at [416, 158] on icon at bounding box center [416, 161] width 7 height 7
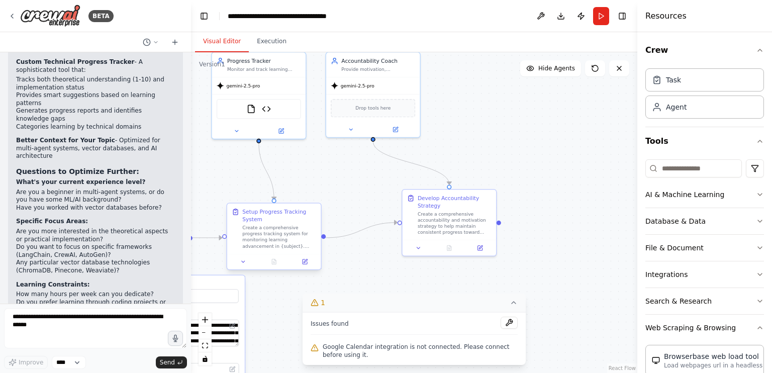
drag, startPoint x: 589, startPoint y: 239, endPoint x: 257, endPoint y: 219, distance: 332.2
click at [279, 331] on div ".deletable-edge-delete-btn { width: 20px; height: 20px; border: 0px solid #ffff…" at bounding box center [414, 212] width 446 height 321
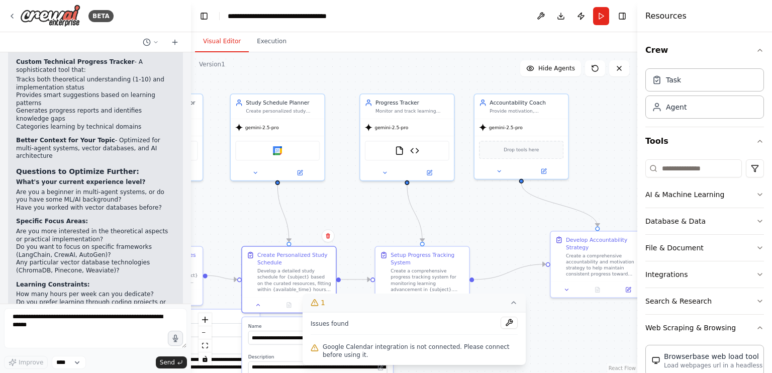
drag, startPoint x: 271, startPoint y: 205, endPoint x: 361, endPoint y: 204, distance: 89.9
click at [361, 204] on div ".deletable-edge-delete-btn { width: 20px; height: 20px; border: 0px solid #ffff…" at bounding box center [414, 212] width 446 height 321
click at [264, 44] on button "Execution" at bounding box center [272, 41] width 46 height 21
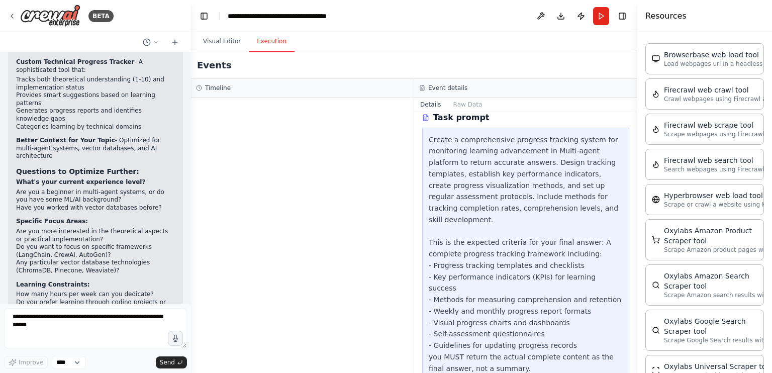
scroll to position [100, 0]
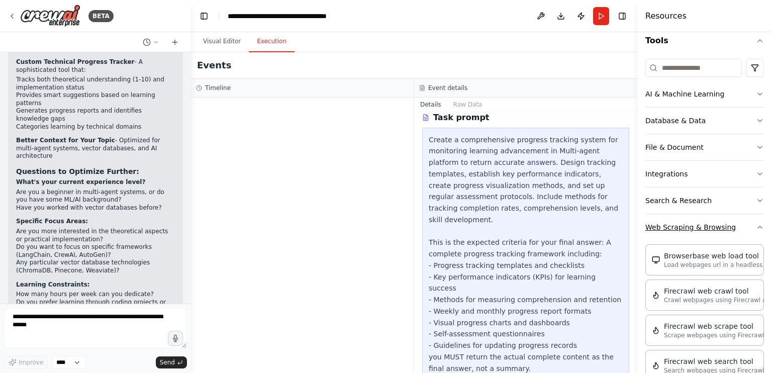
click at [705, 228] on button "Web Scraping & Browsing" at bounding box center [704, 227] width 119 height 26
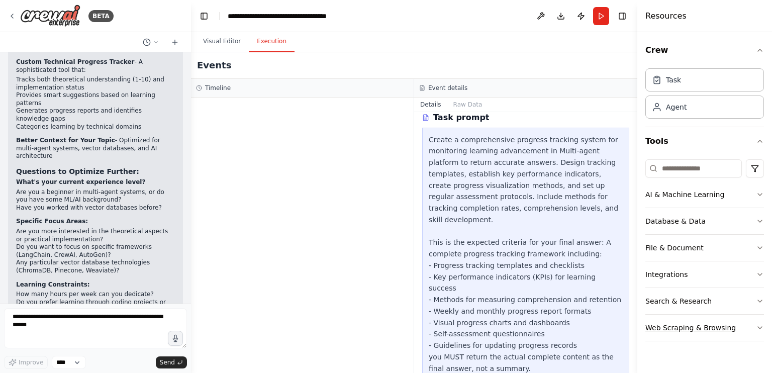
scroll to position [0, 0]
click at [698, 224] on button "Database & Data" at bounding box center [704, 221] width 119 height 26
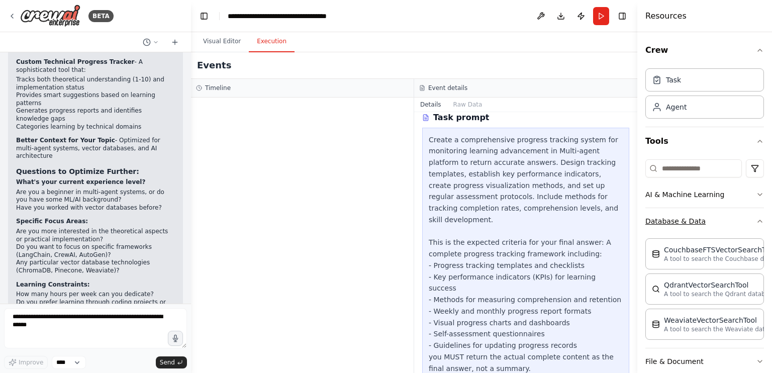
click at [698, 210] on button "Database & Data" at bounding box center [704, 221] width 119 height 26
click at [701, 196] on button "AI & Machine Learning" at bounding box center [704, 194] width 119 height 26
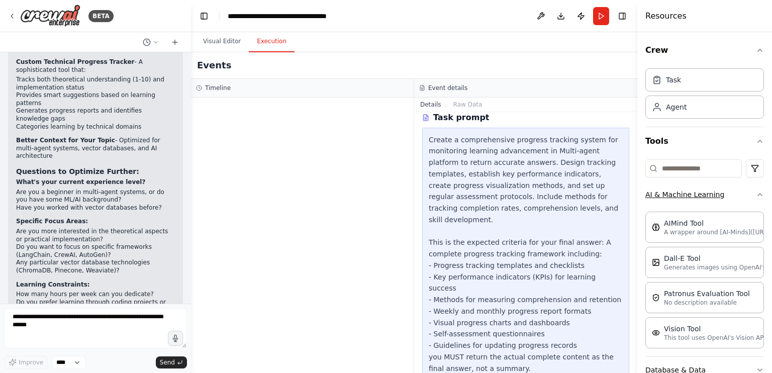
click at [701, 196] on button "AI & Machine Learning" at bounding box center [704, 194] width 119 height 26
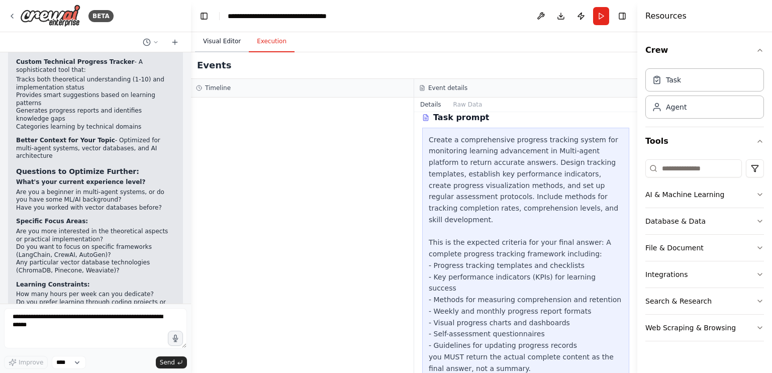
click at [225, 40] on button "Visual Editor" at bounding box center [222, 41] width 54 height 21
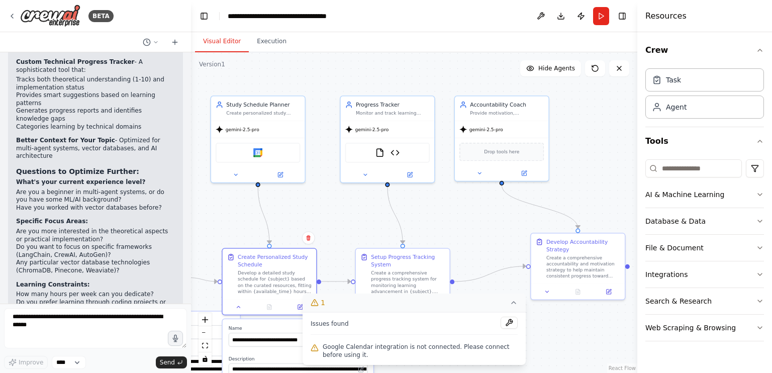
drag, startPoint x: 350, startPoint y: 193, endPoint x: 329, endPoint y: 196, distance: 21.3
click at [329, 196] on div ".deletable-edge-delete-btn { width: 20px; height: 20px; border: 0px solid #ffff…" at bounding box center [414, 212] width 446 height 321
click at [506, 156] on div "Drop tools here" at bounding box center [499, 150] width 84 height 18
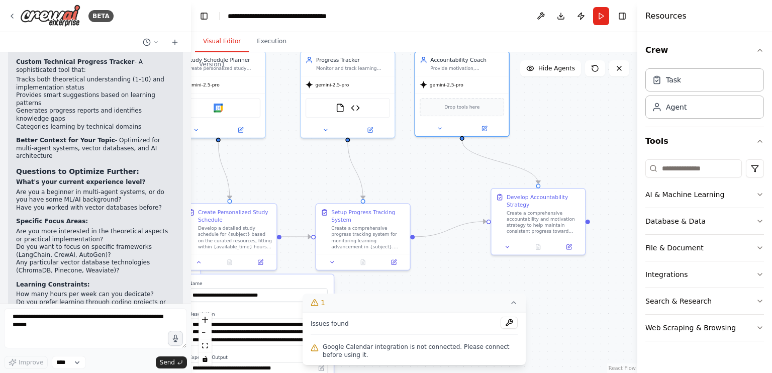
drag, startPoint x: 584, startPoint y: 144, endPoint x: 547, endPoint y: 99, distance: 58.5
click at [547, 99] on div ".deletable-edge-delete-btn { width: 20px; height: 20px; border: 0px solid #ffff…" at bounding box center [414, 212] width 446 height 321
click at [542, 218] on div "Create a comprehensive accountability and motivation strategy to help maintain …" at bounding box center [543, 221] width 74 height 25
click at [503, 251] on div at bounding box center [537, 245] width 93 height 16
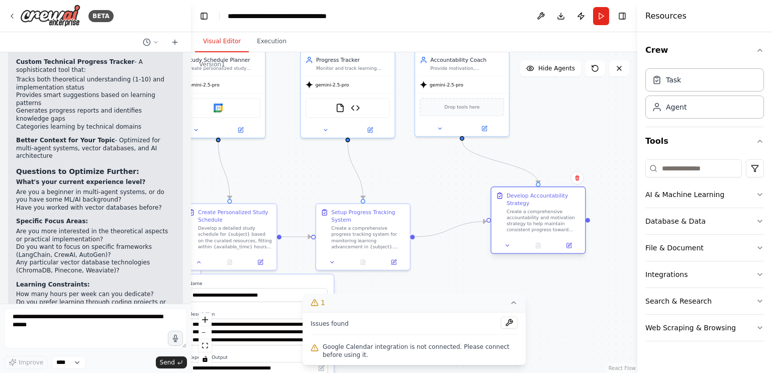
click at [503, 252] on div at bounding box center [537, 245] width 93 height 16
click at [504, 246] on icon at bounding box center [507, 245] width 6 height 6
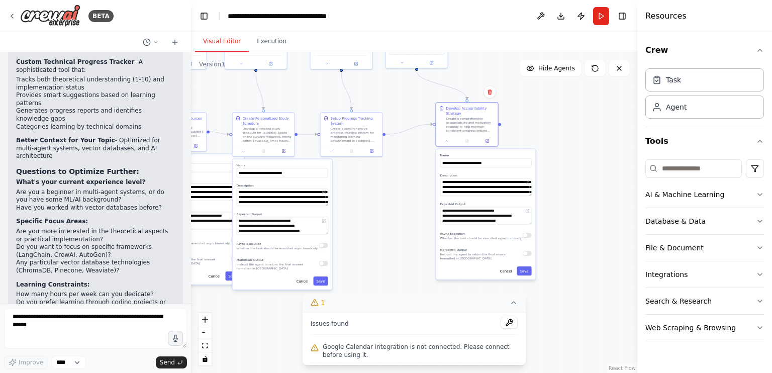
drag, startPoint x: 482, startPoint y: 260, endPoint x: 423, endPoint y: 154, distance: 121.3
click at [423, 154] on div ".deletable-edge-delete-btn { width: 20px; height: 20px; border: 0px solid #ffff…" at bounding box center [414, 212] width 446 height 321
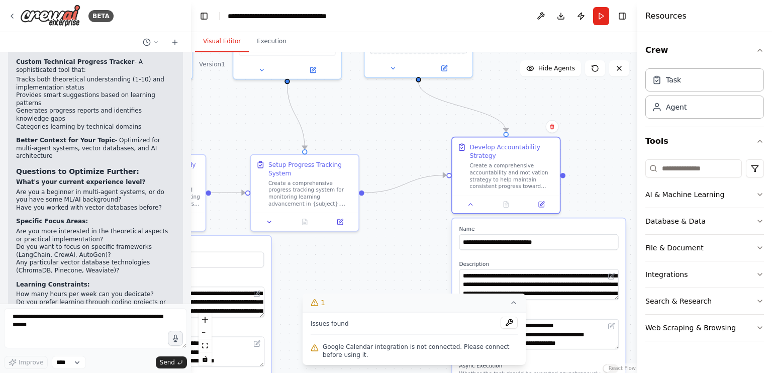
drag, startPoint x: 366, startPoint y: 217, endPoint x: 378, endPoint y: 291, distance: 75.3
click at [378, 291] on div ".deletable-edge-delete-btn { width: 20px; height: 20px; border: 0px solid #ffff…" at bounding box center [414, 212] width 446 height 321
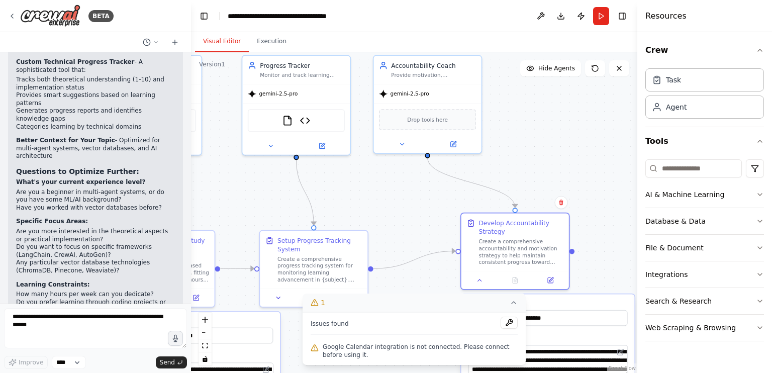
drag, startPoint x: 378, startPoint y: 164, endPoint x: 394, endPoint y: 248, distance: 85.4
click at [394, 248] on div ".deletable-edge-delete-btn { width: 20px; height: 20px; border: 0px solid #ffff…" at bounding box center [414, 212] width 446 height 321
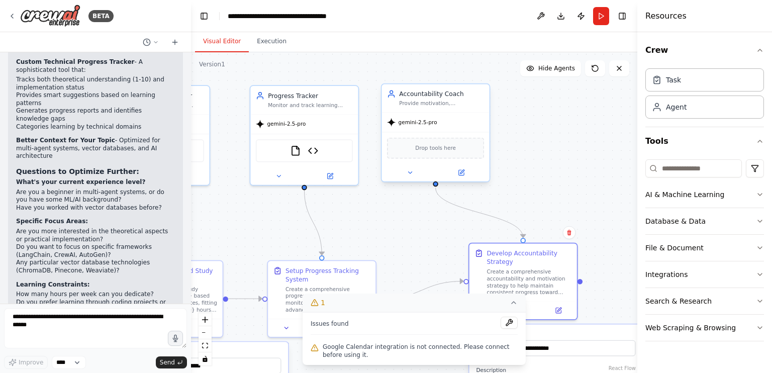
click at [420, 146] on span "Drop tools here" at bounding box center [435, 148] width 41 height 9
click at [412, 177] on div at bounding box center [436, 173] width 108 height 18
click at [412, 167] on button at bounding box center [409, 172] width 49 height 11
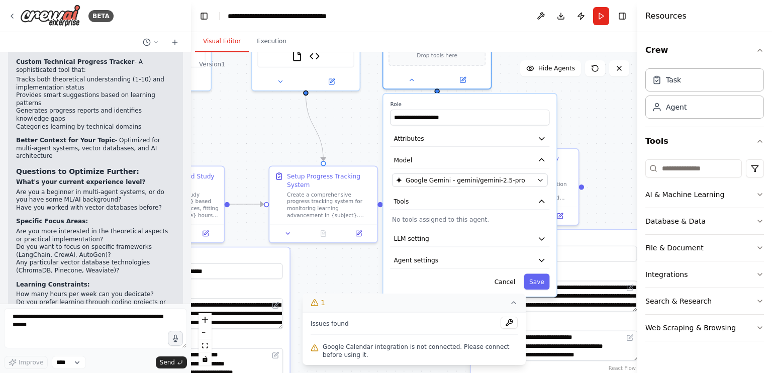
drag, startPoint x: 558, startPoint y: 95, endPoint x: 560, endPoint y: 42, distance: 53.3
click at [560, 42] on div "Visual Editor Execution Version 1 Show Tools Hide Agents .deletable-edge-delete…" at bounding box center [414, 202] width 446 height 341
click at [462, 217] on p "No tools assigned to this agent." at bounding box center [470, 219] width 156 height 9
click at [355, 125] on div ".deletable-edge-delete-btn { width: 20px; height: 20px; border: 0px solid #ffff…" at bounding box center [414, 212] width 446 height 321
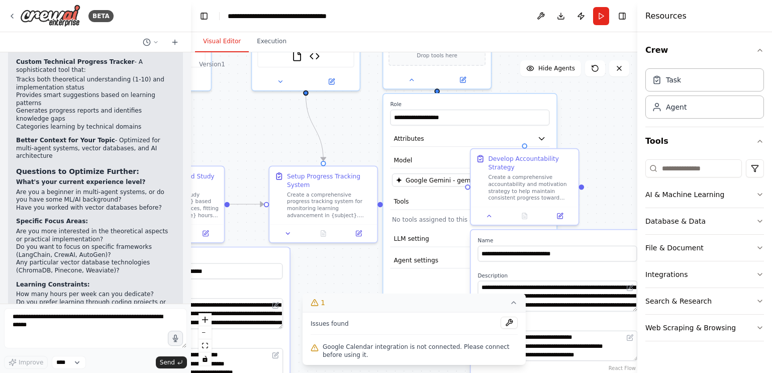
drag, startPoint x: 573, startPoint y: 109, endPoint x: 396, endPoint y: 95, distance: 177.9
click at [573, 110] on div ".deletable-edge-delete-btn { width: 20px; height: 20px; border: 0px solid #ffff…" at bounding box center [414, 212] width 446 height 321
click at [411, 80] on icon at bounding box center [411, 78] width 7 height 7
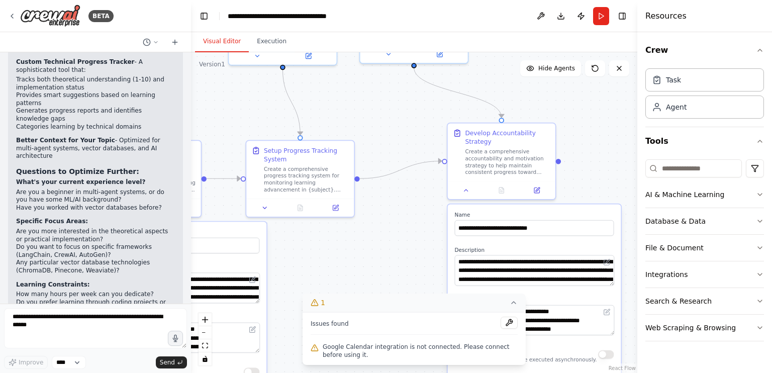
drag, startPoint x: 422, startPoint y: 156, endPoint x: 388, endPoint y: 94, distance: 70.4
click at [388, 92] on div ".deletable-edge-delete-btn { width: 20px; height: 20px; border: 0px solid #ffff…" at bounding box center [414, 212] width 446 height 321
click at [385, 124] on div ".deletable-edge-delete-btn { width: 20px; height: 20px; border: 0px solid #ffff…" at bounding box center [414, 212] width 446 height 321
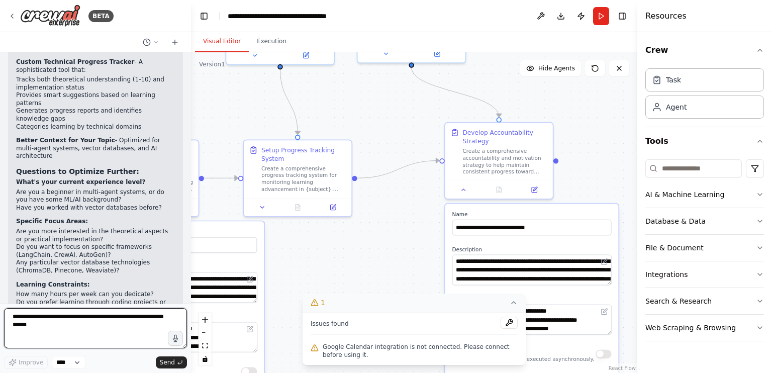
click at [88, 328] on textarea at bounding box center [95, 328] width 183 height 40
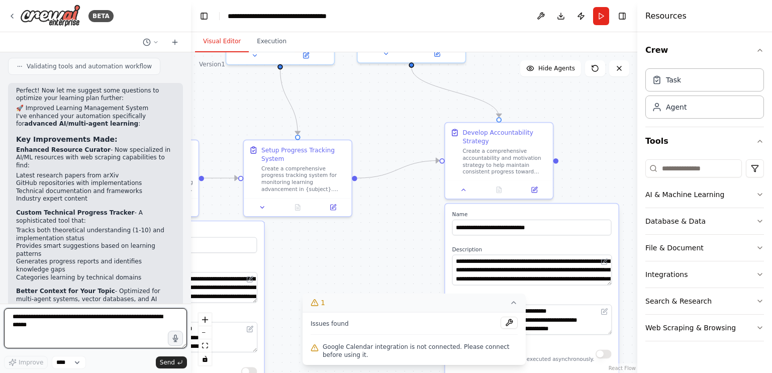
scroll to position [1966, 0]
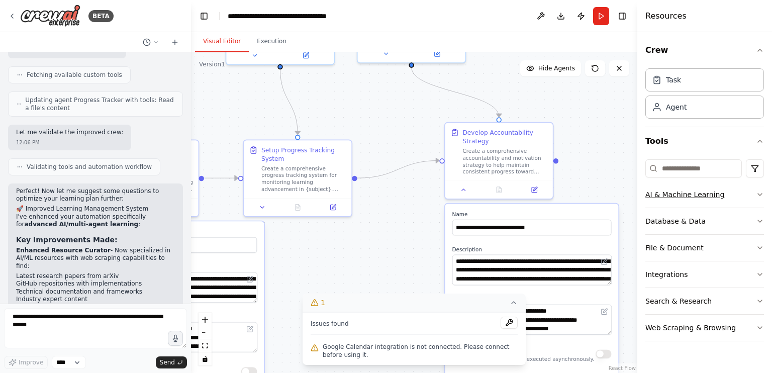
click at [748, 197] on button "AI & Machine Learning" at bounding box center [704, 194] width 119 height 26
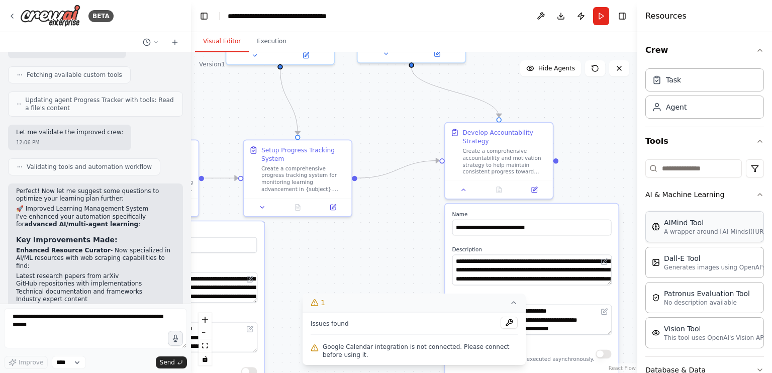
click at [710, 232] on p "A wrapper around [AI-Minds]([URL][DOMAIN_NAME]). Useful for when you need answe…" at bounding box center [719, 232] width 111 height 8
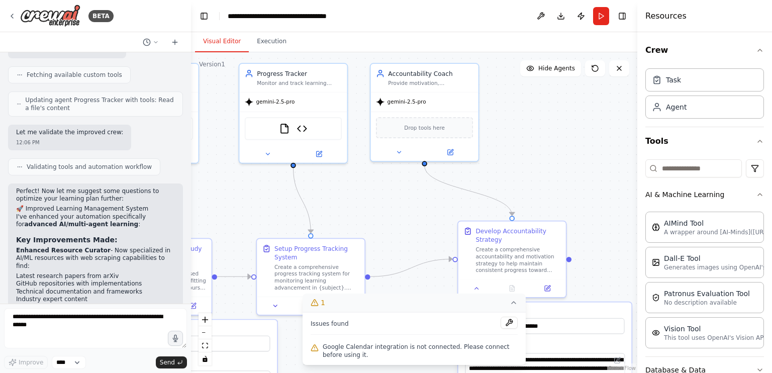
drag, startPoint x: 341, startPoint y: 94, endPoint x: 367, endPoint y: 196, distance: 105.2
click at [354, 195] on div ".deletable-edge-delete-btn { width: 20px; height: 20px; border: 0px solid #ffff…" at bounding box center [414, 212] width 446 height 321
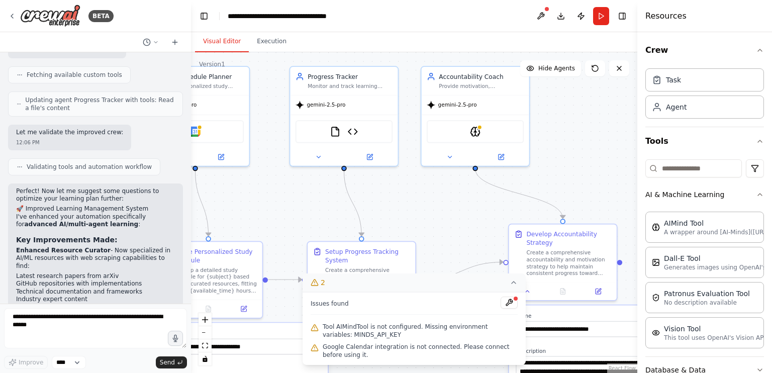
drag, startPoint x: 367, startPoint y: 195, endPoint x: 416, endPoint y: 195, distance: 48.7
click at [416, 195] on div ".deletable-edge-delete-btn { width: 20px; height: 20px; border: 0px solid #ffff…" at bounding box center [414, 212] width 446 height 321
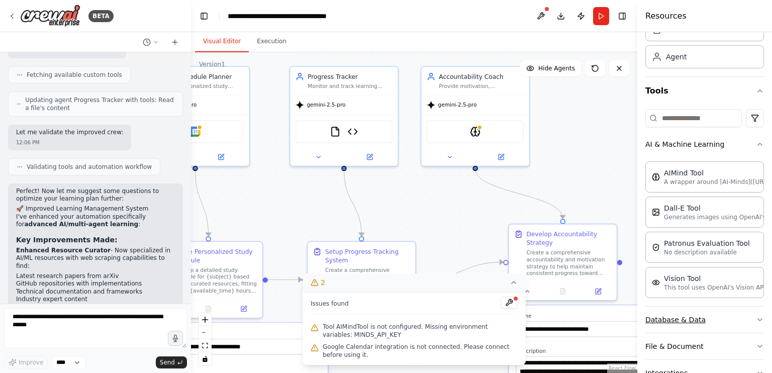
scroll to position [131, 0]
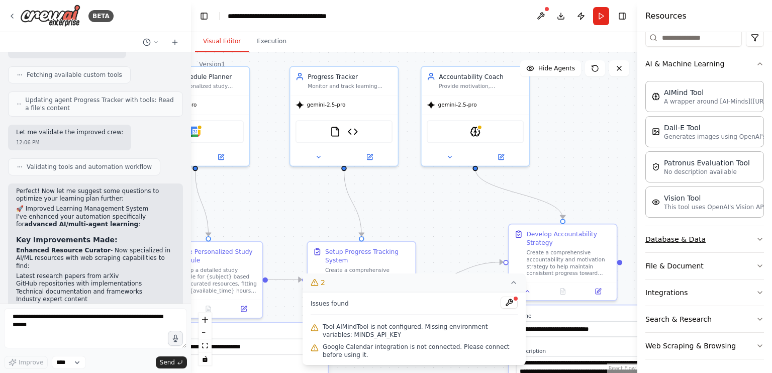
click at [714, 238] on button "Database & Data" at bounding box center [704, 239] width 119 height 26
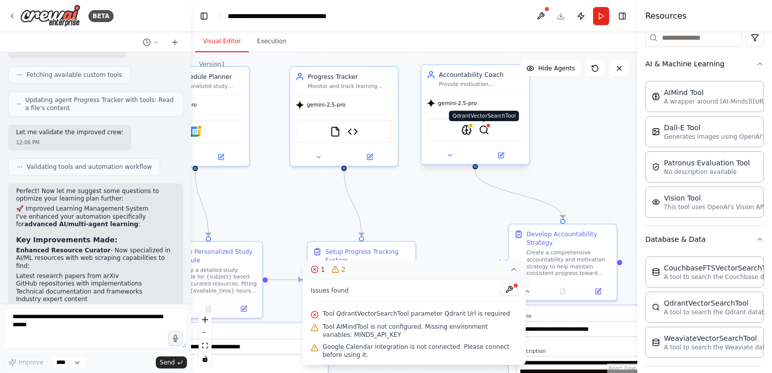
click at [486, 129] on img at bounding box center [484, 130] width 11 height 11
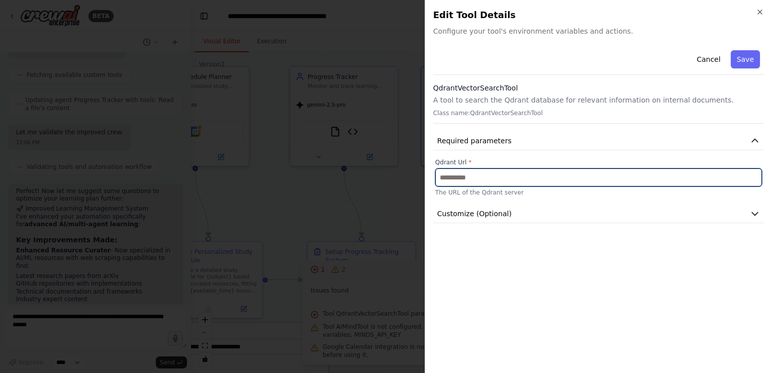
click at [503, 170] on input "text" at bounding box center [598, 177] width 327 height 18
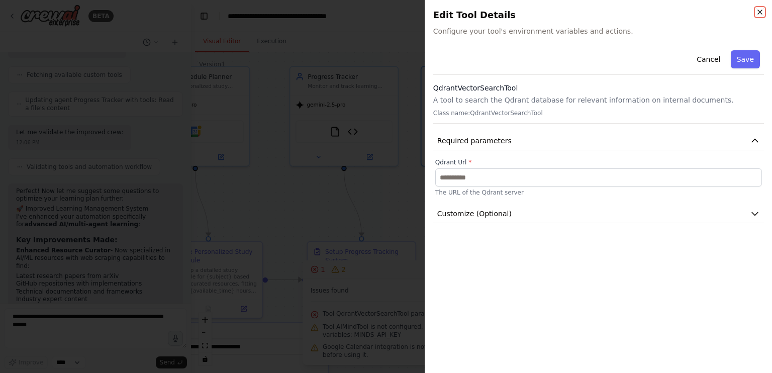
click at [758, 15] on icon "button" at bounding box center [760, 12] width 8 height 8
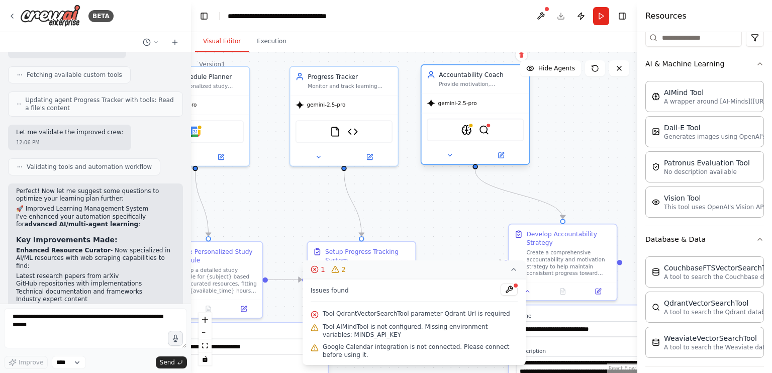
click at [484, 132] on div "AIMindTool QdrantVectorSearchTool" at bounding box center [475, 130] width 97 height 23
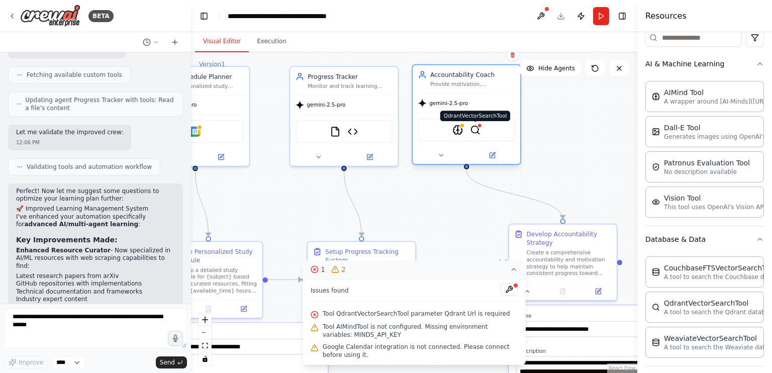
click at [478, 132] on img at bounding box center [475, 130] width 11 height 11
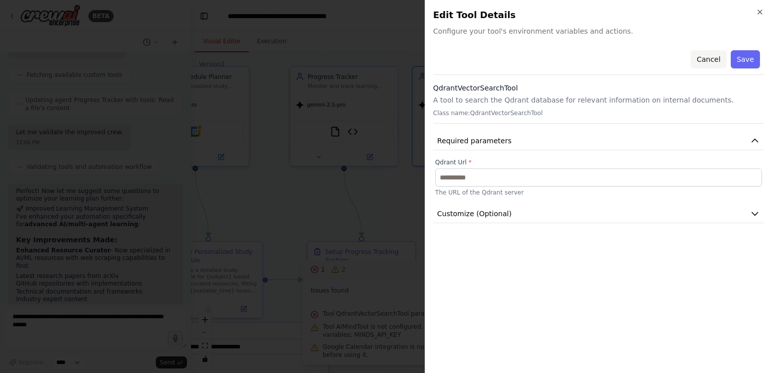
click at [712, 57] on button "Cancel" at bounding box center [708, 59] width 36 height 18
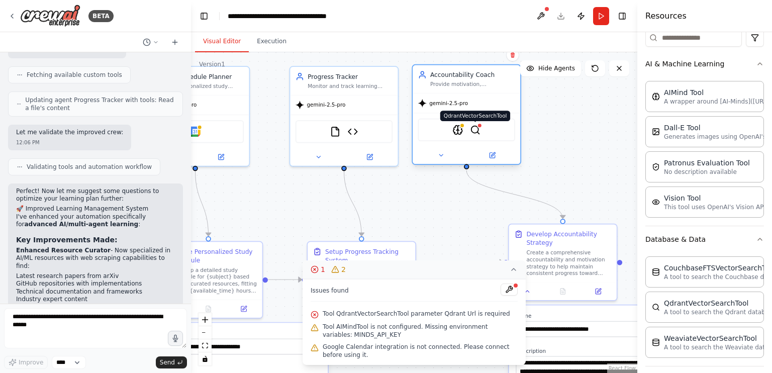
click at [472, 126] on img at bounding box center [475, 130] width 11 height 11
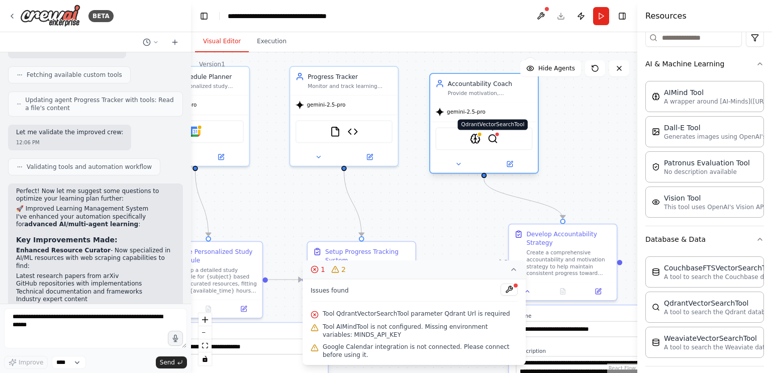
drag, startPoint x: 474, startPoint y: 126, endPoint x: 488, endPoint y: 136, distance: 17.4
click at [488, 136] on img at bounding box center [492, 138] width 11 height 11
click at [486, 135] on div "AIMindTool QdrantVectorSearchTool" at bounding box center [483, 138] width 97 height 23
click at [488, 135] on img at bounding box center [492, 138] width 11 height 11
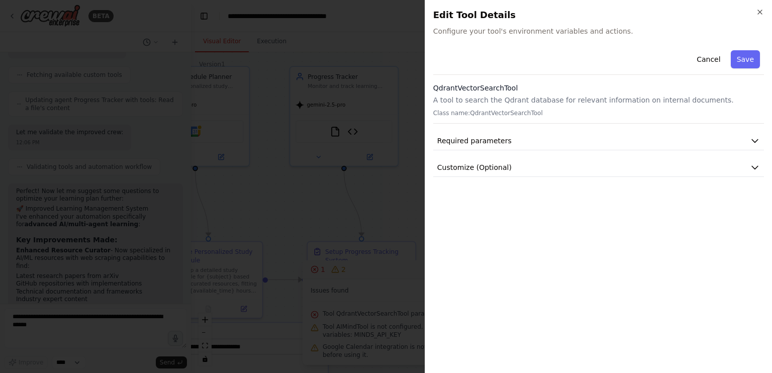
click at [415, 139] on div at bounding box center [386, 186] width 772 height 373
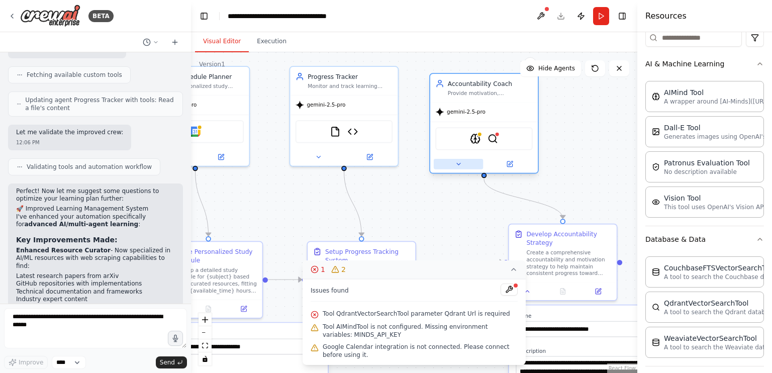
click at [456, 165] on icon at bounding box center [458, 163] width 7 height 7
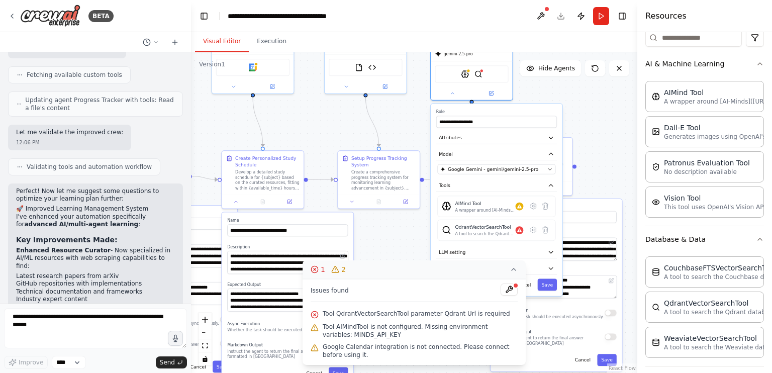
drag, startPoint x: 415, startPoint y: 186, endPoint x: 406, endPoint y: 62, distance: 124.9
click at [408, 62] on div ".deletable-edge-delete-btn { width: 20px; height: 20px; border: 0px solid #ffff…" at bounding box center [414, 212] width 446 height 321
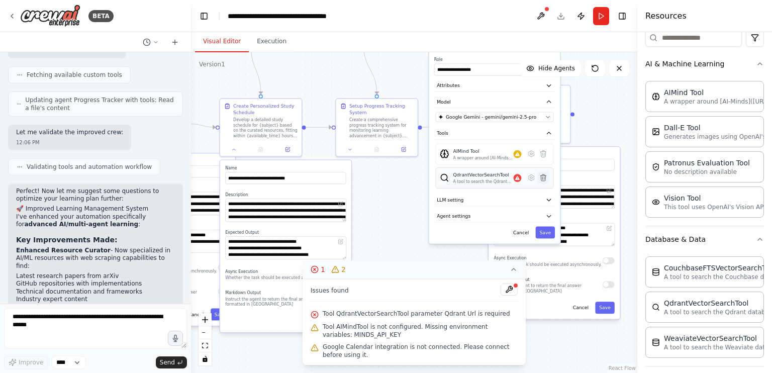
click at [541, 174] on icon at bounding box center [543, 178] width 8 height 8
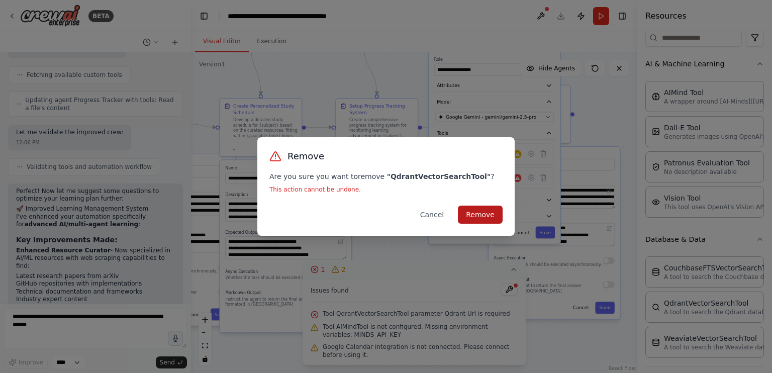
click at [471, 218] on button "Remove" at bounding box center [480, 215] width 45 height 18
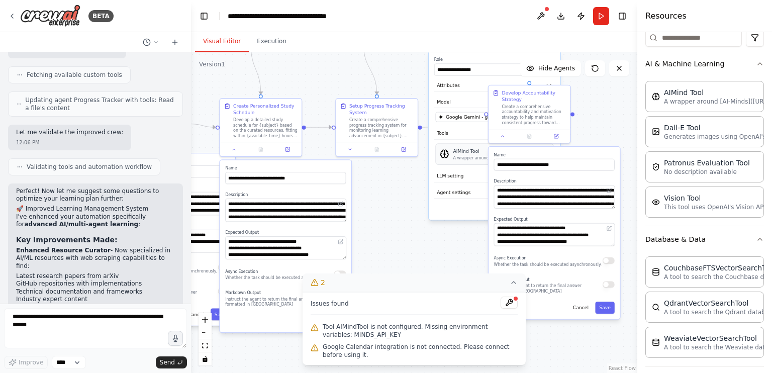
click at [474, 157] on div "A wrapper around [AI-Minds]([URL][DOMAIN_NAME]). Useful for when you need answe…" at bounding box center [483, 158] width 60 height 6
click at [611, 311] on button "Save" at bounding box center [605, 307] width 20 height 12
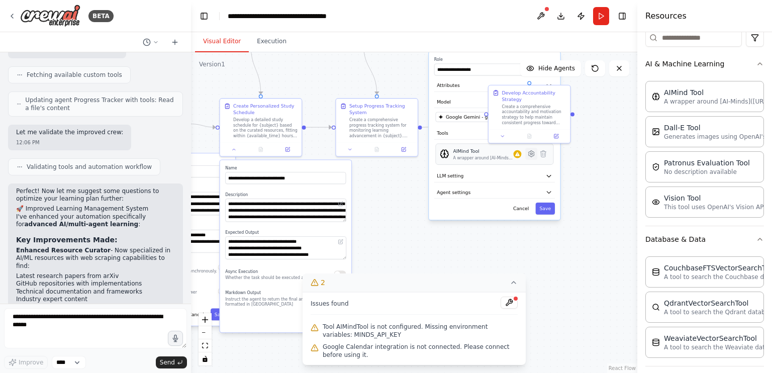
click at [529, 154] on icon at bounding box center [532, 154] width 6 height 6
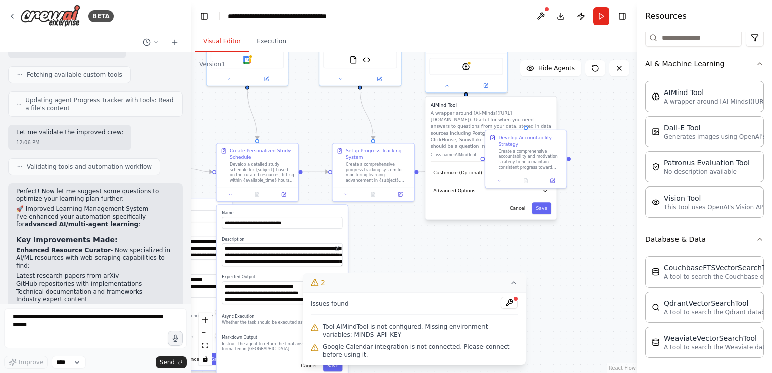
drag, startPoint x: 509, startPoint y: 238, endPoint x: 500, endPoint y: 293, distance: 55.4
click at [501, 293] on div "Version 1 Show Tools Hide Agents .deletable-edge-delete-btn { width: 20px; heig…" at bounding box center [414, 212] width 446 height 321
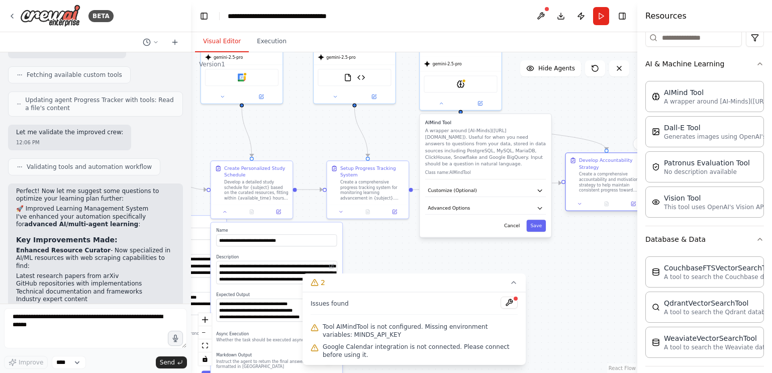
drag, startPoint x: 520, startPoint y: 159, endPoint x: 608, endPoint y: 161, distance: 89.0
click at [608, 161] on div "Develop Accountability Strategy" at bounding box center [611, 163] width 64 height 13
click at [534, 221] on button "Save" at bounding box center [537, 226] width 20 height 12
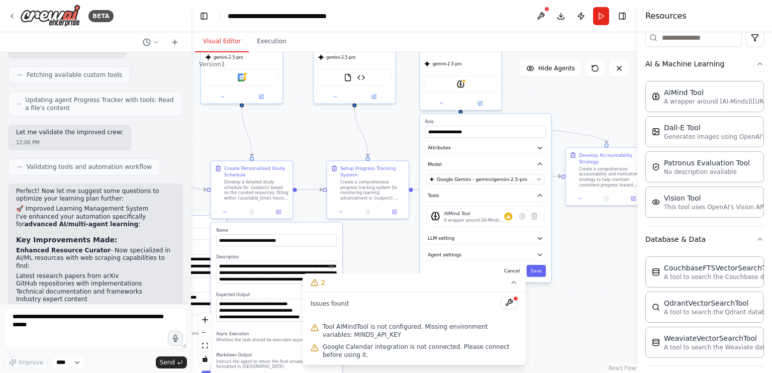
scroll to position [2217, 0]
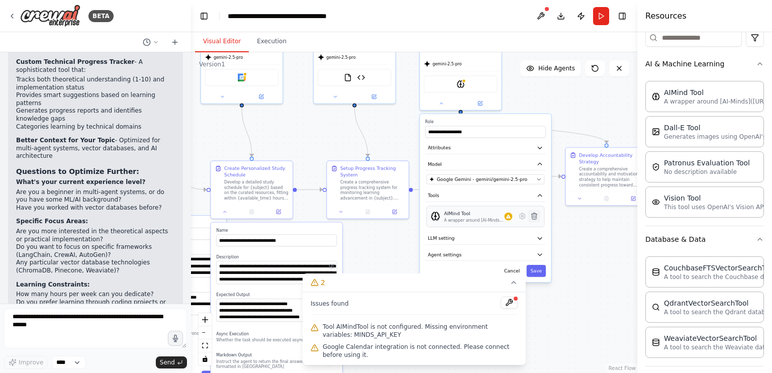
click at [535, 215] on icon at bounding box center [534, 216] width 6 height 7
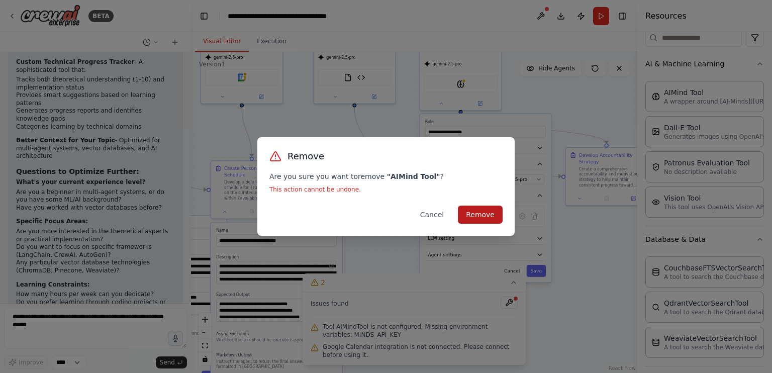
click at [472, 214] on button "Remove" at bounding box center [480, 215] width 45 height 18
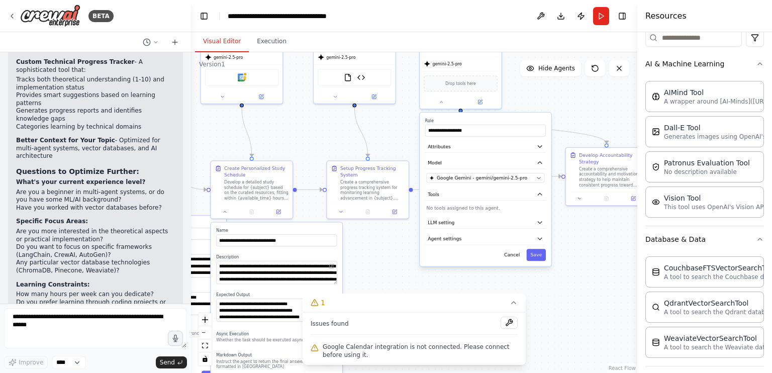
scroll to position [2117, 0]
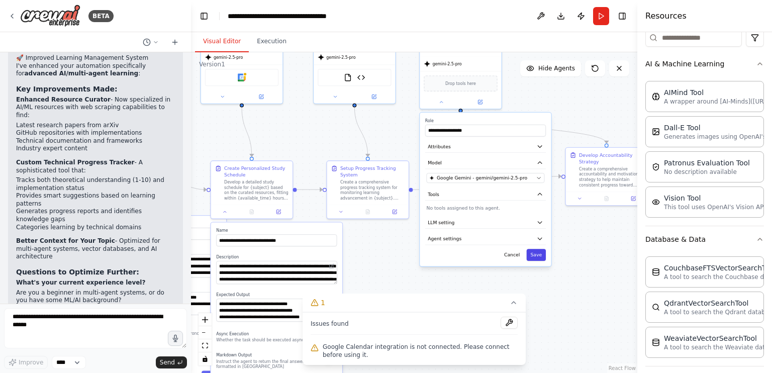
click at [533, 258] on button "Save" at bounding box center [537, 255] width 20 height 12
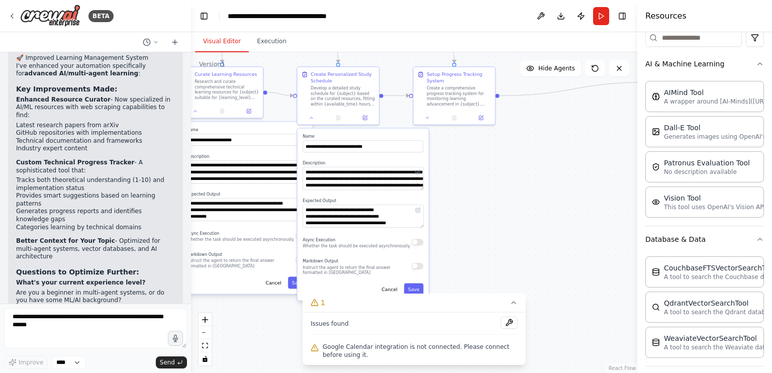
drag, startPoint x: 468, startPoint y: 166, endPoint x: 490, endPoint y: 131, distance: 41.3
click at [492, 120] on div ".deletable-edge-delete-btn { width: 20px; height: 20px; border: 0px solid #ffff…" at bounding box center [414, 212] width 446 height 321
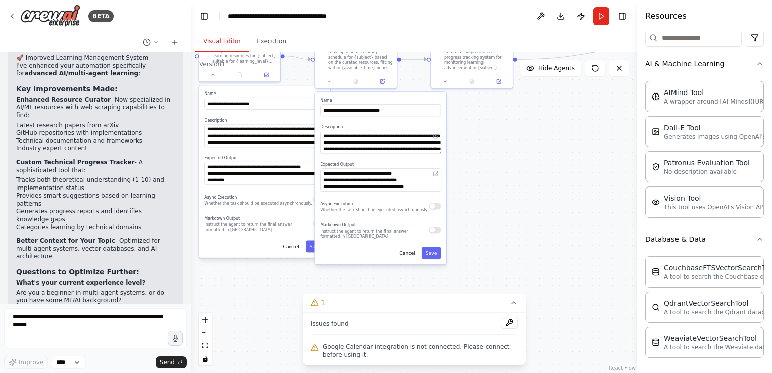
click at [492, 159] on div ".deletable-edge-delete-btn { width: 20px; height: 20px; border: 0px solid #ffff…" at bounding box center [414, 212] width 446 height 321
click at [438, 252] on button "Save" at bounding box center [432, 253] width 20 height 12
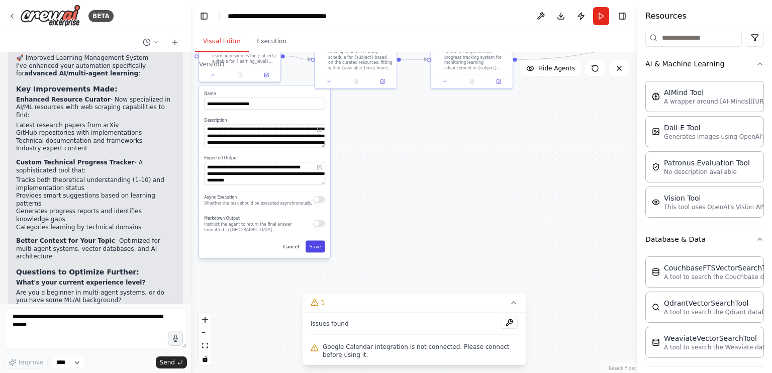
click at [314, 247] on button "Save" at bounding box center [316, 246] width 20 height 12
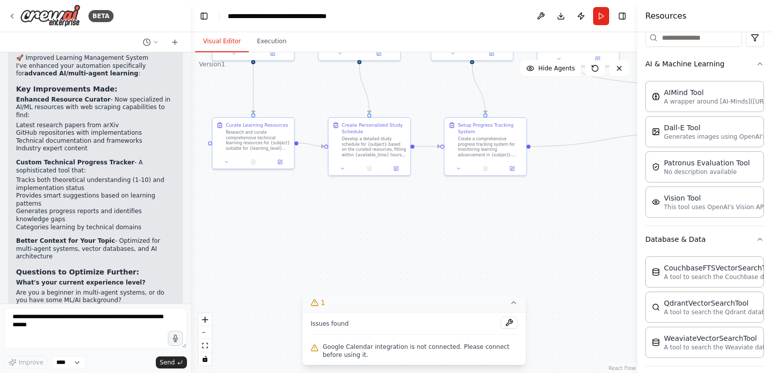
drag, startPoint x: 414, startPoint y: 192, endPoint x: 432, endPoint y: 305, distance: 114.0
click at [432, 305] on div "Version 1 Show Tools Hide Agents .deletable-edge-delete-btn { width: 20px; heig…" at bounding box center [414, 212] width 446 height 321
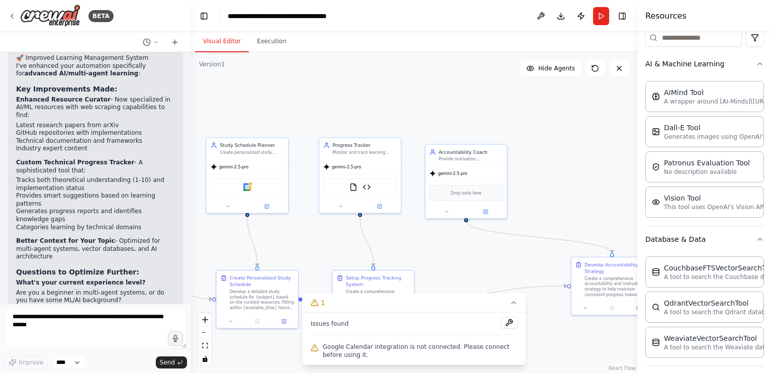
drag, startPoint x: 354, startPoint y: 121, endPoint x: 237, endPoint y: 248, distance: 172.5
click at [237, 248] on div ".deletable-edge-delete-btn { width: 20px; height: 20px; border: 0px solid #ffff…" at bounding box center [414, 212] width 446 height 321
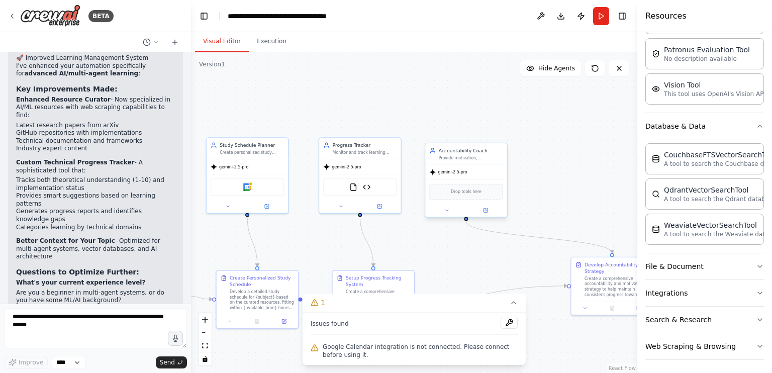
click at [459, 149] on div "Accountability Coach" at bounding box center [471, 150] width 64 height 7
click at [490, 156] on div "Provide motivation, accountability, and support for achieving {learning_goals} …" at bounding box center [471, 158] width 64 height 6
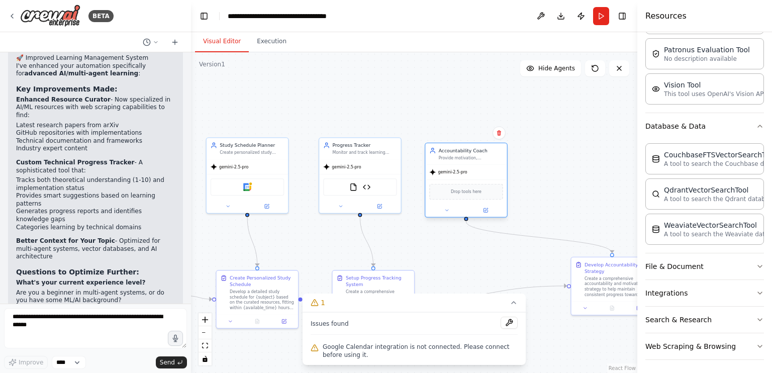
click at [446, 202] on div "Drop tools here" at bounding box center [465, 191] width 81 height 24
click at [446, 205] on div at bounding box center [465, 210] width 81 height 13
click at [446, 208] on icon at bounding box center [447, 211] width 6 height 6
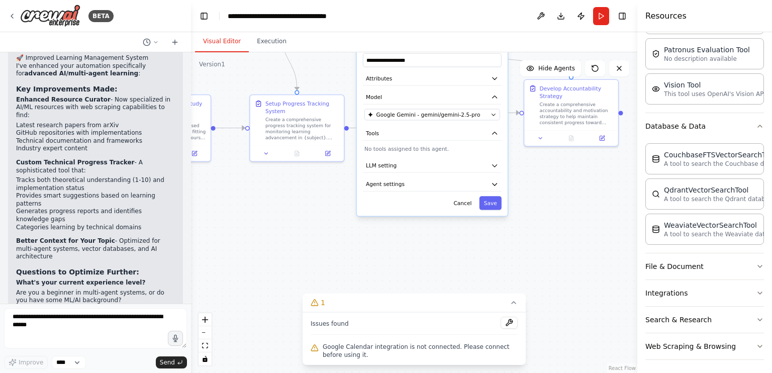
drag, startPoint x: 593, startPoint y: 163, endPoint x: 534, endPoint y: -36, distance: 207.5
click at [534, 0] on html "BETA Build a crew that curates personalized learning resources, tracks your pro…" at bounding box center [386, 186] width 772 height 373
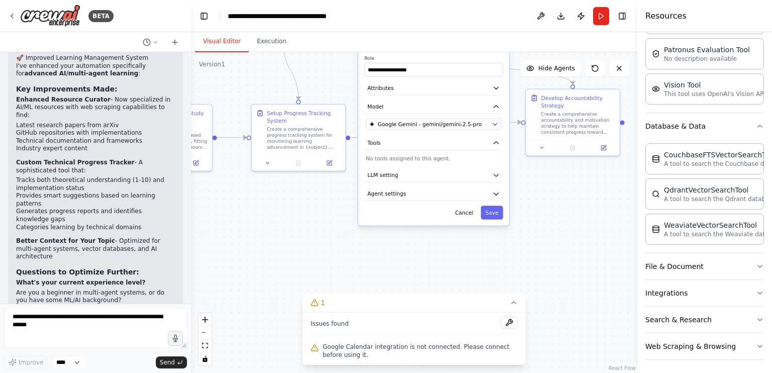
drag, startPoint x: 424, startPoint y: 243, endPoint x: 429, endPoint y: 263, distance: 20.1
click at [429, 266] on div ".deletable-edge-delete-btn { width: 20px; height: 20px; border: 0px solid #ffff…" at bounding box center [414, 212] width 446 height 321
click at [414, 176] on button "LLM setting" at bounding box center [433, 177] width 139 height 14
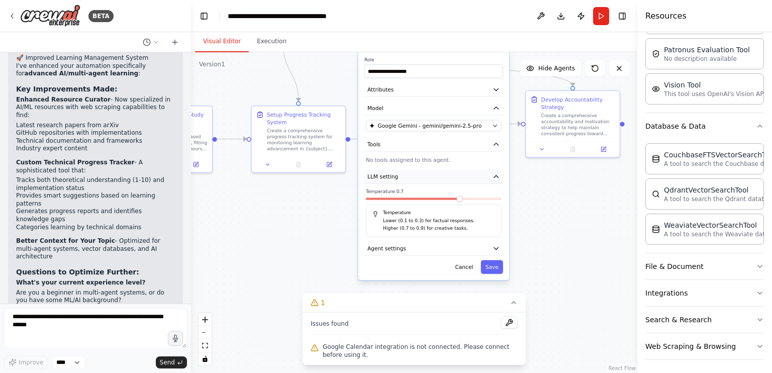
click at [414, 176] on button "LLM setting" at bounding box center [433, 177] width 139 height 14
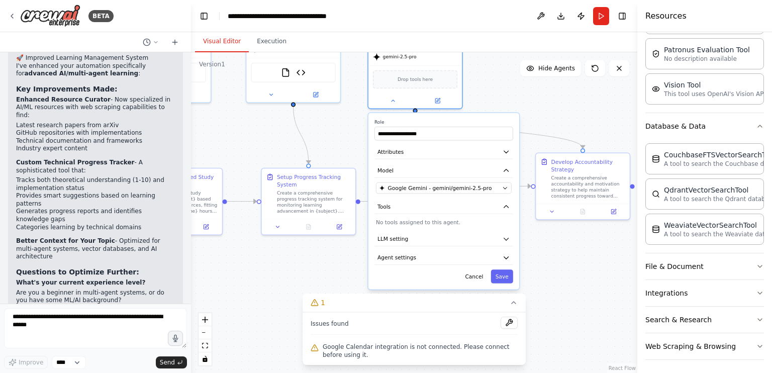
drag, startPoint x: 313, startPoint y: 224, endPoint x: 322, endPoint y: 282, distance: 59.0
click at [322, 282] on div ".deletable-edge-delete-btn { width: 20px; height: 20px; border: 0px solid #ffff…" at bounding box center [414, 212] width 446 height 321
click at [389, 135] on input "**********" at bounding box center [443, 134] width 139 height 14
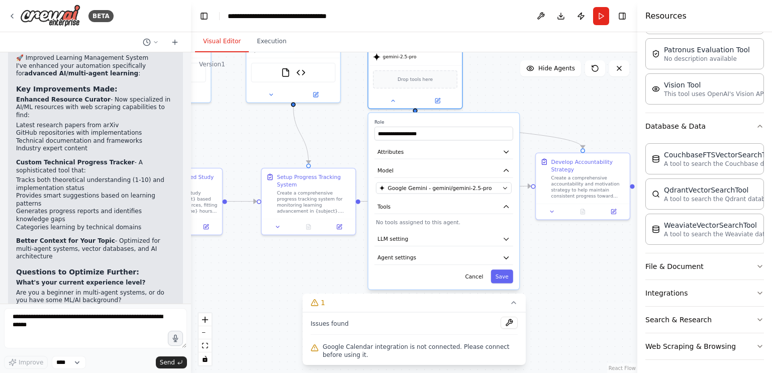
drag, startPoint x: 497, startPoint y: 106, endPoint x: 496, endPoint y: 96, distance: 10.1
click at [498, 106] on div ".deletable-edge-delete-btn { width: 20px; height: 20px; border: 0px solid #ffff…" at bounding box center [414, 212] width 446 height 321
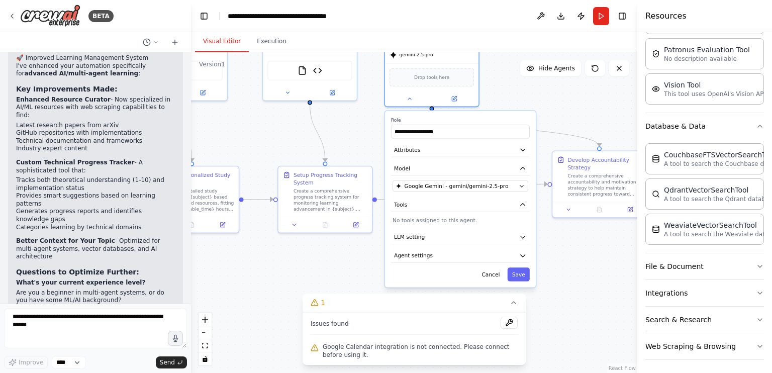
drag, startPoint x: 324, startPoint y: 127, endPoint x: 342, endPoint y: 125, distance: 18.3
click at [342, 125] on div ".deletable-edge-delete-btn { width: 20px; height: 20px; border: 0px solid #ffff…" at bounding box center [414, 212] width 446 height 321
click at [415, 92] on button at bounding box center [411, 96] width 43 height 9
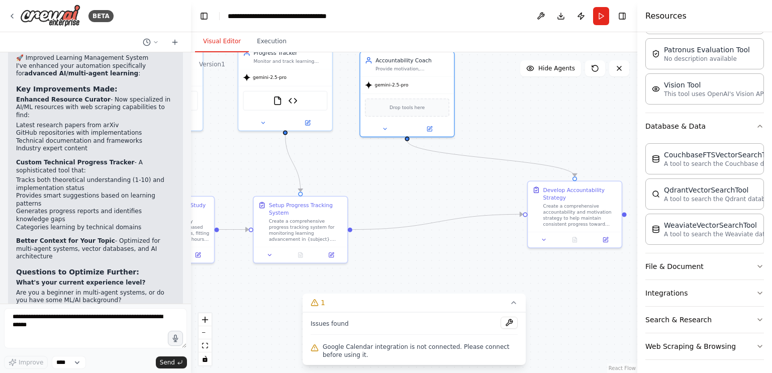
drag, startPoint x: 437, startPoint y: 159, endPoint x: 410, endPoint y: 187, distance: 38.4
click at [410, 187] on div ".deletable-edge-delete-btn { width: 20px; height: 20px; border: 0px solid #ffff…" at bounding box center [414, 212] width 446 height 321
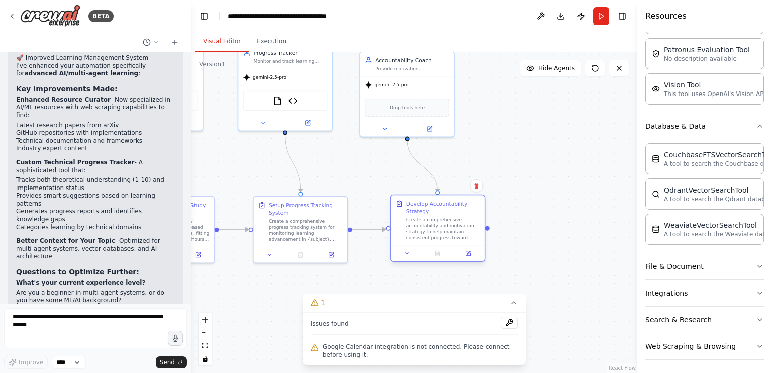
drag, startPoint x: 571, startPoint y: 199, endPoint x: 432, endPoint y: 212, distance: 140.3
click at [432, 212] on div "Develop Accountability Strategy" at bounding box center [443, 206] width 74 height 15
click at [690, 321] on button "Search & Research" at bounding box center [704, 320] width 119 height 26
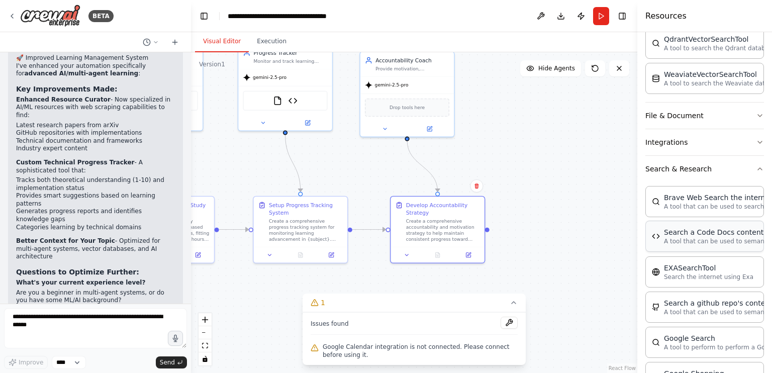
scroll to position [445, 0]
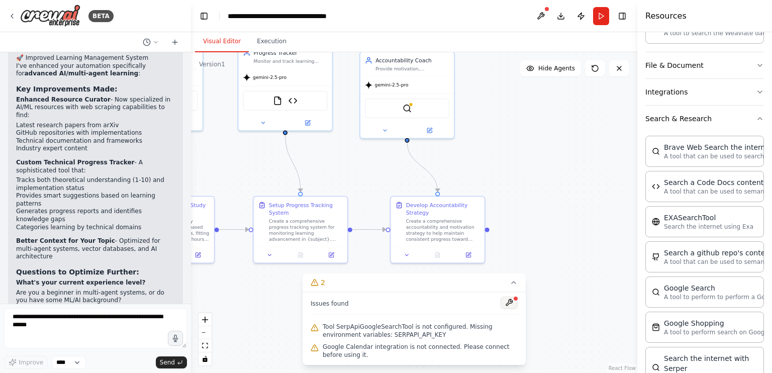
click at [513, 304] on button at bounding box center [508, 302] width 17 height 12
click at [405, 91] on div "gemini-2.5-pro" at bounding box center [406, 83] width 93 height 17
click at [414, 111] on div "SerpApiGoogleSearchTool" at bounding box center [407, 107] width 84 height 20
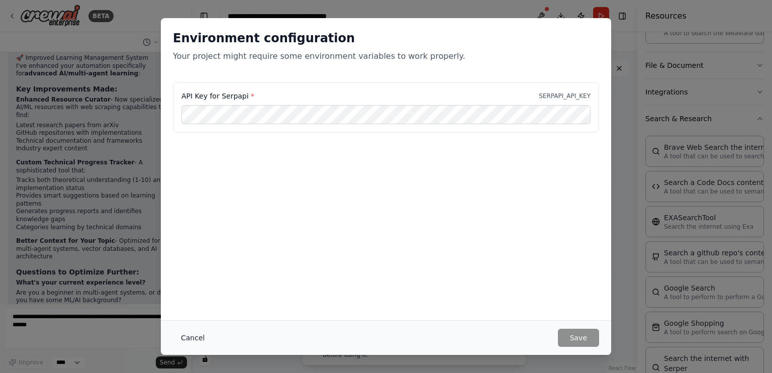
click at [197, 341] on button "Cancel" at bounding box center [193, 338] width 40 height 18
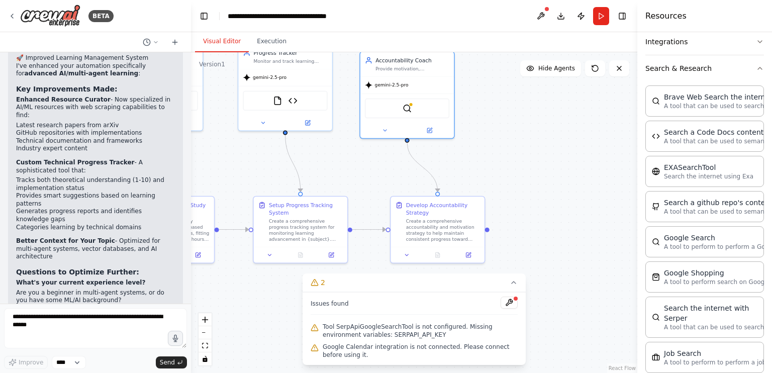
scroll to position [545, 0]
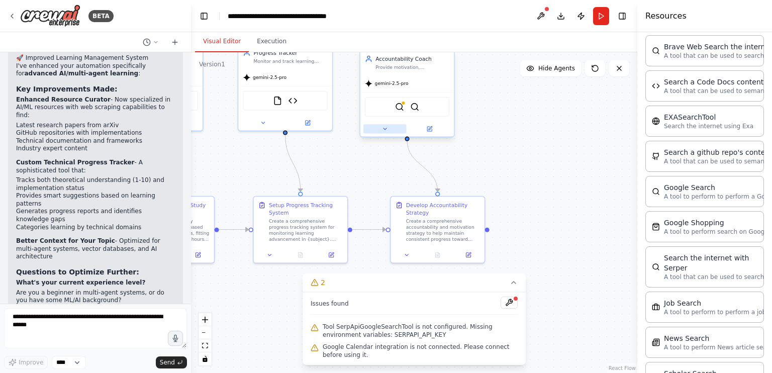
click at [390, 129] on button at bounding box center [384, 128] width 43 height 9
click at [387, 127] on icon at bounding box center [385, 129] width 6 height 6
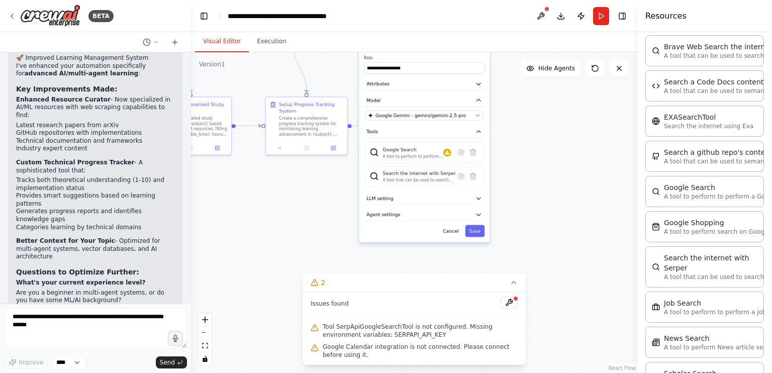
drag, startPoint x: 542, startPoint y: 184, endPoint x: 505, endPoint y: 121, distance: 73.0
click at [527, 106] on div ".deletable-edge-delete-btn { width: 20px; height: 20px; border: 0px solid #ffff…" at bounding box center [414, 212] width 446 height 321
click at [475, 149] on icon at bounding box center [473, 150] width 6 height 7
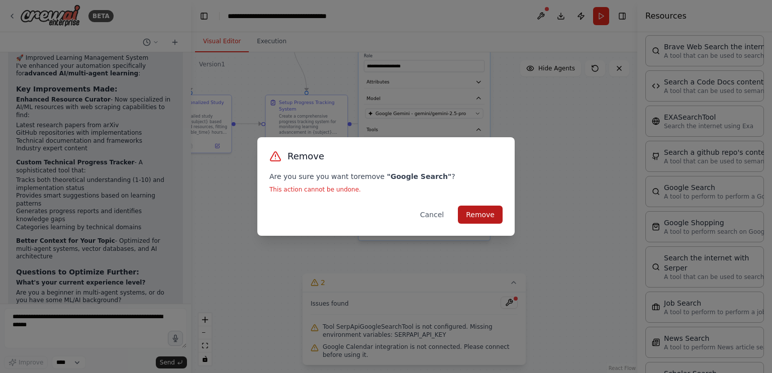
click at [477, 211] on button "Remove" at bounding box center [480, 215] width 45 height 18
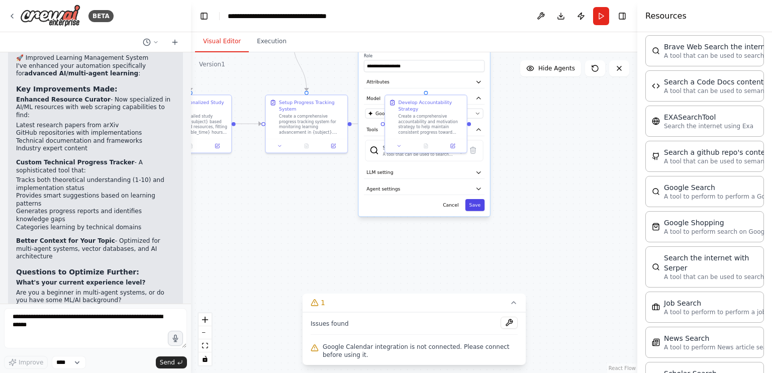
click at [478, 207] on button "Save" at bounding box center [475, 205] width 20 height 12
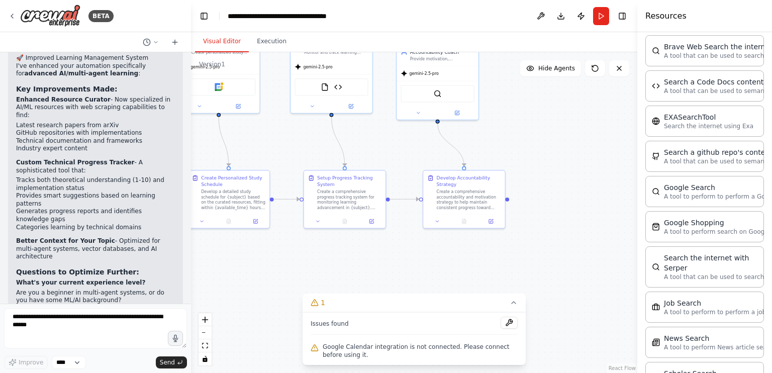
drag, startPoint x: 394, startPoint y: 204, endPoint x: 432, endPoint y: 274, distance: 79.1
click at [432, 274] on div ".deletable-edge-delete-btn { width: 20px; height: 20px; border: 0px solid #ffff…" at bounding box center [414, 212] width 446 height 321
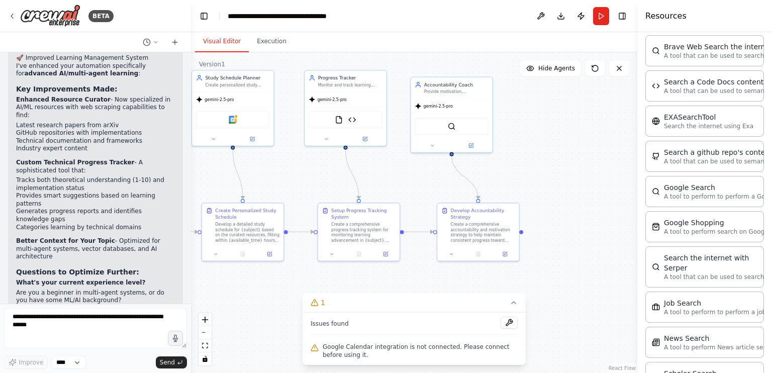
drag, startPoint x: 389, startPoint y: 148, endPoint x: 400, endPoint y: 176, distance: 29.8
click at [400, 176] on div ".deletable-edge-delete-btn { width: 20px; height: 20px; border: 0px solid #ffff…" at bounding box center [414, 212] width 446 height 321
click at [599, 19] on button "Run" at bounding box center [601, 16] width 16 height 18
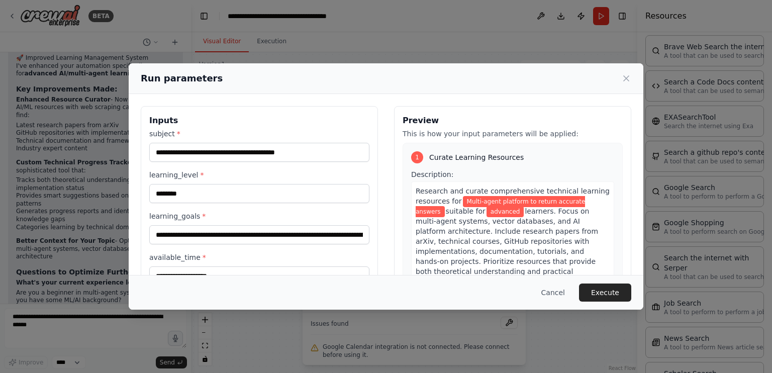
drag, startPoint x: 293, startPoint y: 164, endPoint x: 416, endPoint y: 176, distance: 122.7
click at [416, 176] on body "BETA Build a crew that curates personalized learning resources, tracks your pro…" at bounding box center [386, 186] width 772 height 373
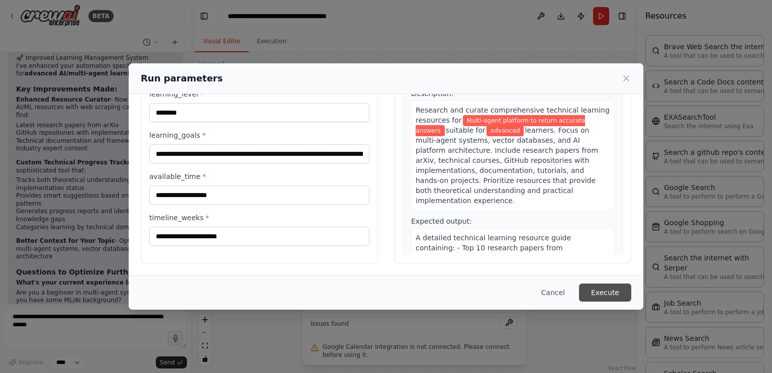
click at [619, 291] on button "Execute" at bounding box center [605, 292] width 52 height 18
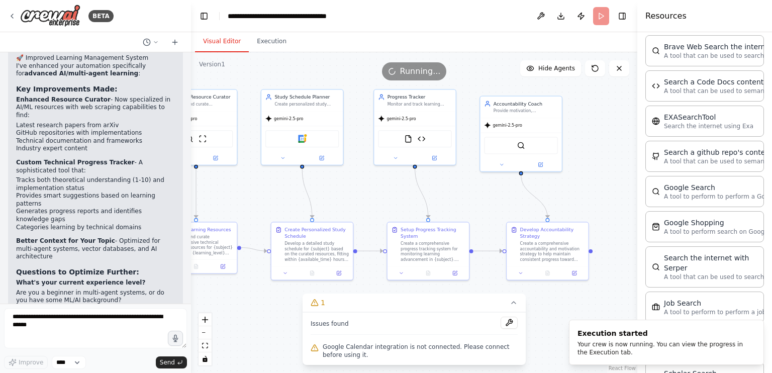
drag, startPoint x: 507, startPoint y: 183, endPoint x: 455, endPoint y: 187, distance: 53.0
click at [455, 187] on div ".deletable-edge-delete-btn { width: 20px; height: 20px; border: 0px solid #ffff…" at bounding box center [414, 212] width 446 height 321
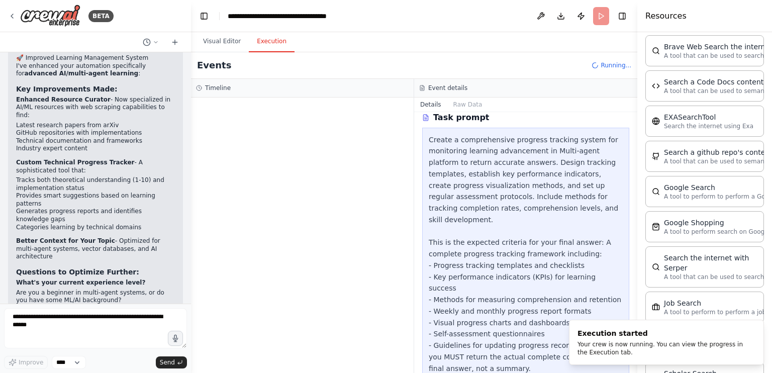
click at [249, 39] on button "Execution" at bounding box center [272, 41] width 46 height 21
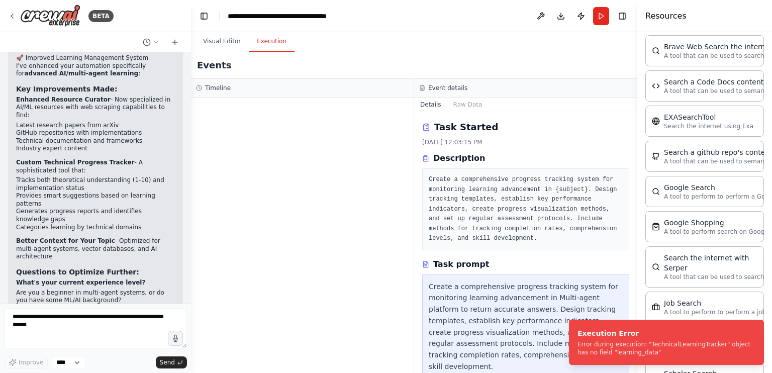
scroll to position [147, 0]
